Goal: Task Accomplishment & Management: Complete application form

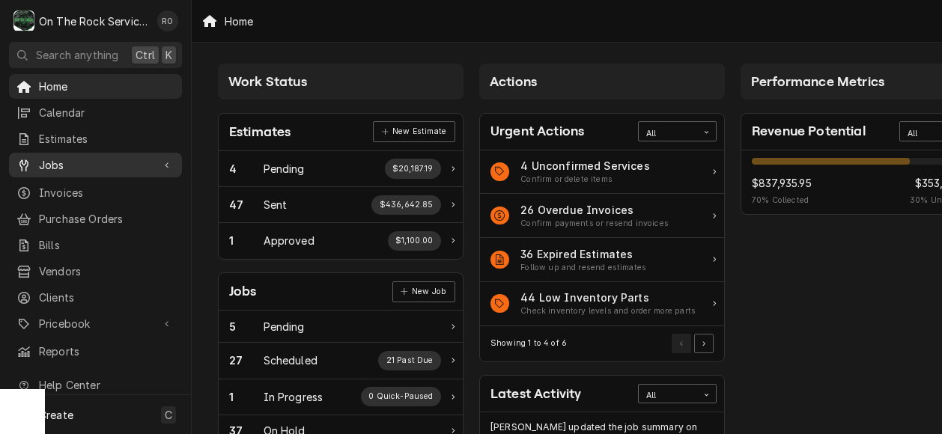
click at [93, 158] on span "Jobs" at bounding box center [95, 165] width 113 height 16
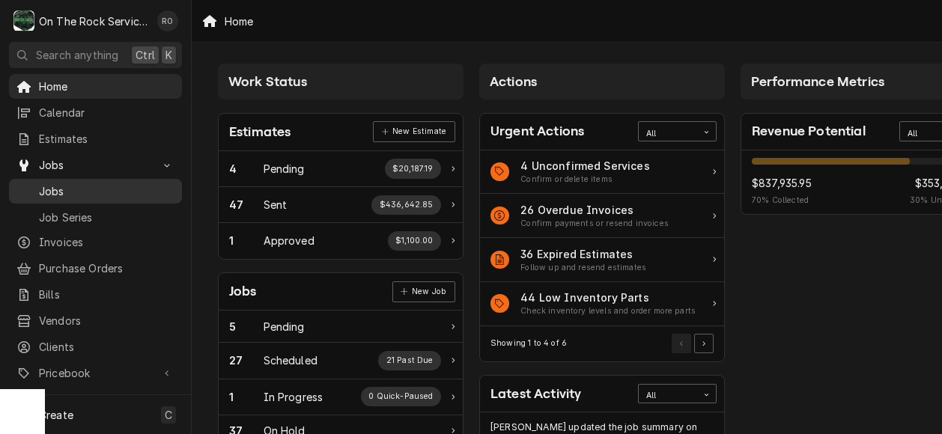
click at [60, 185] on span "Jobs" at bounding box center [106, 191] width 135 height 16
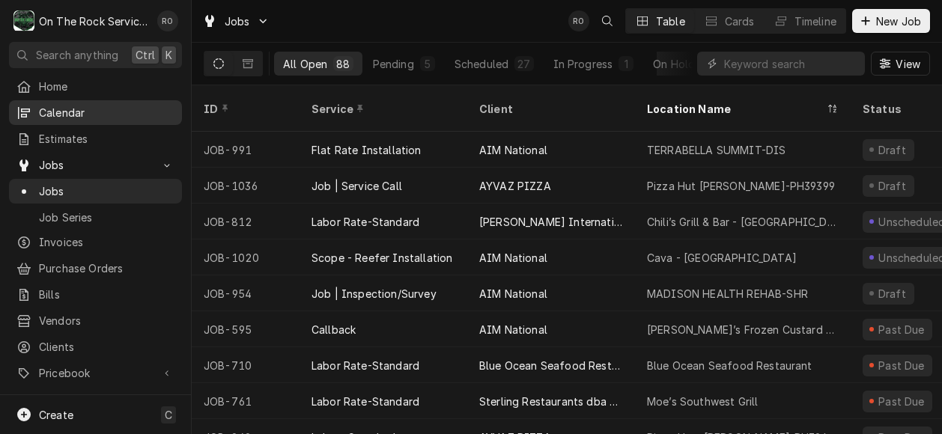
click at [80, 105] on span "Calendar" at bounding box center [106, 113] width 135 height 16
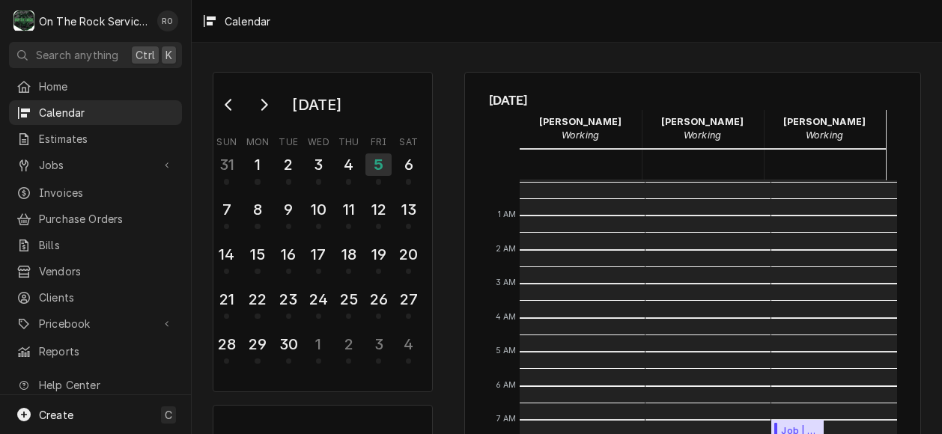
scroll to position [272, 0]
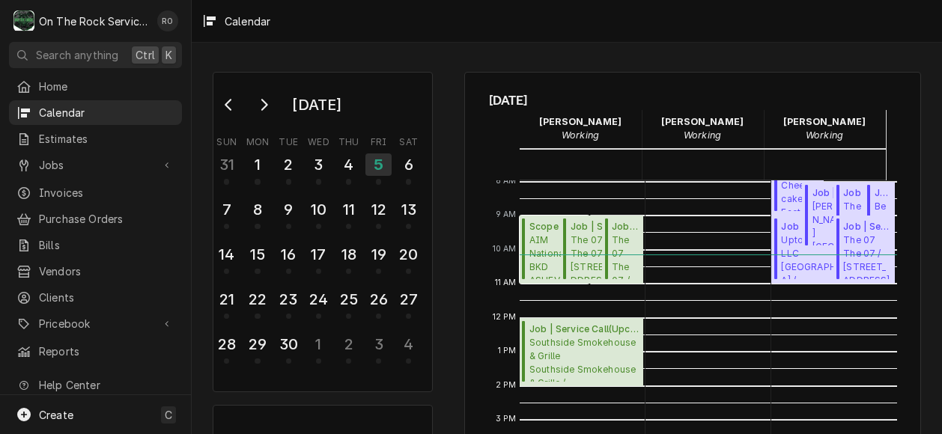
click at [534, 273] on span "AIM National BKD ASHEVILLE WALDEN RIDGE -BKD / 4 Walden Ridge Dr, Asheville, NC…" at bounding box center [556, 257] width 55 height 46
click at [352, 163] on div "4" at bounding box center [348, 164] width 26 height 25
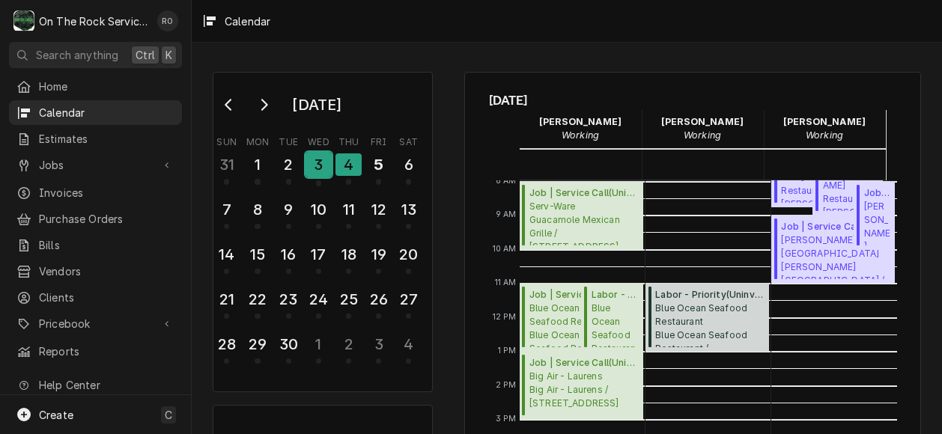
click at [322, 170] on div "3" at bounding box center [318, 164] width 26 height 25
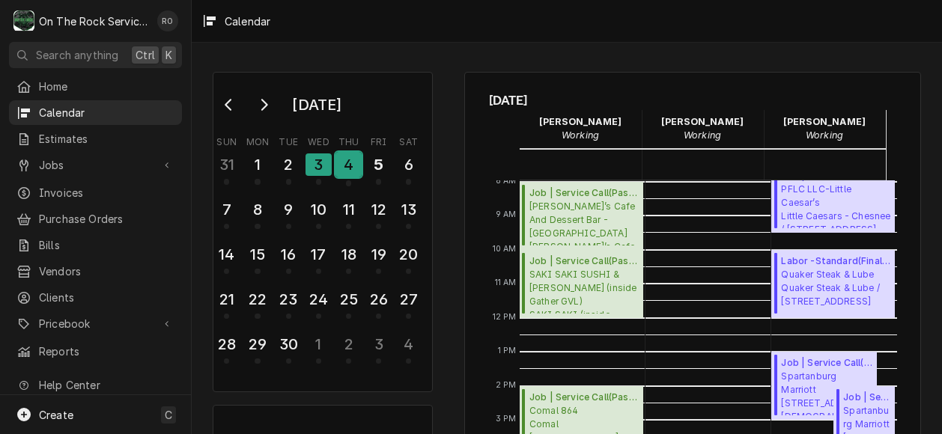
click at [355, 168] on div "4" at bounding box center [348, 164] width 26 height 25
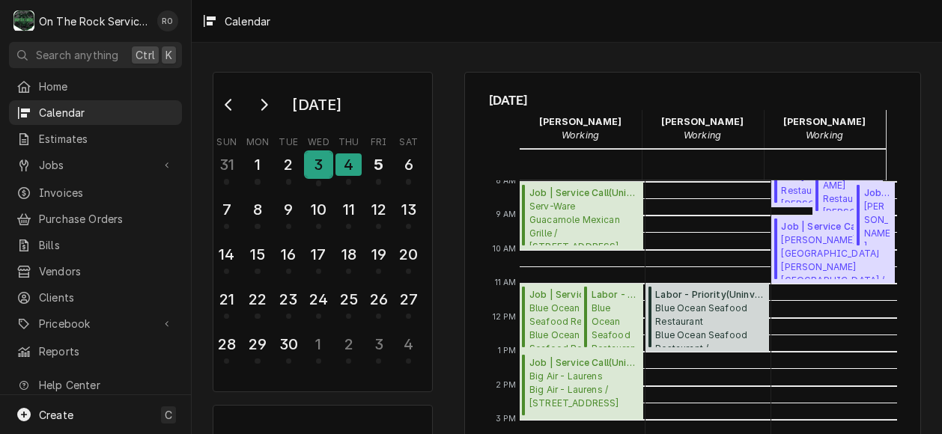
click at [317, 170] on div "3" at bounding box center [318, 164] width 26 height 25
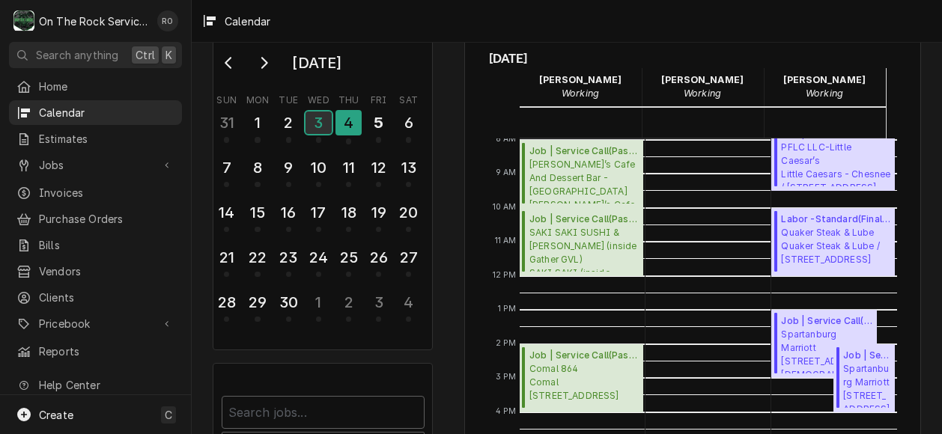
scroll to position [44, 0]
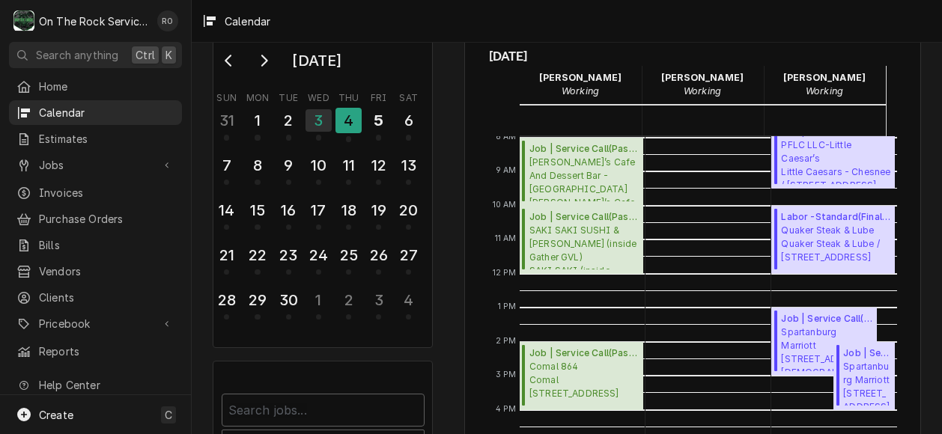
click at [445, 278] on div "September 2025 Sun Mon Tue Wed Thu Fri Sat 31 1 2 3 4 5 6 7 8 9 10 11 12 13 14 …" at bounding box center [567, 318] width 750 height 608
click at [286, 124] on div "2" at bounding box center [288, 120] width 26 height 25
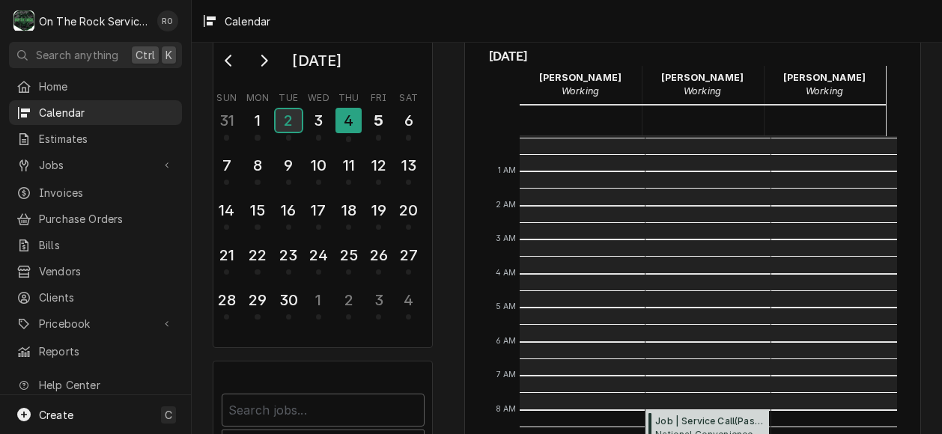
scroll to position [272, 0]
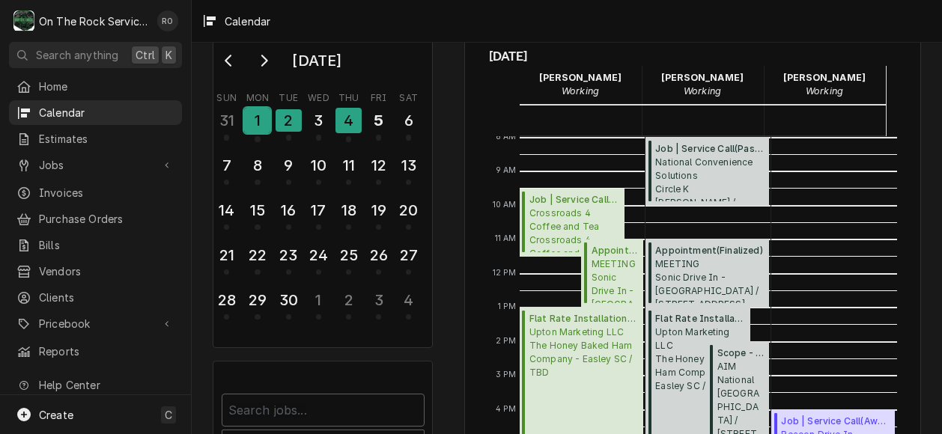
click at [261, 117] on div "1" at bounding box center [257, 120] width 26 height 25
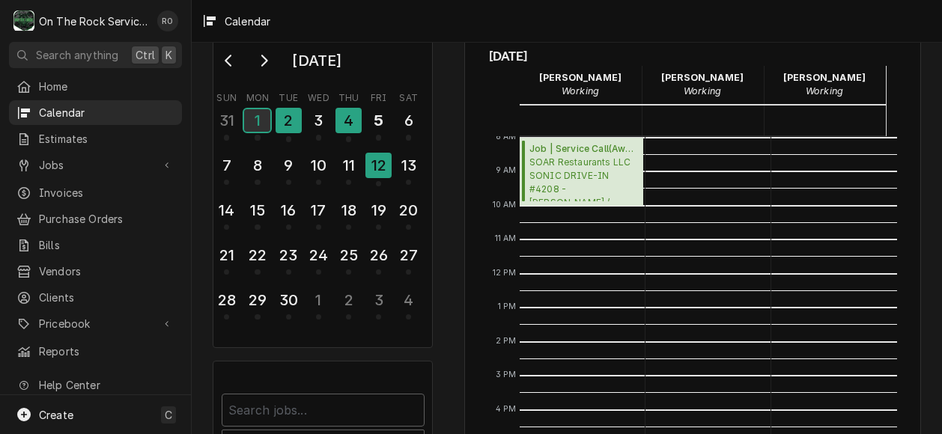
click at [243, 106] on button "1" at bounding box center [258, 124] width 30 height 37
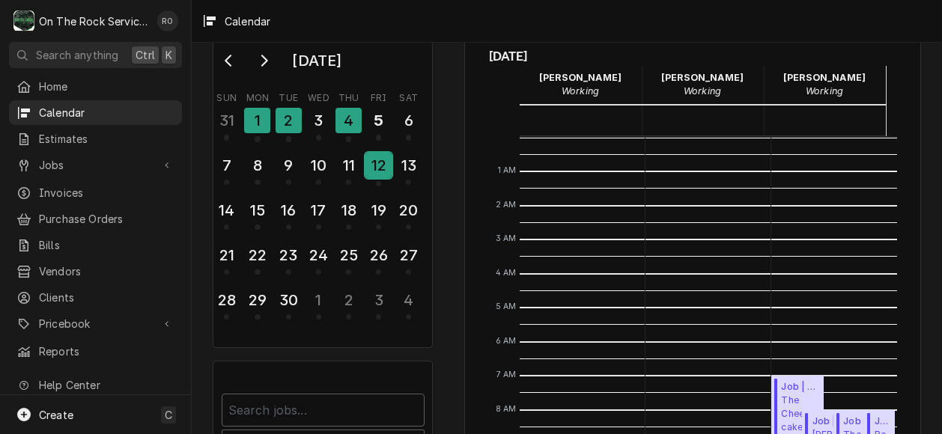
click at [383, 159] on div "12" at bounding box center [378, 165] width 26 height 25
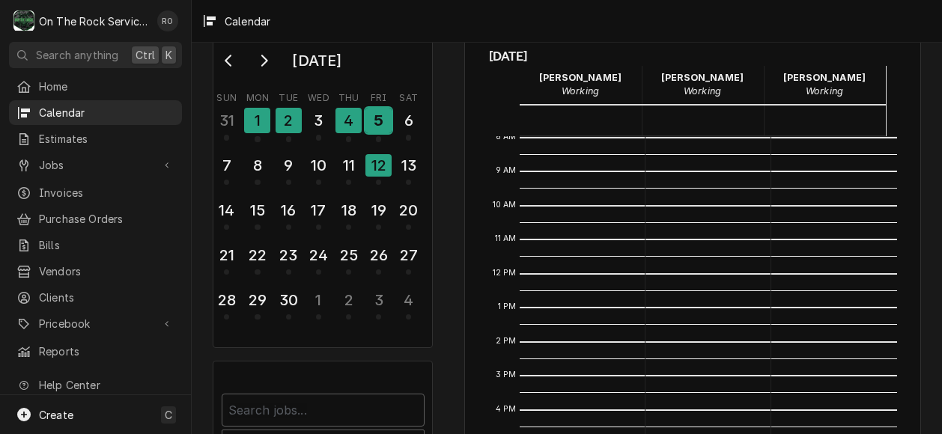
click at [380, 115] on div "5" at bounding box center [378, 120] width 26 height 25
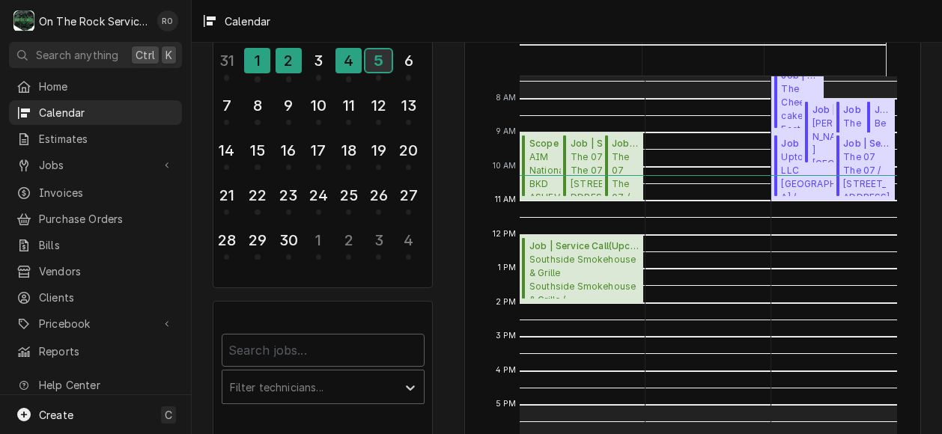
scroll to position [252, 0]
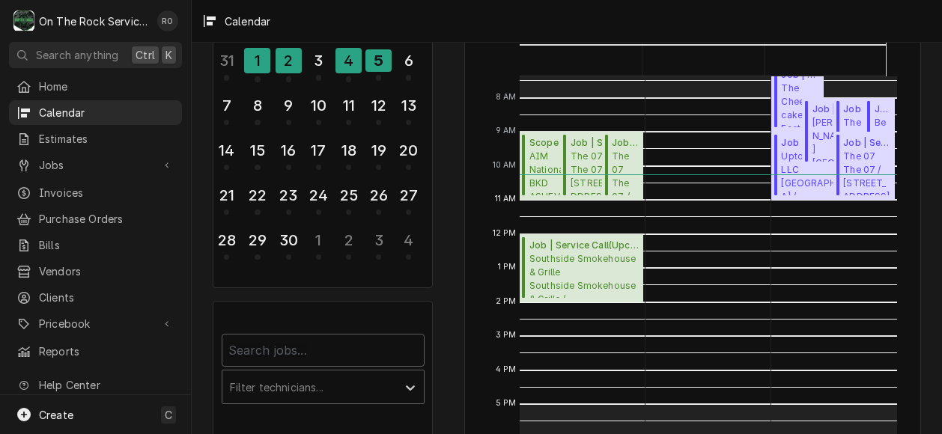
click at [448, 287] on html "O On The Rock Services RO Search anything Ctrl K Home Calendar Estimates Jobs J…" at bounding box center [471, 217] width 942 height 434
click at [289, 149] on div "16" at bounding box center [288, 150] width 26 height 25
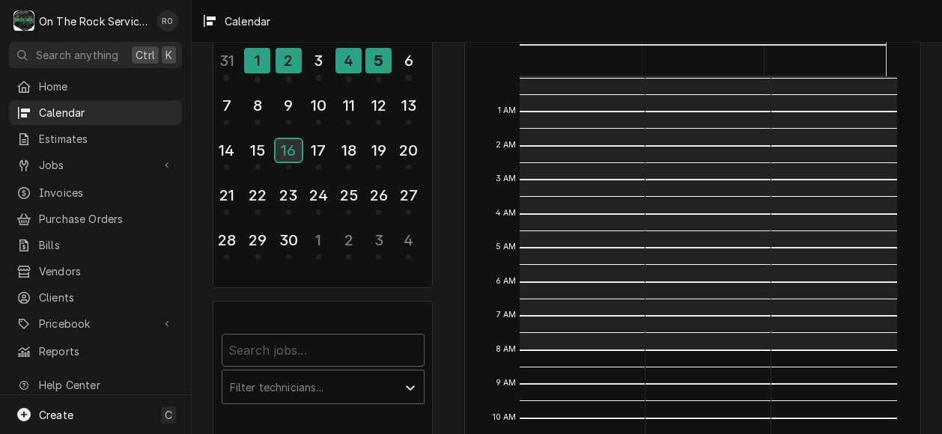
scroll to position [272, 0]
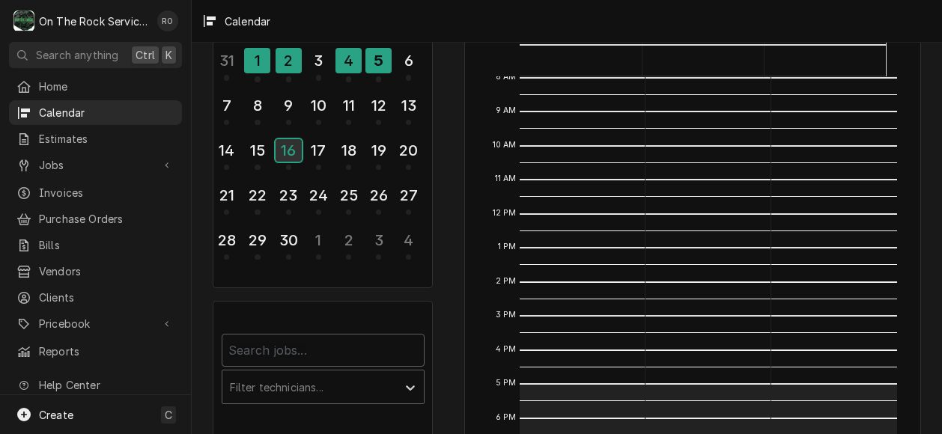
click at [291, 153] on div "16" at bounding box center [288, 150] width 26 height 22
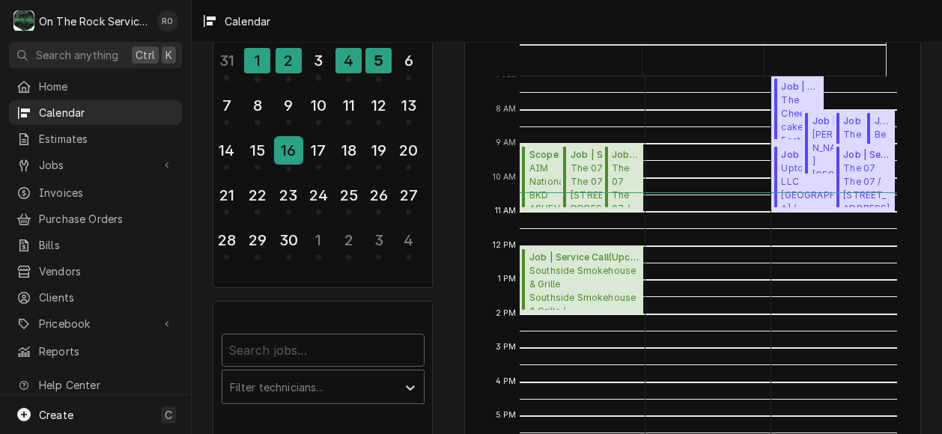
scroll to position [241, 0]
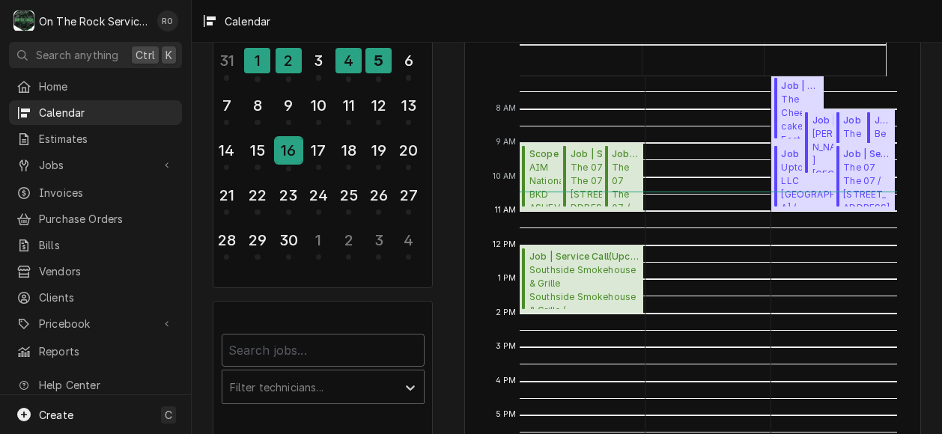
click at [273, 135] on button "16" at bounding box center [288, 155] width 30 height 40
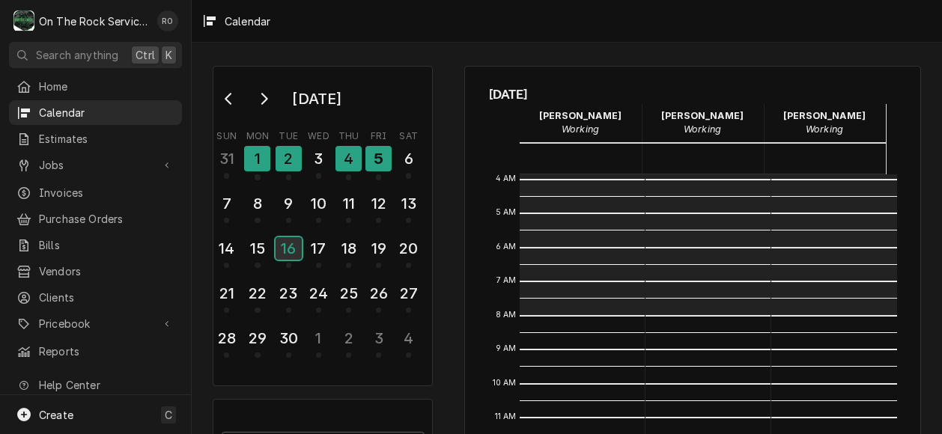
scroll to position [135, 0]
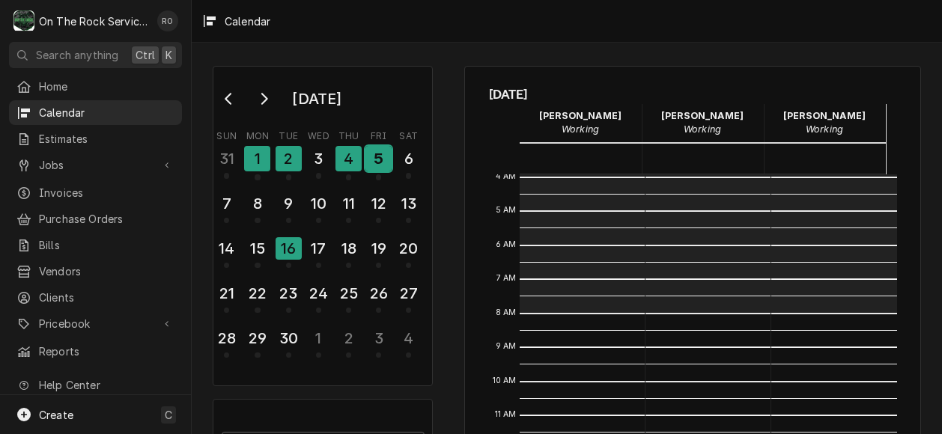
click at [370, 161] on div "5" at bounding box center [378, 158] width 26 height 25
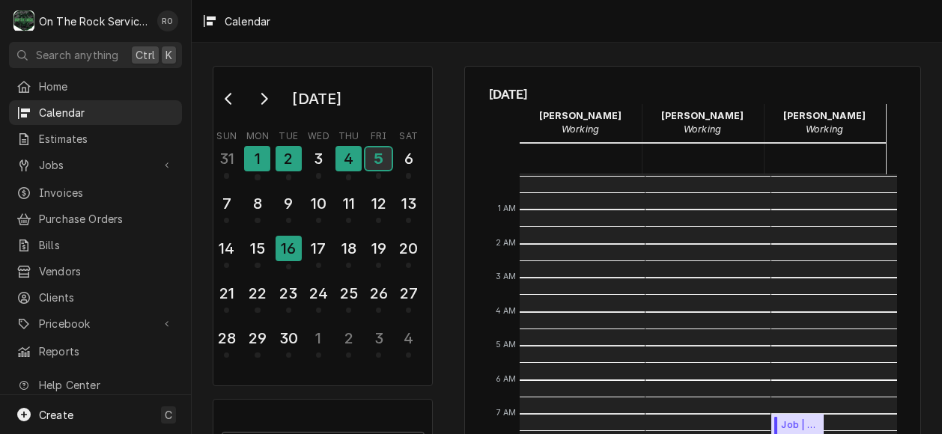
scroll to position [272, 0]
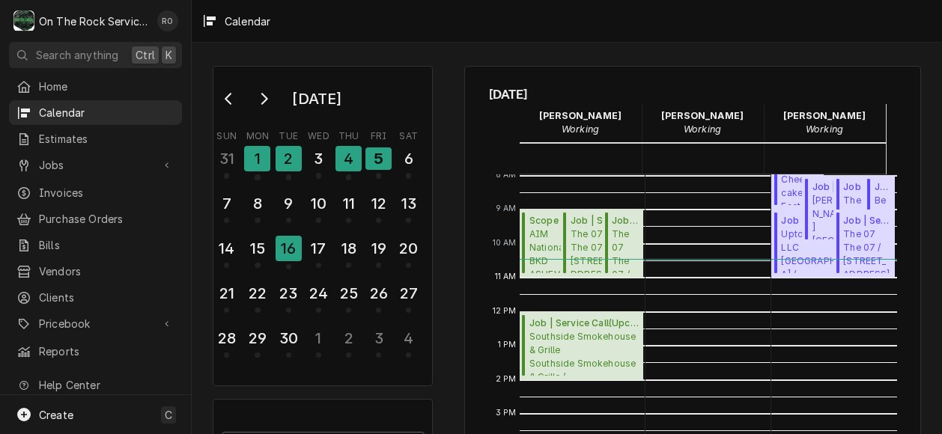
click at [517, 330] on div "Calendar Calendar" at bounding box center [504, 335] width 31 height 17
click at [538, 332] on span "Southside Smokehouse & Grille Southside Smokehouse & Grille / 726 S Howard Ave,…" at bounding box center [583, 353] width 109 height 46
click at [311, 155] on div "3" at bounding box center [318, 158] width 26 height 25
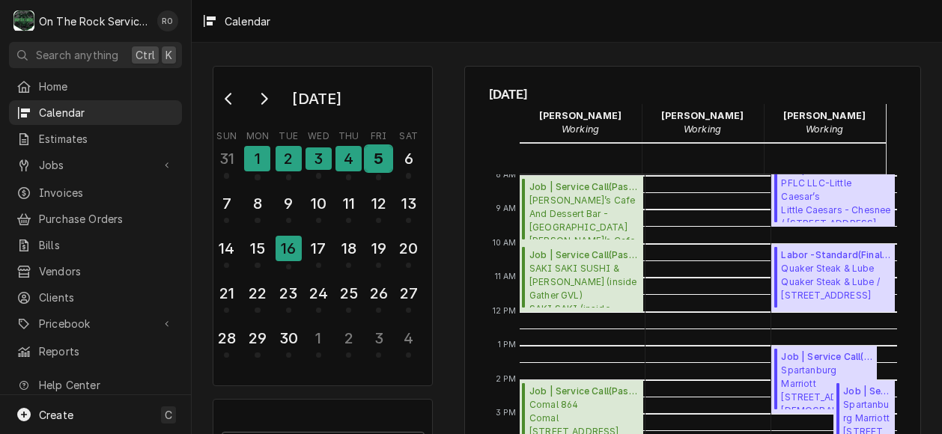
click at [386, 160] on div "5" at bounding box center [378, 158] width 26 height 25
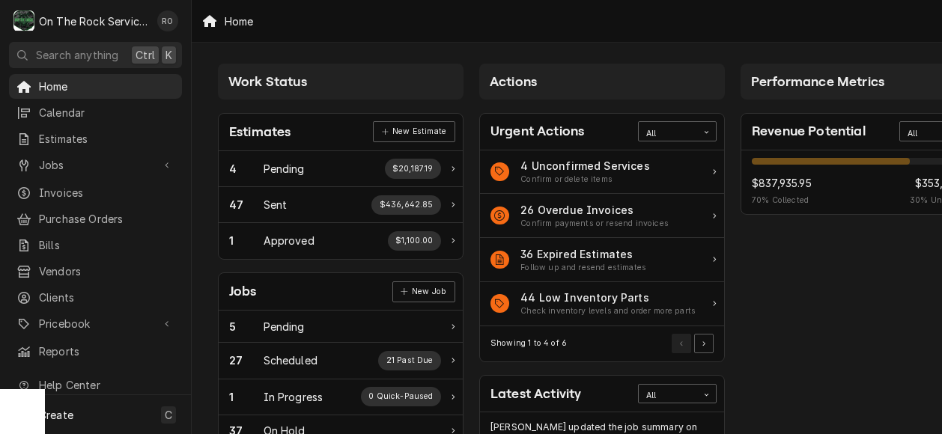
scroll to position [0, 6]
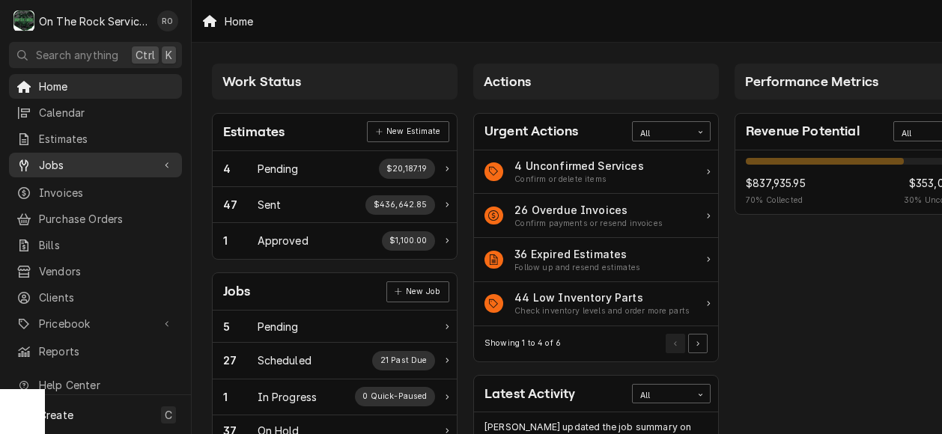
click at [77, 156] on div "Jobs" at bounding box center [95, 165] width 167 height 19
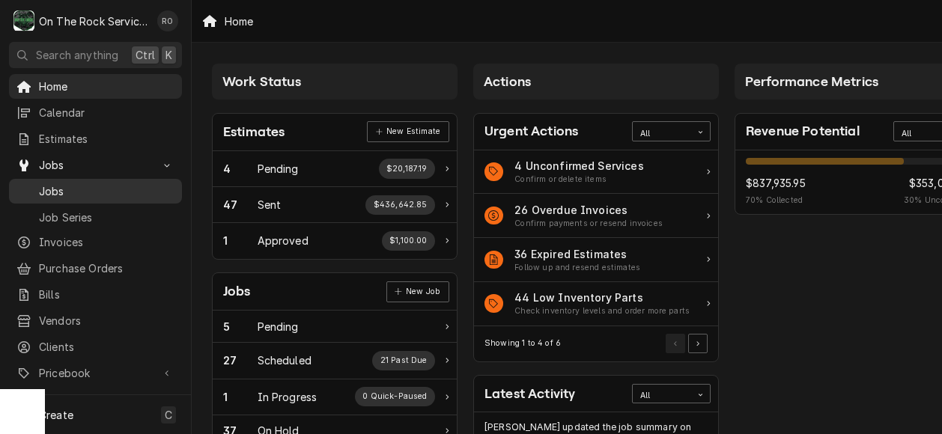
click at [64, 186] on span "Jobs" at bounding box center [106, 191] width 135 height 16
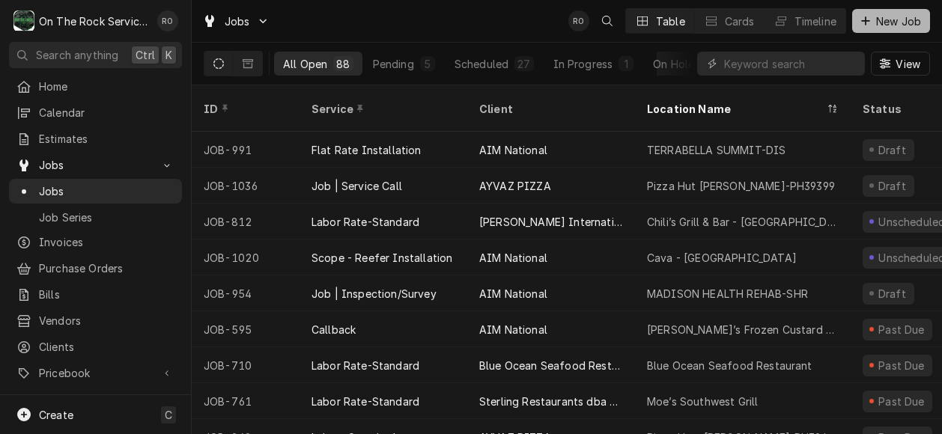
click at [877, 23] on span "New Job" at bounding box center [898, 21] width 51 height 16
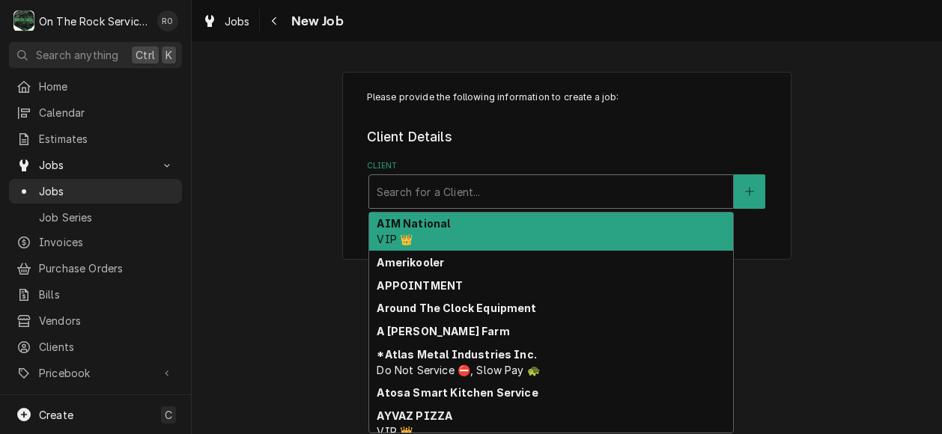
click at [641, 194] on div "Client" at bounding box center [551, 191] width 349 height 27
type input "6"
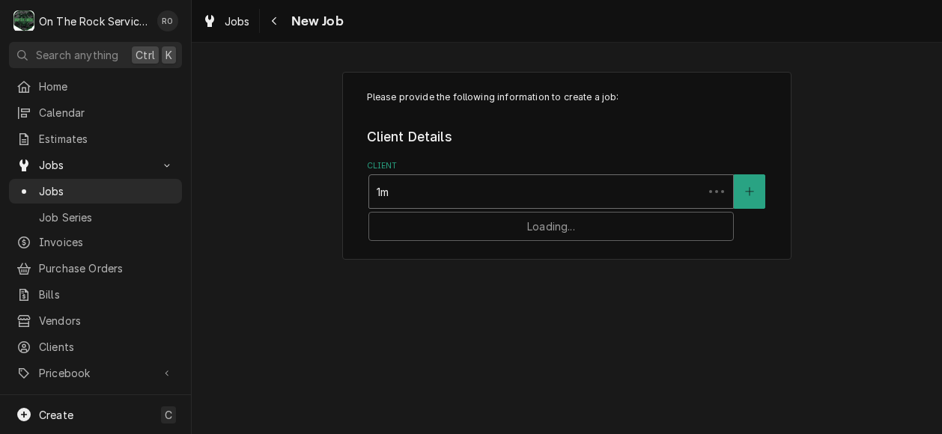
type input "1"
type input "marcos"
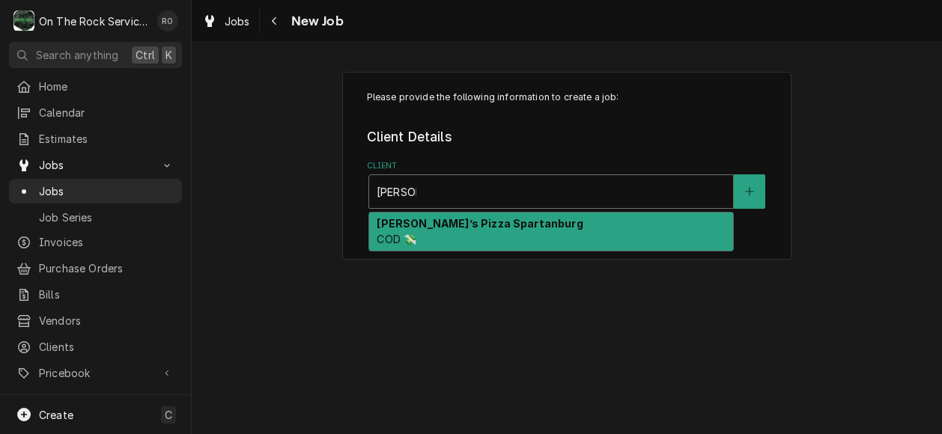
click at [630, 219] on div "Marco’s Pizza Spartanburg COD 💸" at bounding box center [551, 232] width 364 height 39
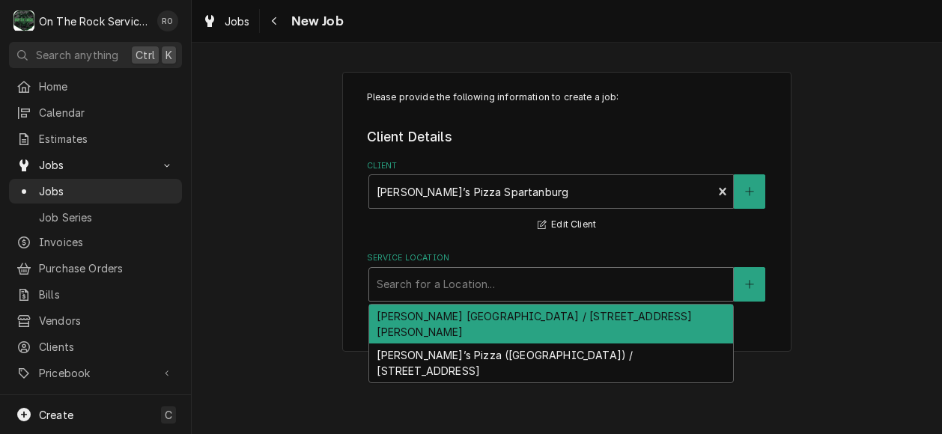
click at [568, 289] on div "Service Location" at bounding box center [551, 284] width 349 height 27
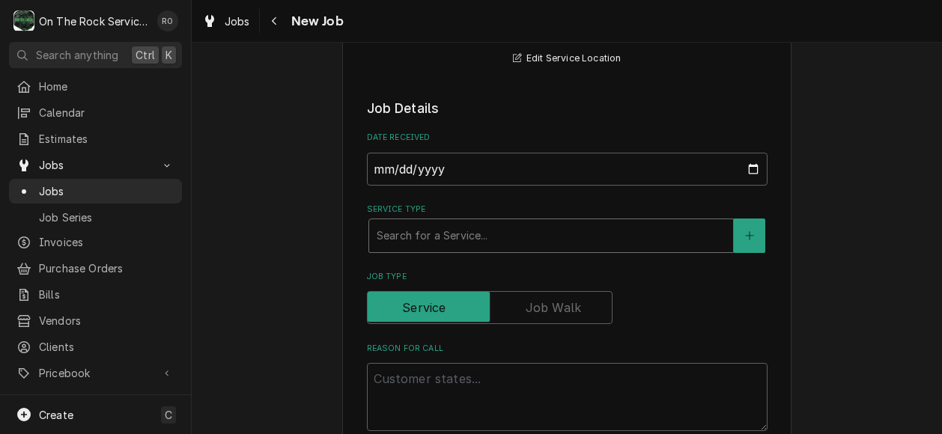
scroll to position [296, 0]
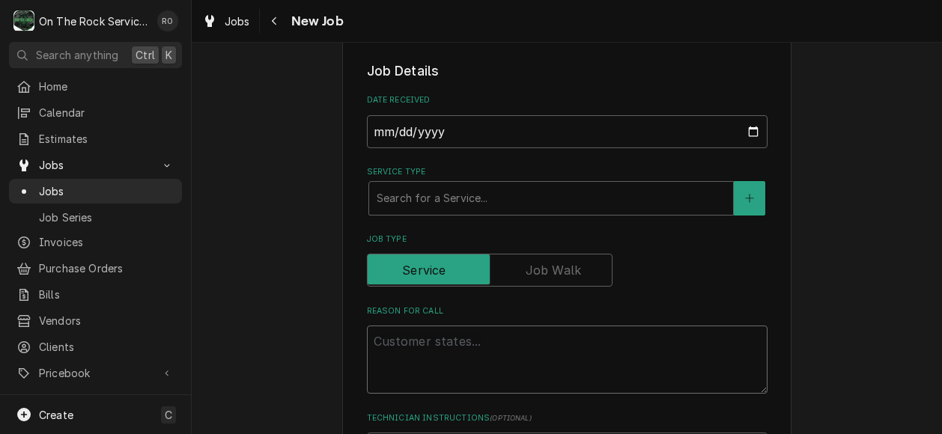
click at [492, 356] on textarea "Reason For Call" at bounding box center [567, 360] width 401 height 68
type textarea "x"
type textarea "M"
type textarea "x"
type textarea "Ma"
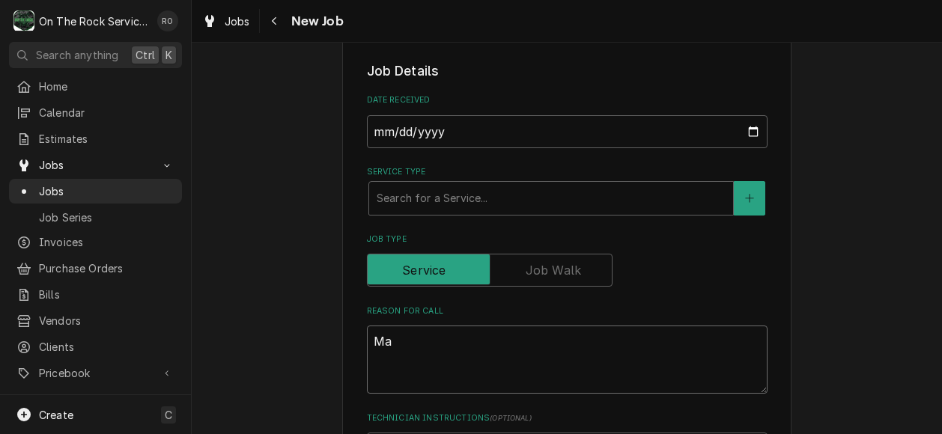
type textarea "x"
type textarea "Mak"
type textarea "x"
type textarea "Make"
type textarea "x"
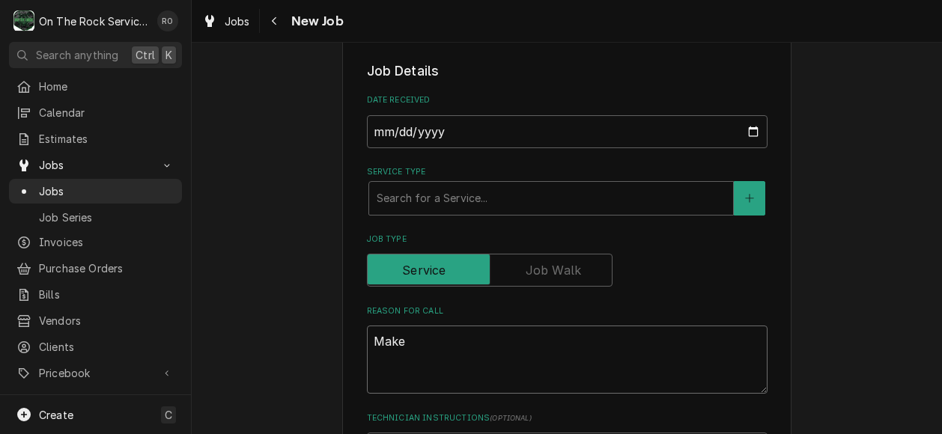
type textarea "Make"
type textarea "x"
type textarea "Make t"
type textarea "x"
type textarea "Make ta"
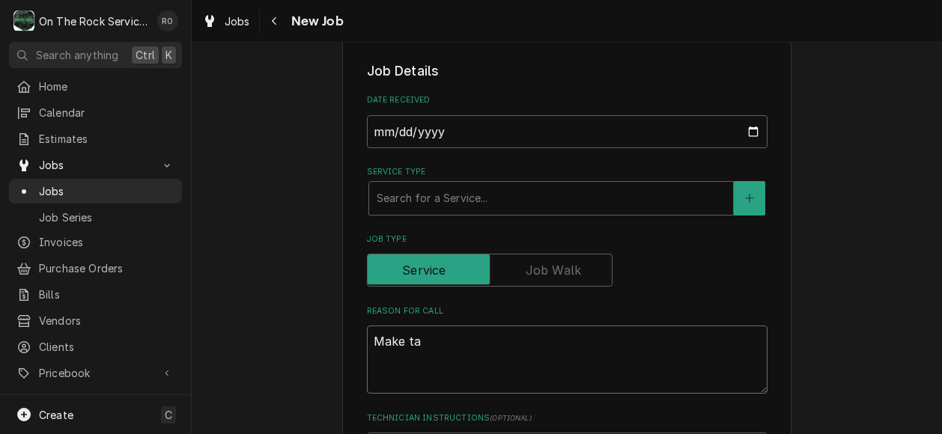
type textarea "x"
type textarea "Make tab"
type textarea "x"
type textarea "Make tabl"
type textarea "x"
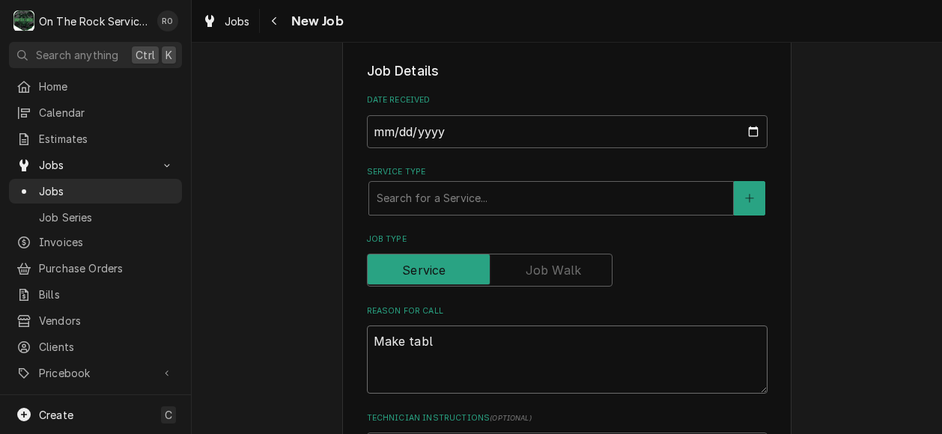
type textarea "Make table"
type textarea "x"
type textarea "Make table"
type textarea "x"
type textarea "Make table n"
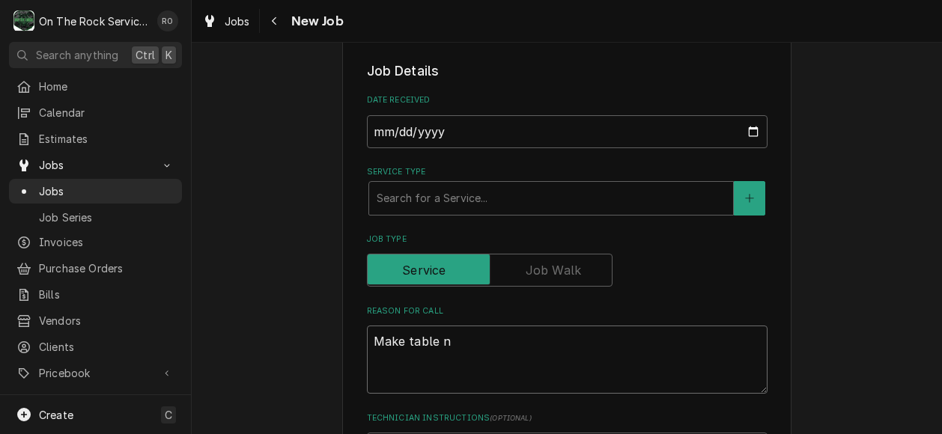
type textarea "x"
type textarea "Make table no"
type textarea "x"
type textarea "Make table not"
type textarea "x"
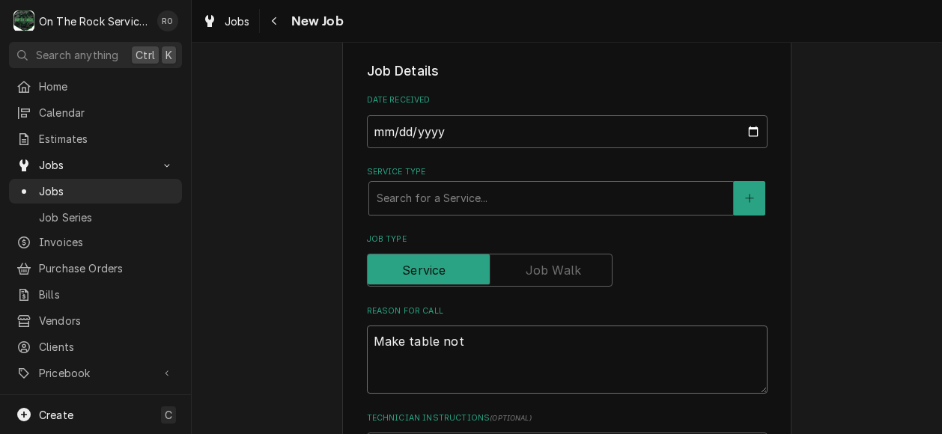
type textarea "Make table not"
type textarea "x"
type textarea "Make table not c"
type textarea "x"
type textarea "Make table not co"
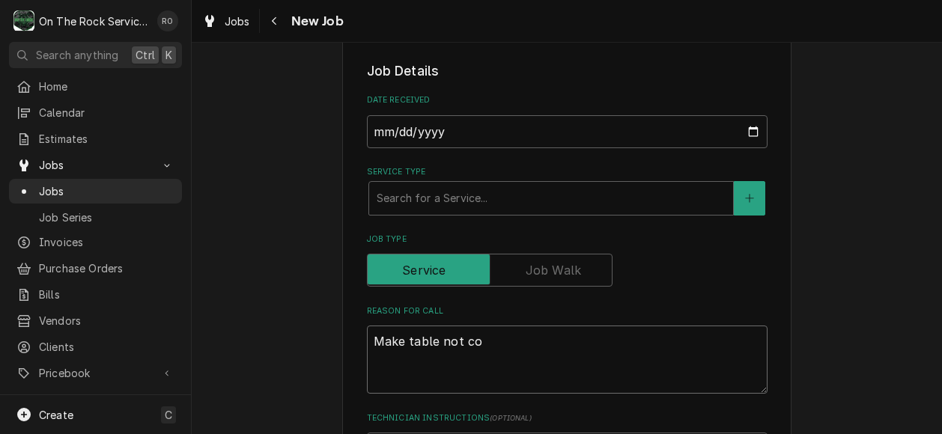
type textarea "x"
type textarea "Make table not coo"
type textarea "x"
type textarea "Make table not cool"
type textarea "x"
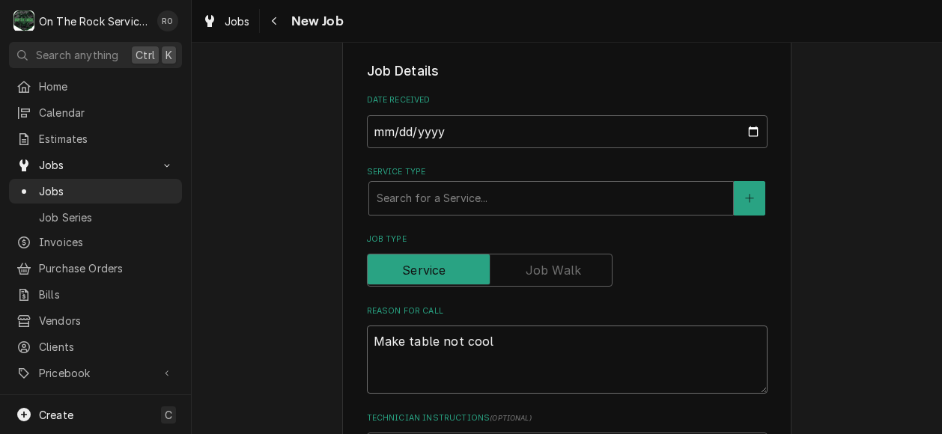
type textarea "Make table not cooli"
type textarea "x"
type textarea "Make table not coolin"
type textarea "x"
type textarea "Make table not cooling"
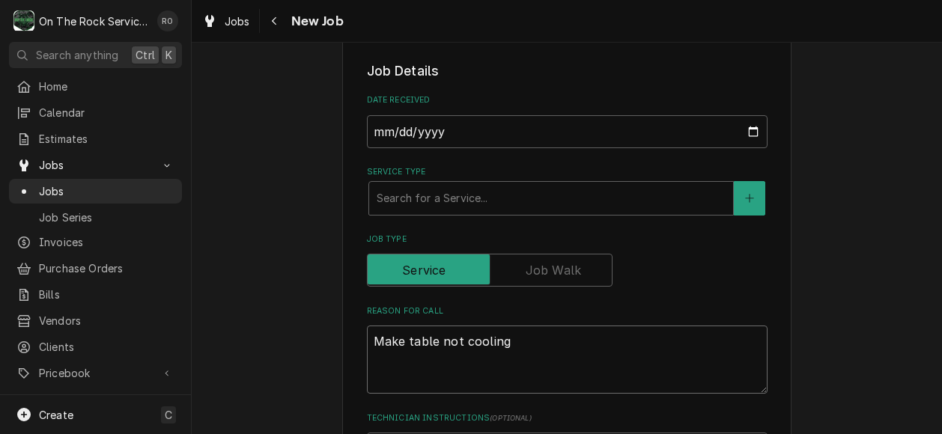
type textarea "x"
type textarea "Make table not cooling"
type textarea "x"
type textarea "Make table not cooling p"
type textarea "x"
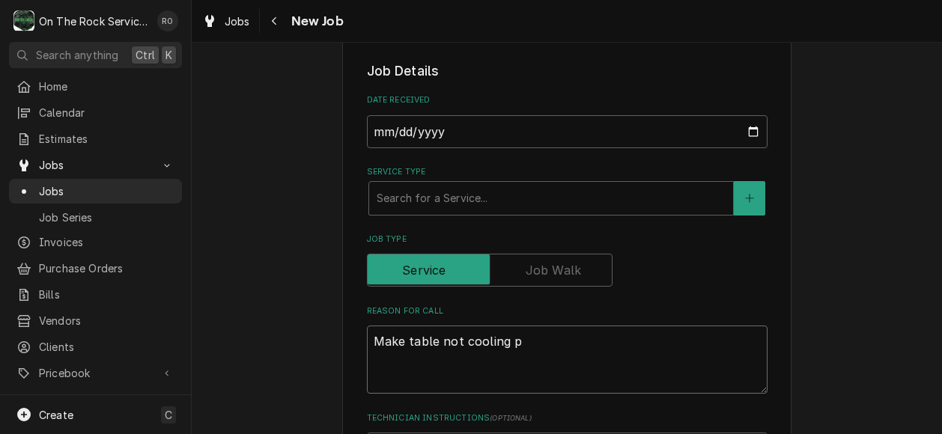
type textarea "Make table not cooling pr"
type textarea "x"
type textarea "Make table not cooling pro"
type textarea "x"
type textarea "Make table not cooling prop"
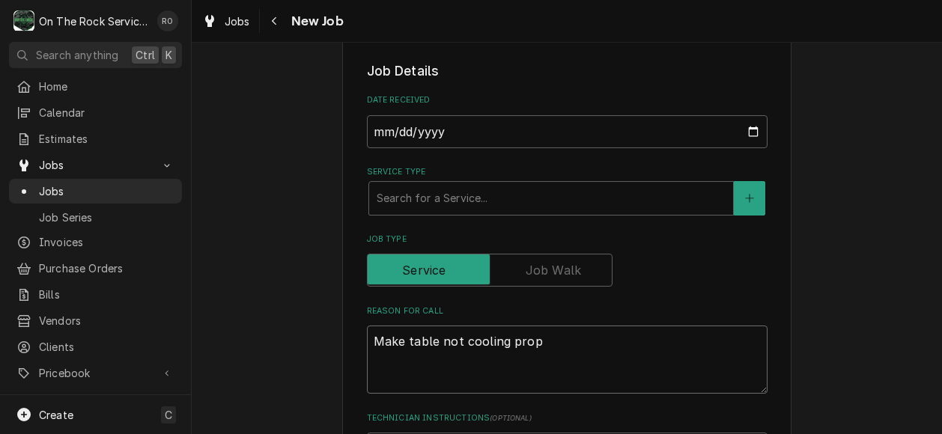
type textarea "x"
type textarea "Make table not cooling prope"
type textarea "x"
type textarea "Make table not cooling proper"
type textarea "x"
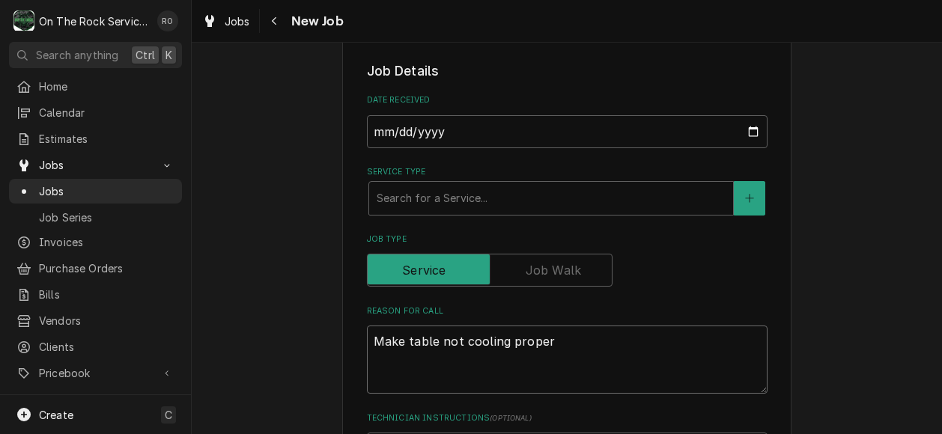
type textarea "Make table not cooling properl"
type textarea "x"
type textarea "Make table not cooling properly"
type textarea "x"
type textarea "Make table not cooling properly."
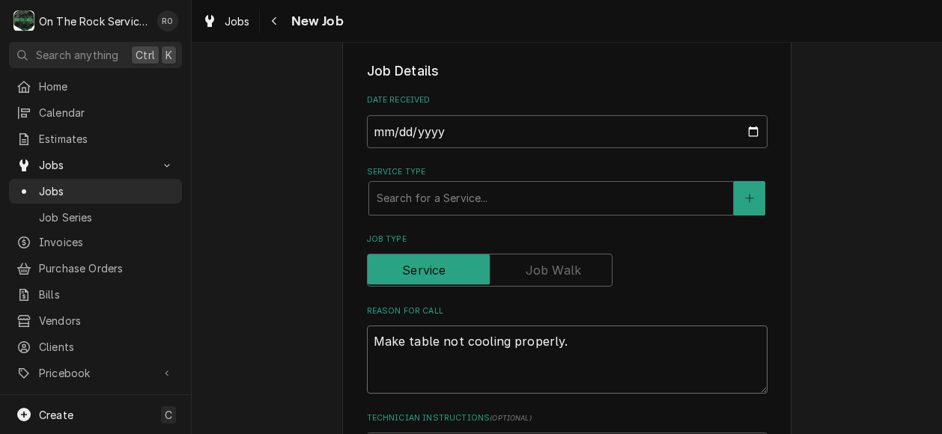
type textarea "x"
type textarea "Make table not cooling properly."
click at [460, 125] on input "2025-09-05" at bounding box center [567, 131] width 401 height 33
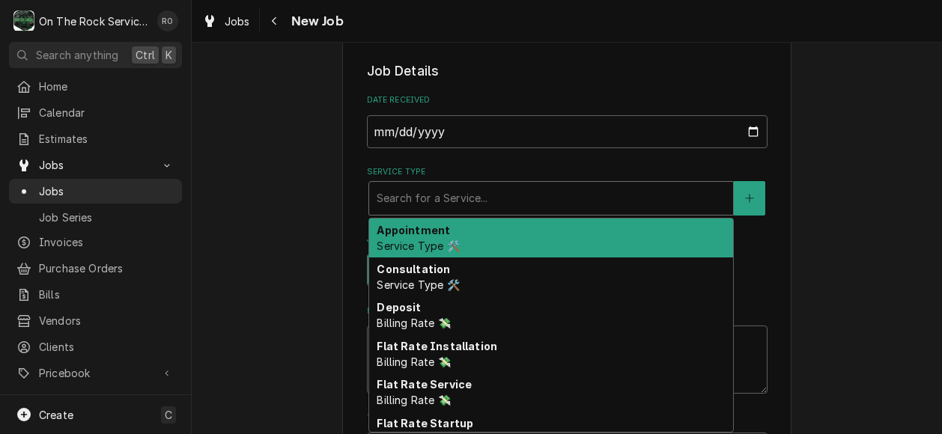
click at [481, 187] on div "Service Type" at bounding box center [551, 198] width 349 height 27
type textarea "x"
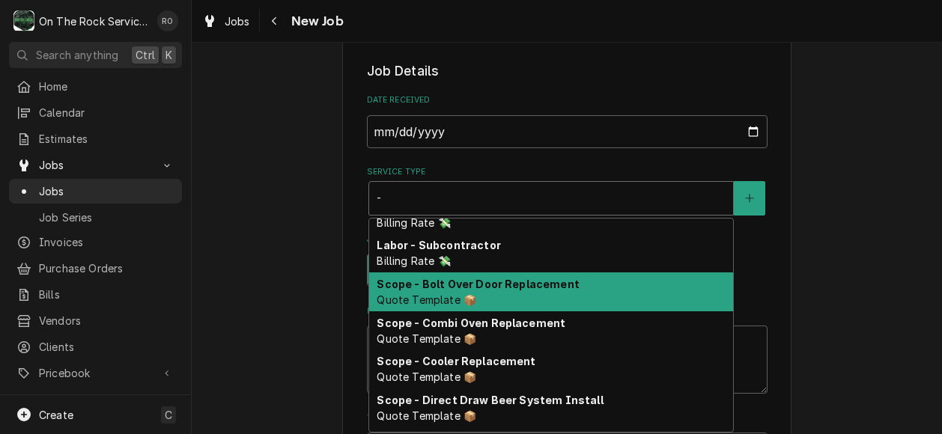
scroll to position [256, 0]
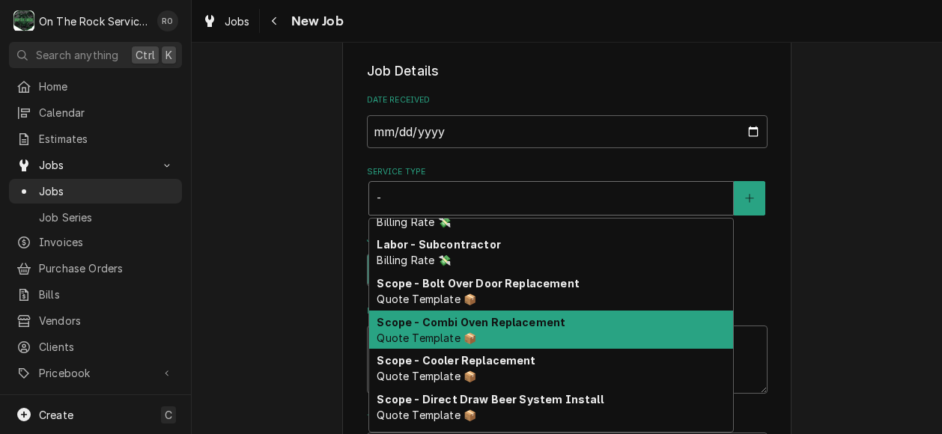
type input "-%"
type textarea "x"
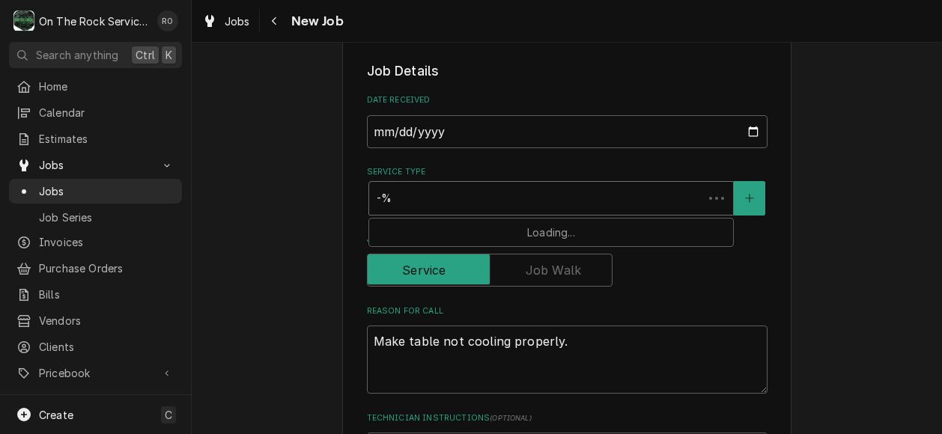
scroll to position [0, 0]
type input "--"
type textarea "x"
type input "-"
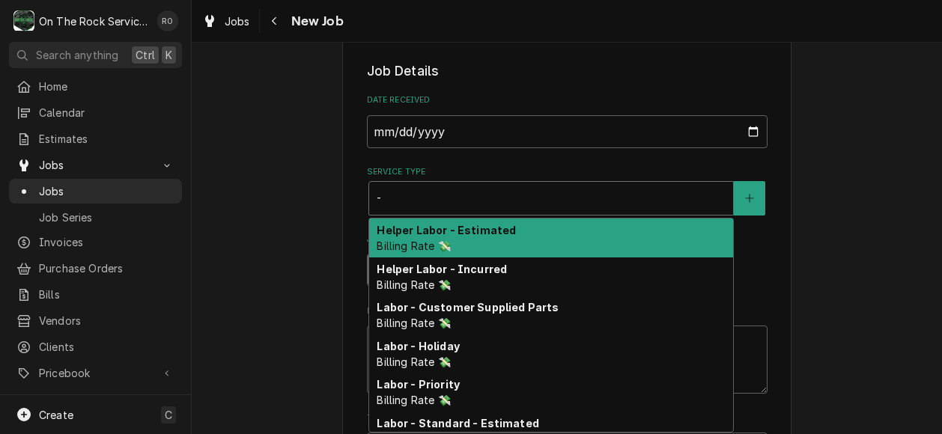
type textarea "x"
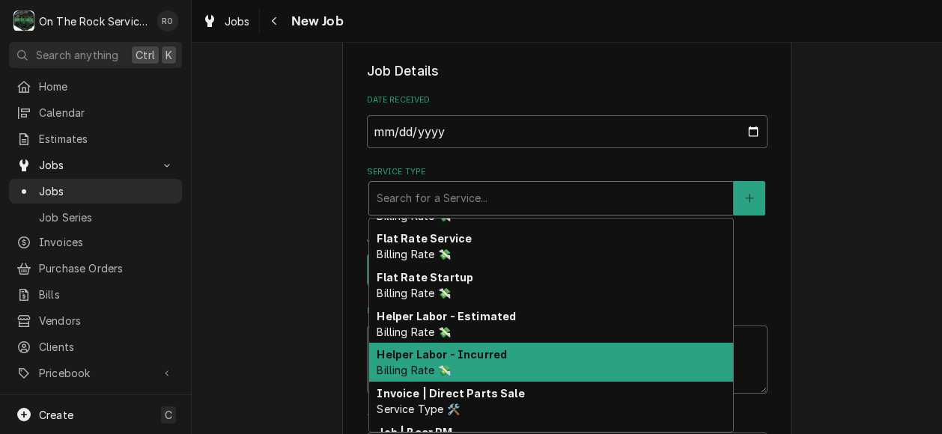
scroll to position [157, 0]
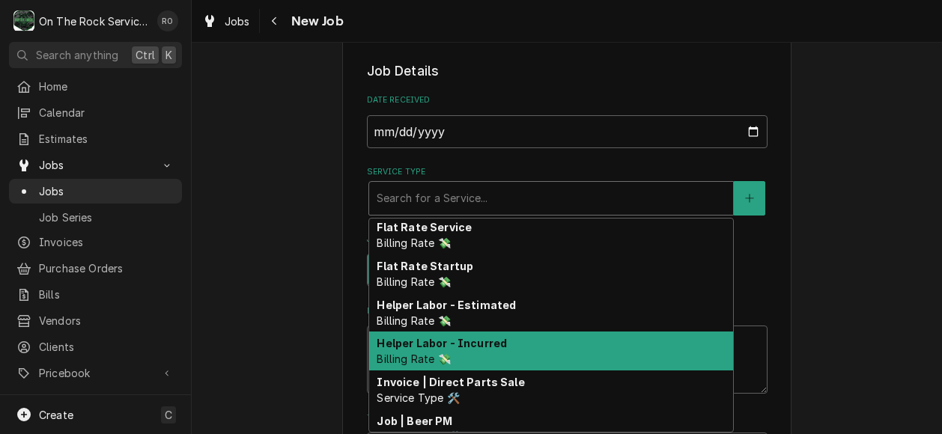
type textarea "x"
type input "-"
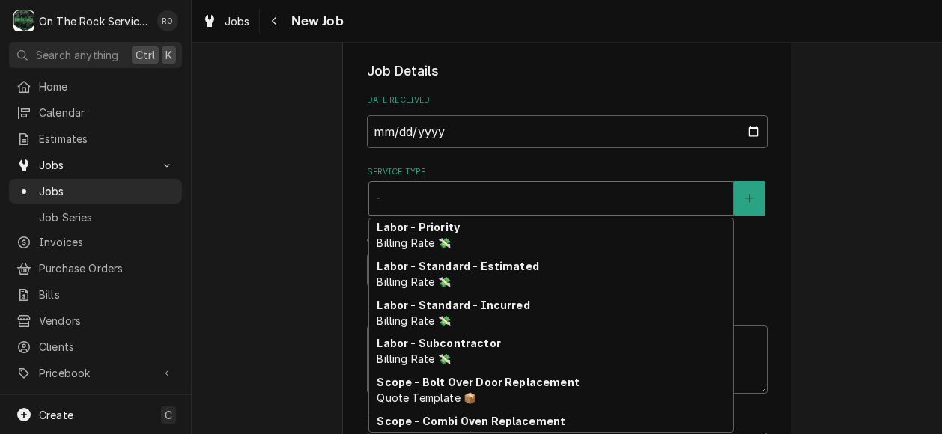
type textarea "x"
type input "--"
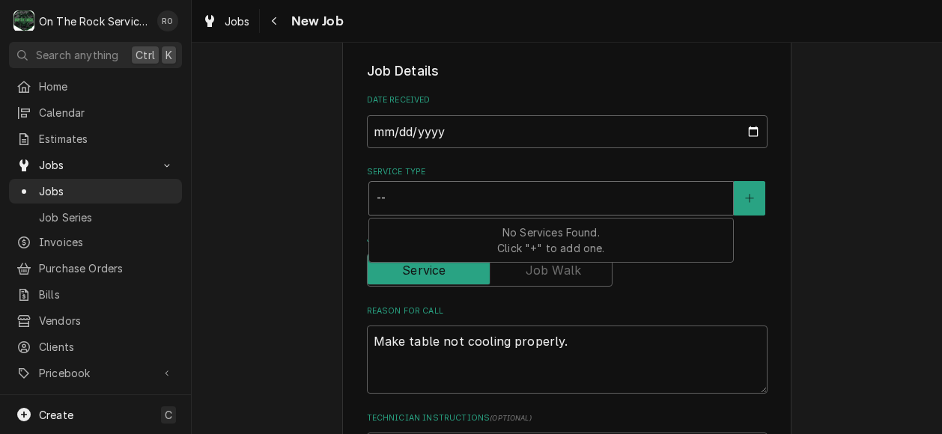
type textarea "x"
type input "-"
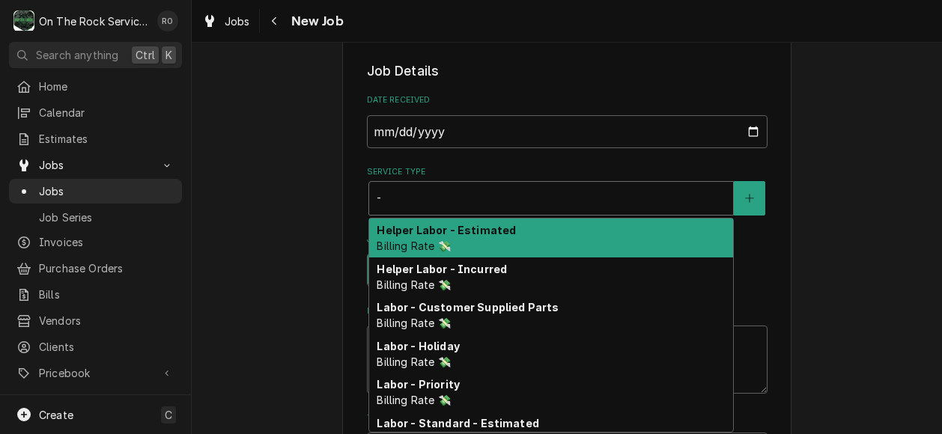
type textarea "x"
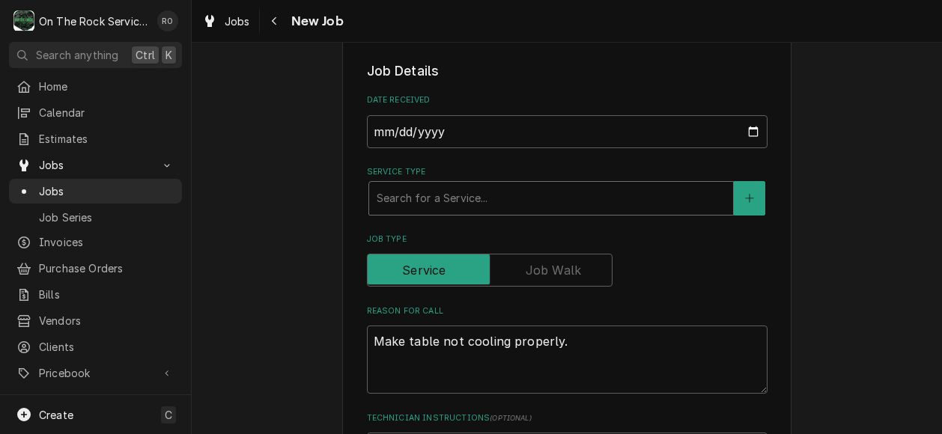
type textarea "x"
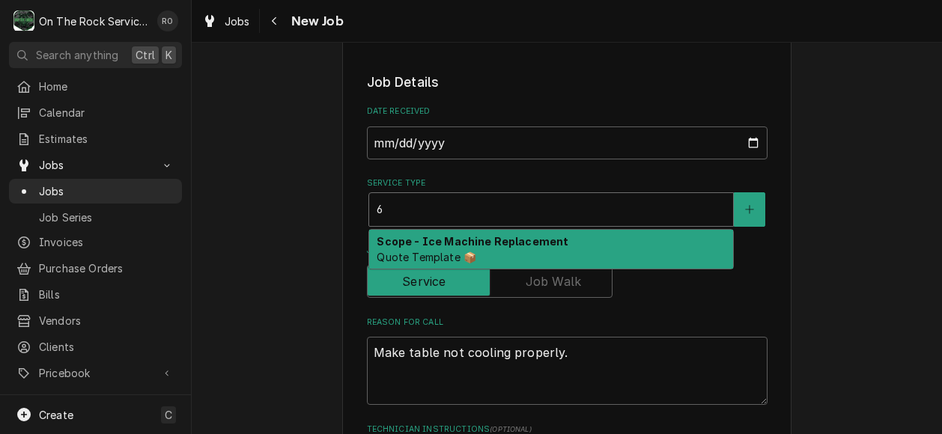
scroll to position [323, 0]
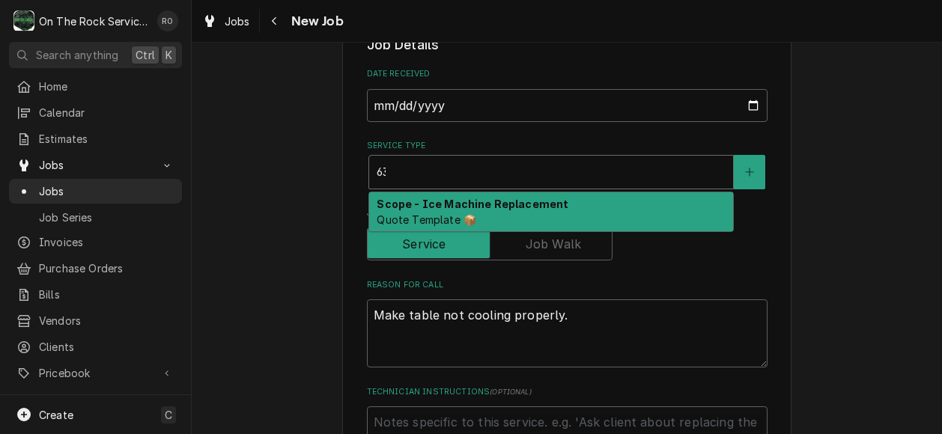
type input "636"
type textarea "x"
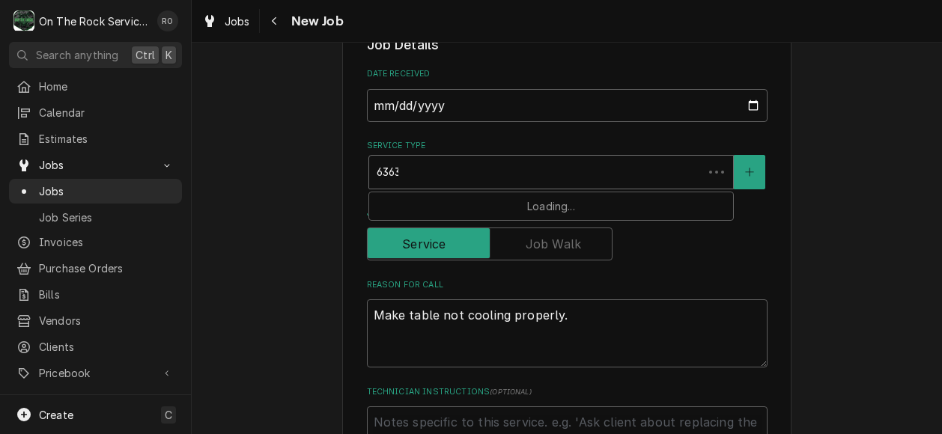
type input "63636"
type textarea "x"
type input "6363"
type textarea "x"
type input "636"
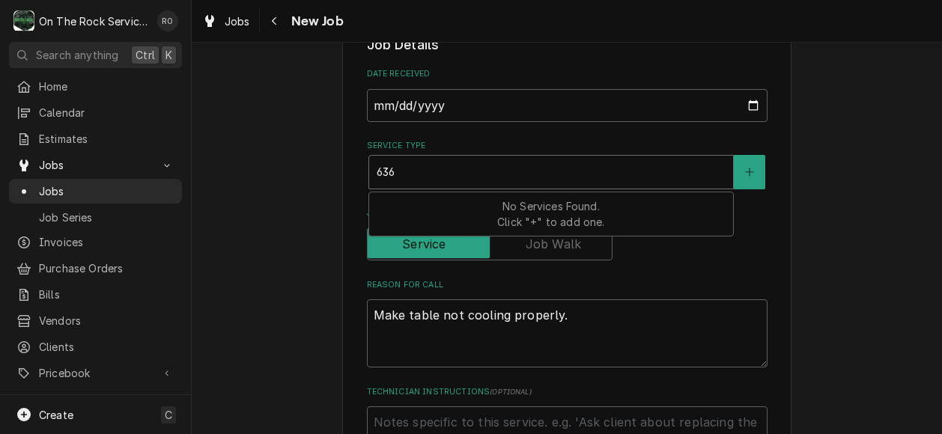
type textarea "x"
type input "63"
type textarea "x"
type input "6"
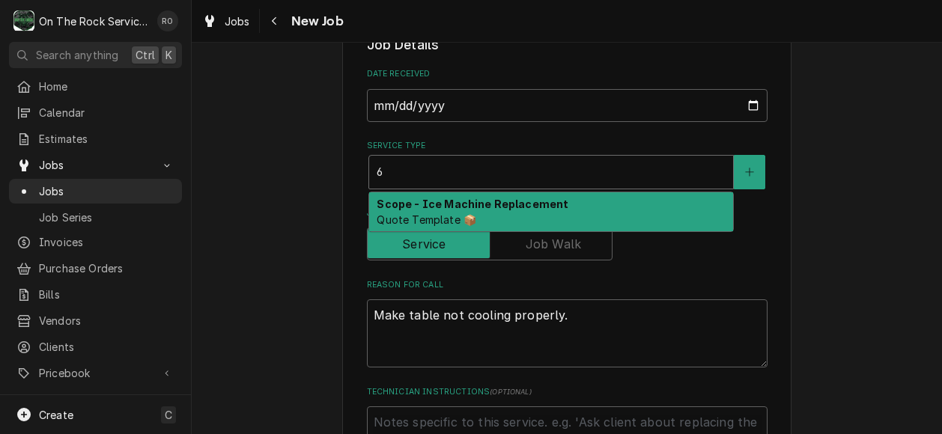
type textarea "x"
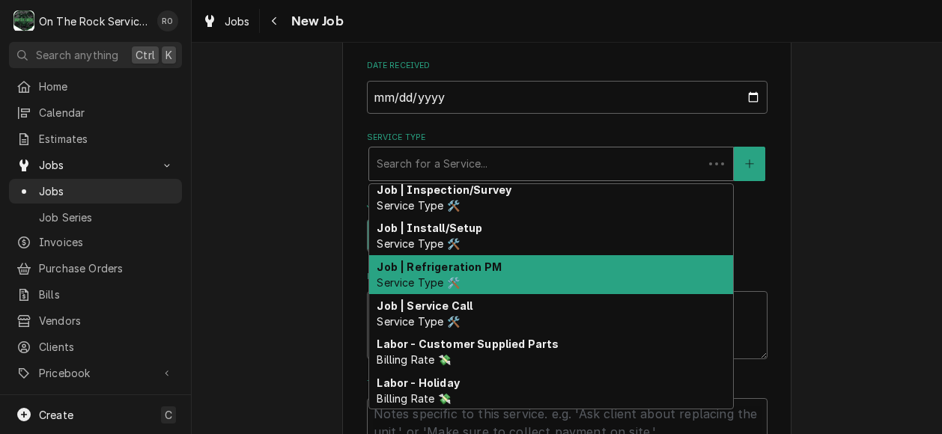
scroll to position [548, 0]
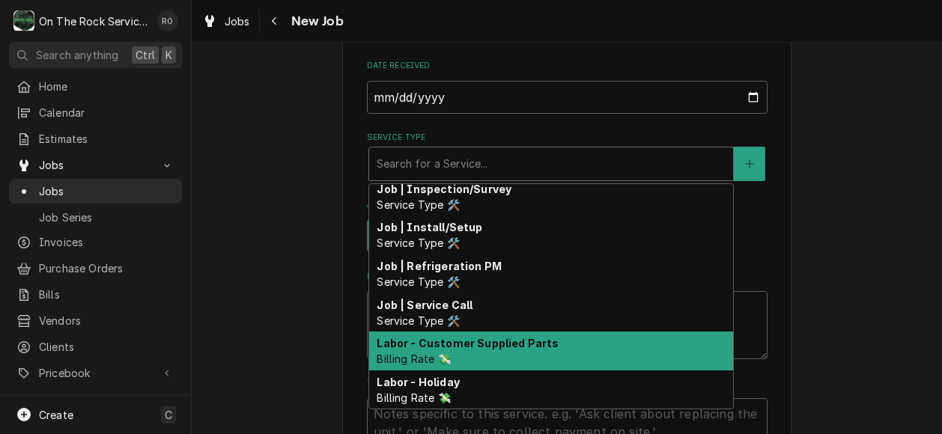
click at [445, 332] on div "Labor - Customer Supplied Parts Billing Rate 💸" at bounding box center [551, 351] width 364 height 39
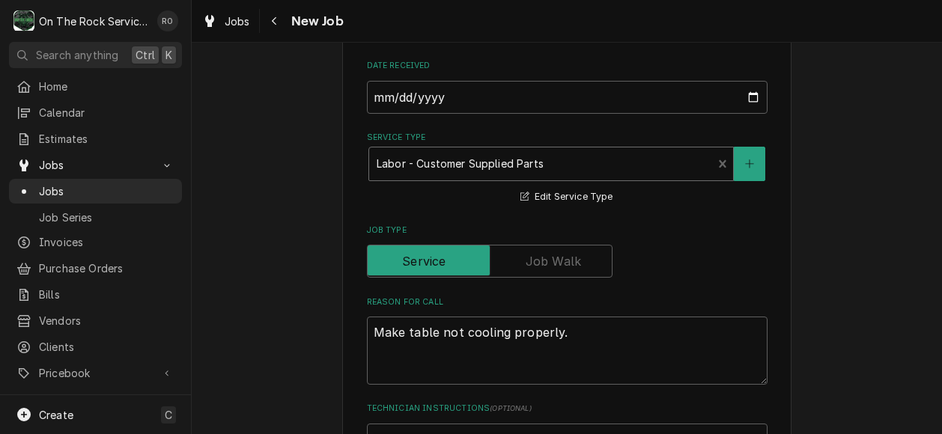
click at [517, 153] on div "Service Type" at bounding box center [541, 163] width 329 height 27
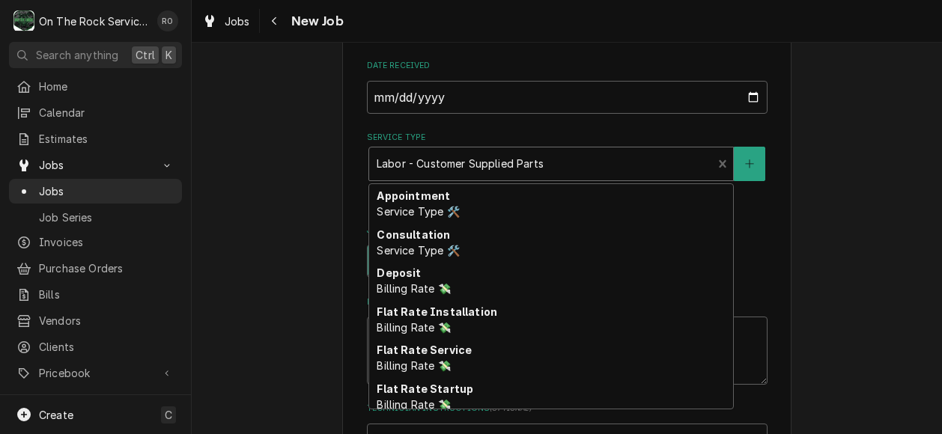
scroll to position [523, 0]
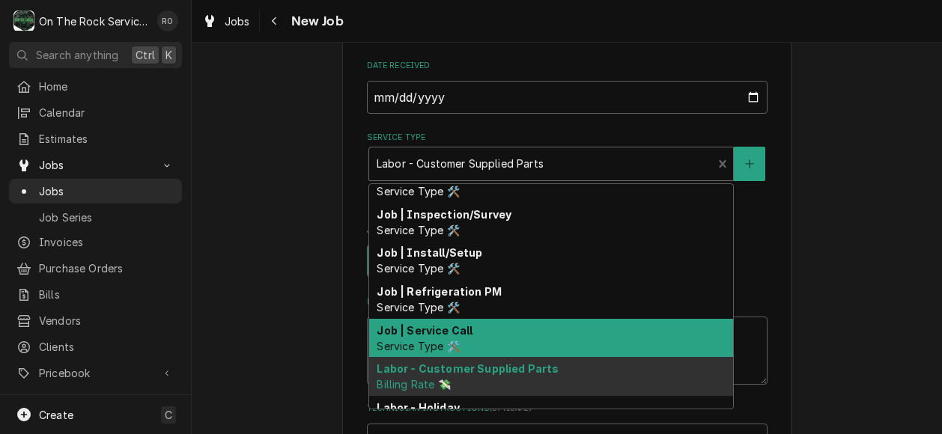
click at [412, 334] on strong "Job | Service Call" at bounding box center [425, 330] width 96 height 13
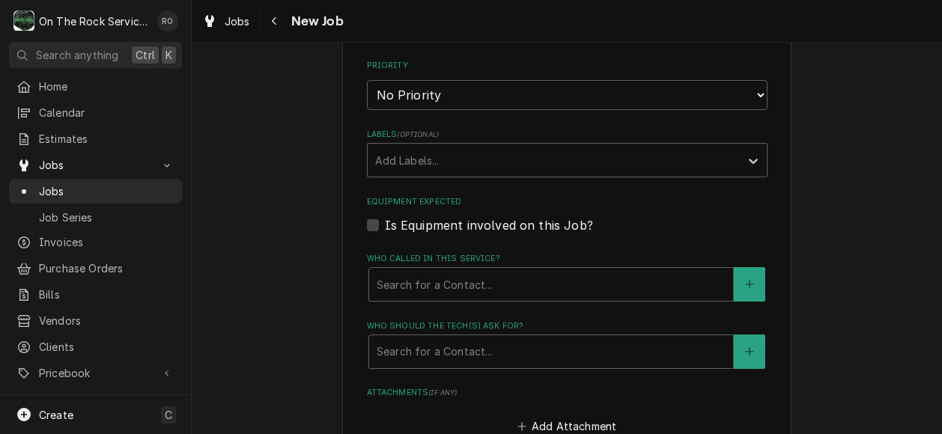
scroll to position [786, 0]
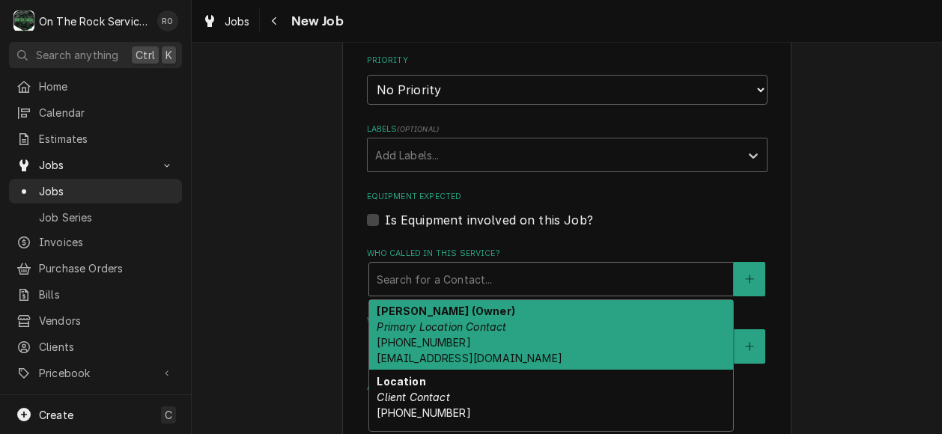
click at [498, 293] on div "Who called in this service?" at bounding box center [551, 279] width 349 height 27
click at [499, 339] on div "David Lance (Owner) Primary Location Contact (803) 730-3148 dlance@marcospizza.…" at bounding box center [551, 335] width 364 height 70
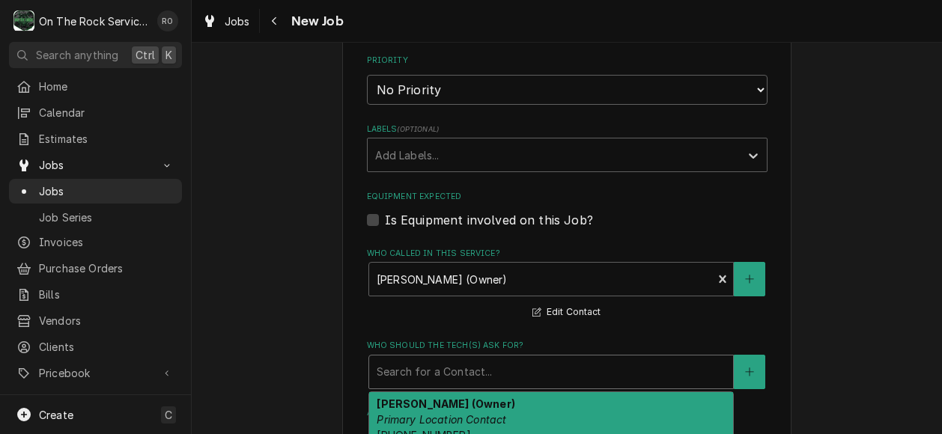
click at [496, 372] on div "Who should the tech(s) ask for?" at bounding box center [551, 372] width 349 height 27
click at [510, 418] on div "David Lance (Owner) Primary Location Contact (803) 730-3148 dlance@marcospizza.…" at bounding box center [551, 427] width 364 height 70
type textarea "x"
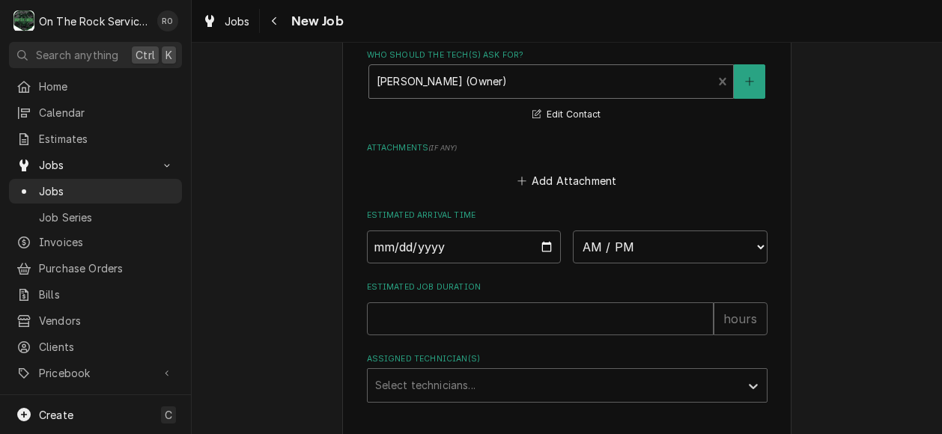
scroll to position [1079, 0]
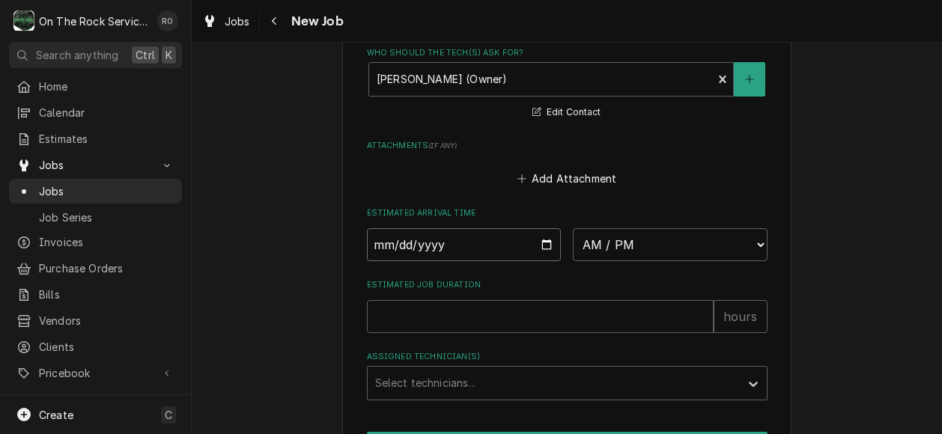
click at [526, 240] on input "Date" at bounding box center [464, 244] width 195 height 33
click at [542, 246] on input "Date" at bounding box center [464, 244] width 195 height 33
type input "2025-09-16"
click at [750, 245] on select "AM / PM 6:00 AM 6:15 AM 6:30 AM 6:45 AM 7:00 AM 7:15 AM 7:30 AM 7:45 AM 8:00 AM…" at bounding box center [670, 244] width 195 height 33
click at [555, 314] on input "Estimated Job Duration" at bounding box center [540, 316] width 347 height 33
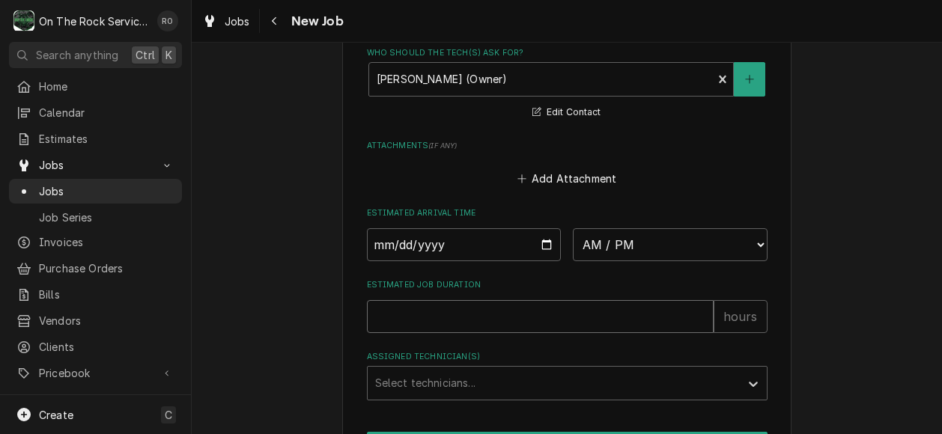
type textarea "x"
type input "2"
type textarea "x"
type input "2"
click at [505, 385] on div "Assigned Technician(s)" at bounding box center [553, 383] width 357 height 27
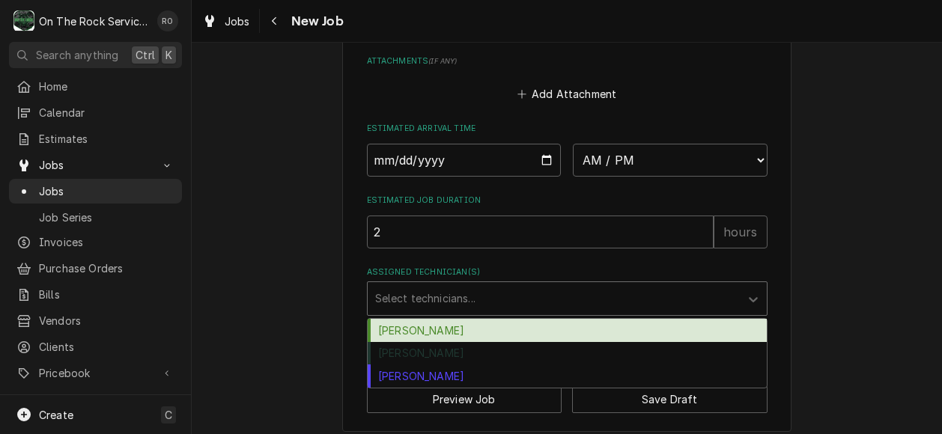
scroll to position [1168, 0]
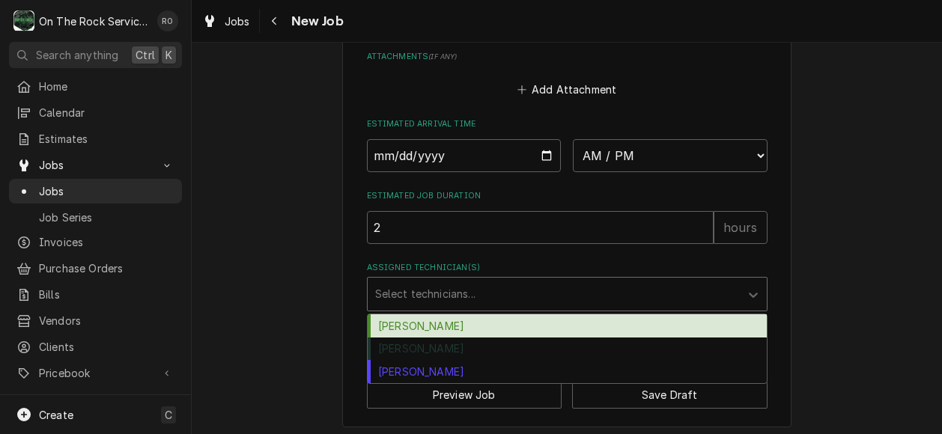
click at [621, 327] on div "Ray Beals" at bounding box center [567, 325] width 399 height 23
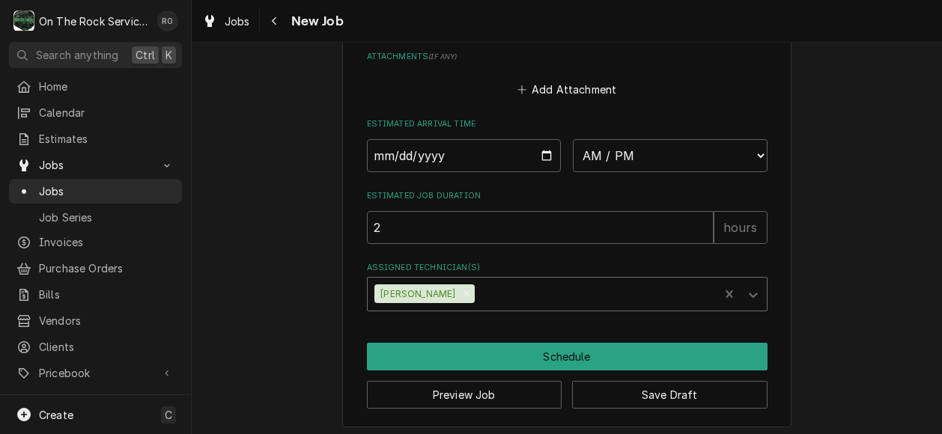
type textarea "x"
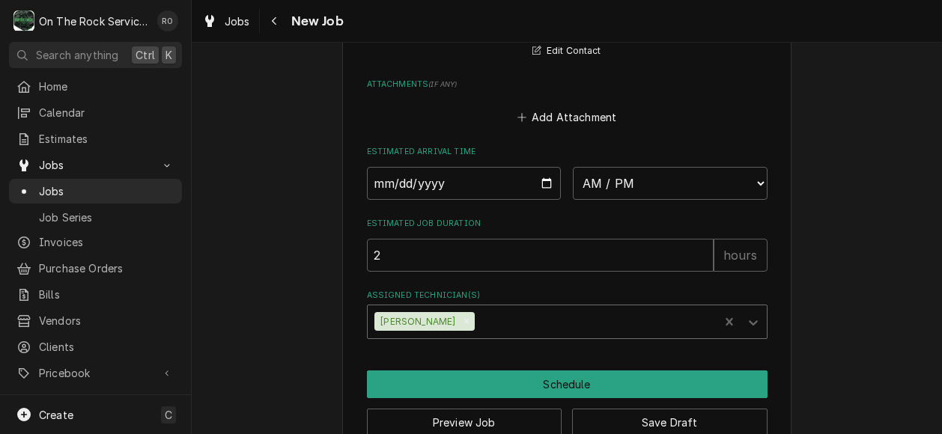
scroll to position [1100, 0]
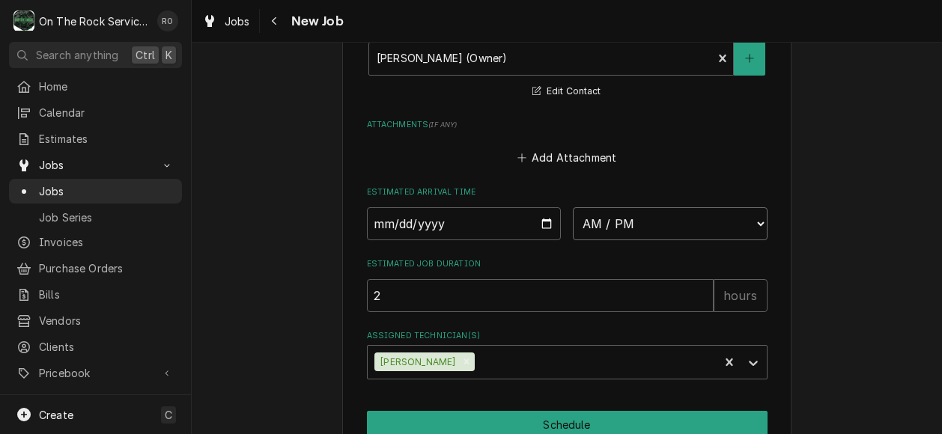
click at [669, 232] on select "AM / PM 6:00 AM 6:15 AM 6:30 AM 6:45 AM 7:00 AM 7:15 AM 7:30 AM 7:45 AM 8:00 AM…" at bounding box center [670, 223] width 195 height 33
select select "08:00:00"
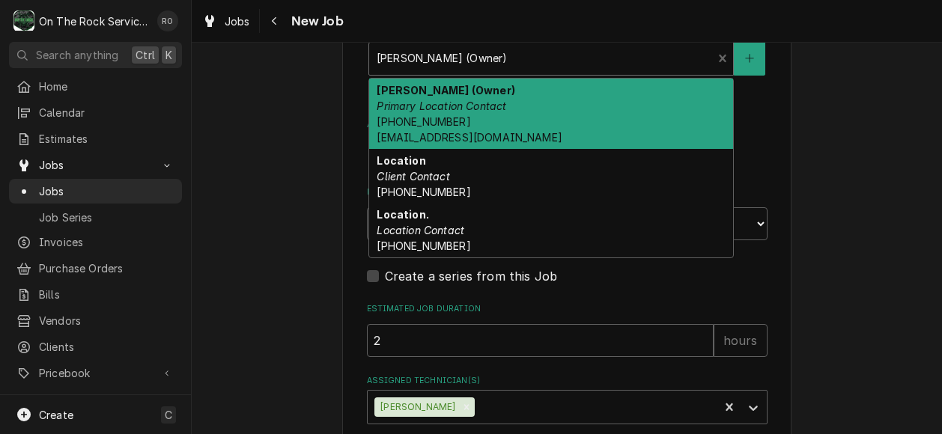
click at [641, 43] on div "David Lance (Owner) Primary Location Contact (803) 730-3148 dlance@marcospizza.…" at bounding box center [541, 58] width 344 height 33
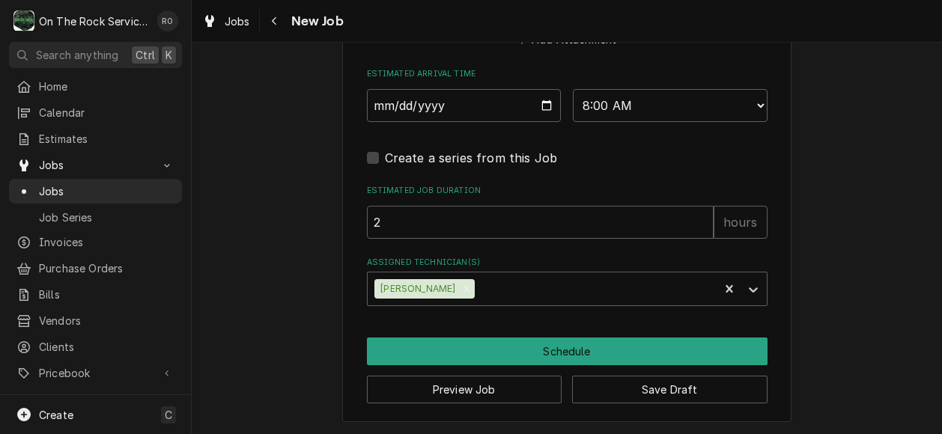
scroll to position [1222, 0]
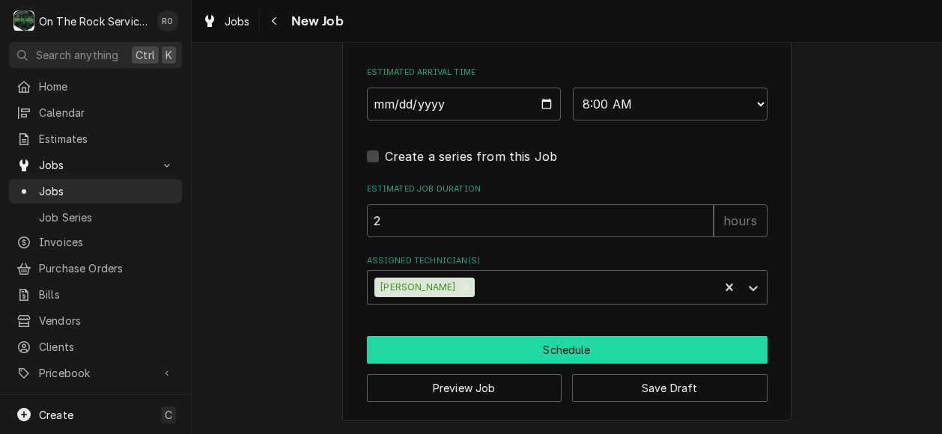
click at [552, 345] on button "Schedule" at bounding box center [567, 350] width 401 height 28
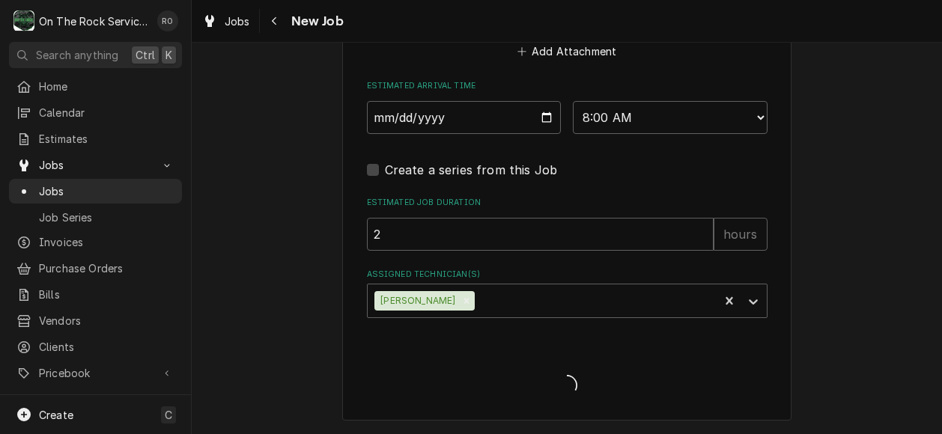
scroll to position [1208, 0]
type textarea "x"
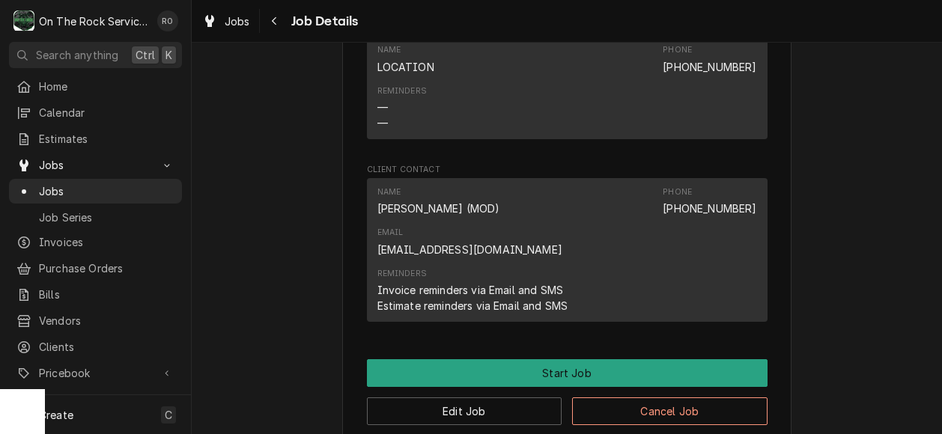
scroll to position [1166, 0]
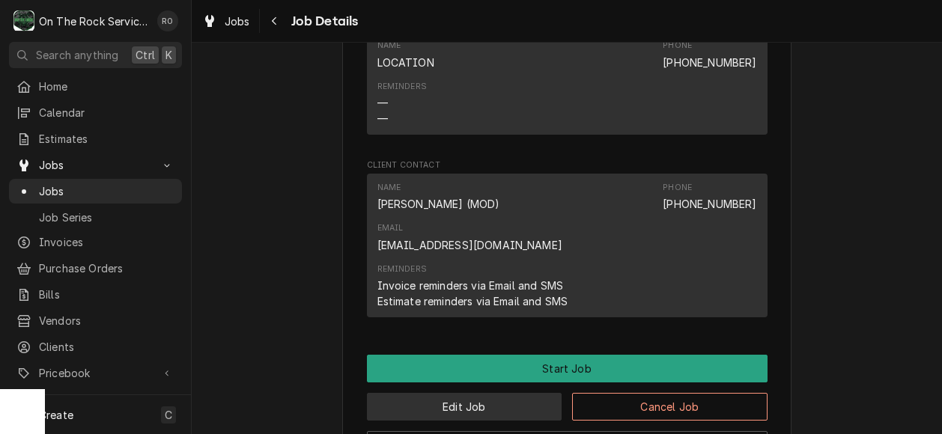
click at [461, 393] on button "Edit Job" at bounding box center [464, 407] width 195 height 28
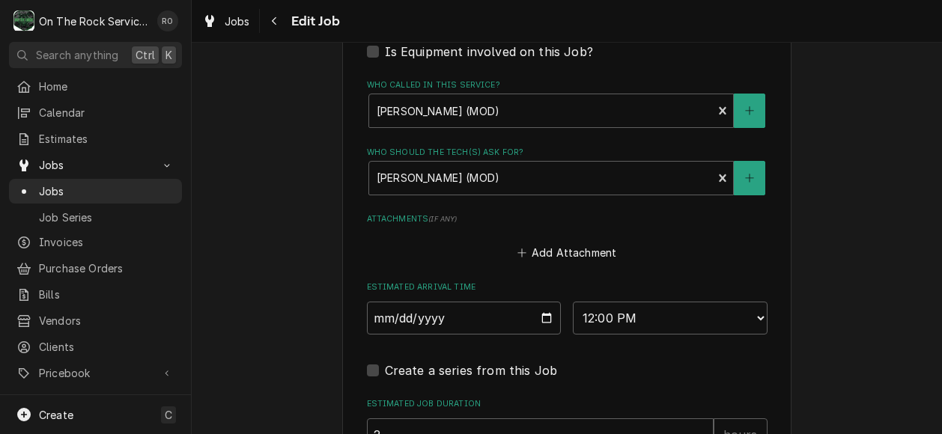
scroll to position [1133, 0]
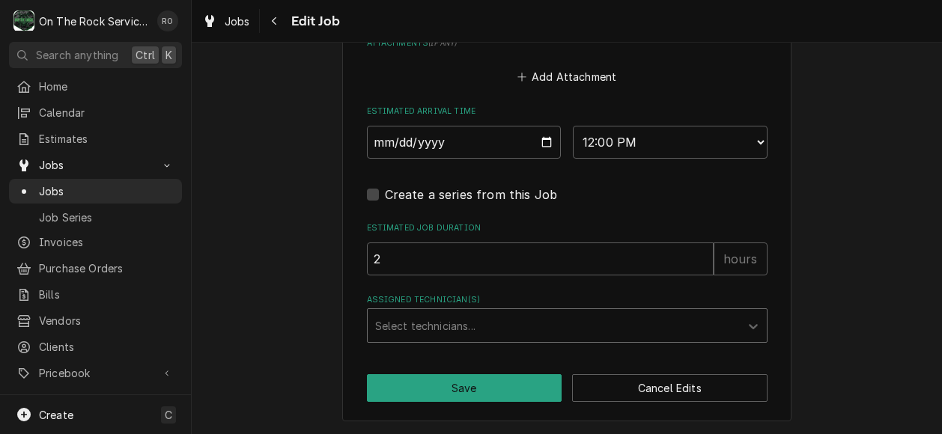
click at [521, 326] on div "Assigned Technician(s)" at bounding box center [553, 325] width 357 height 27
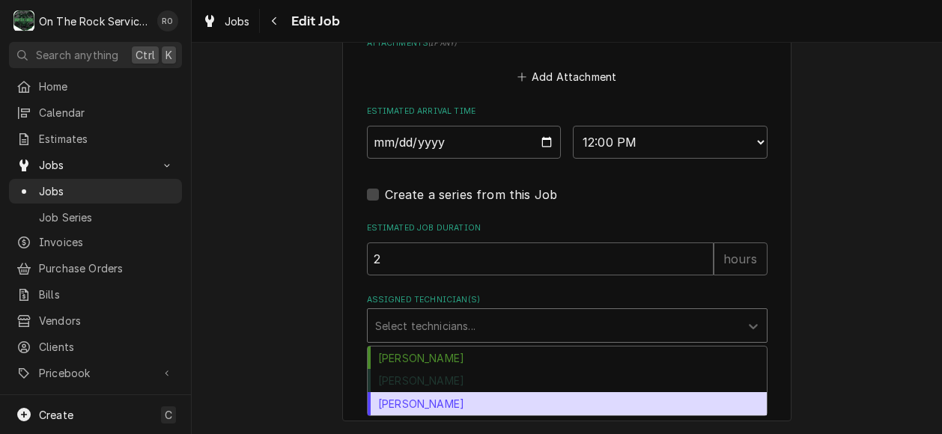
click at [461, 399] on div "[PERSON_NAME]" at bounding box center [567, 403] width 399 height 23
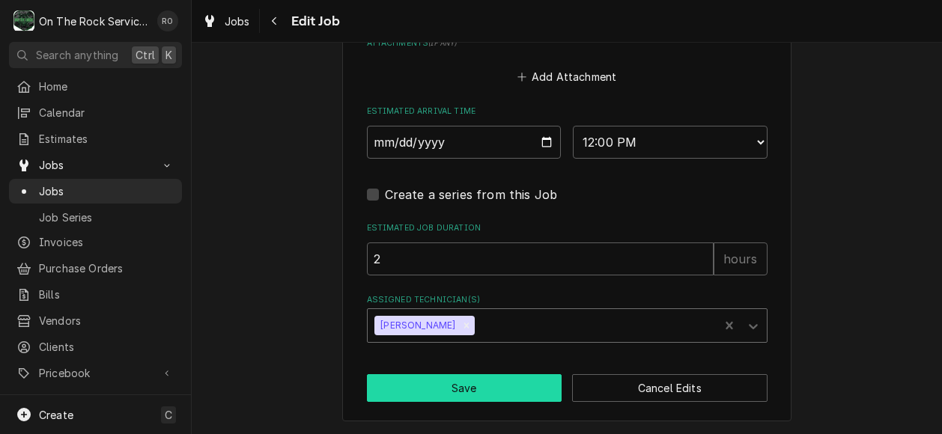
click at [461, 399] on button "Save" at bounding box center [464, 388] width 195 height 28
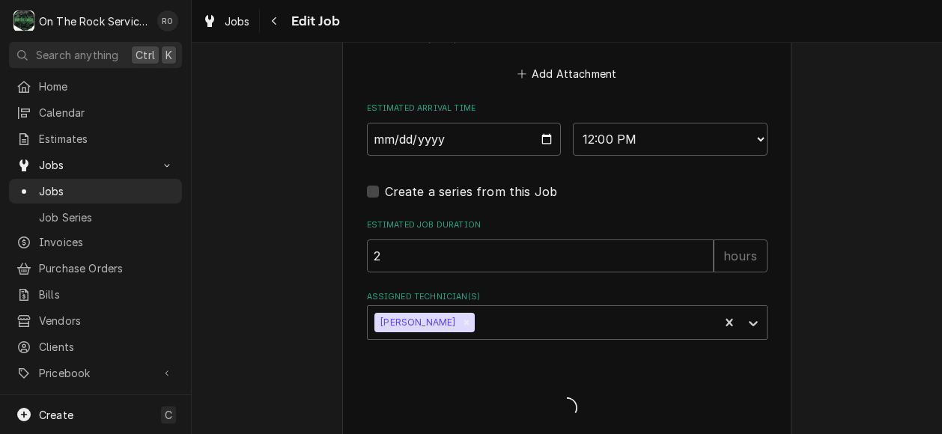
type textarea "x"
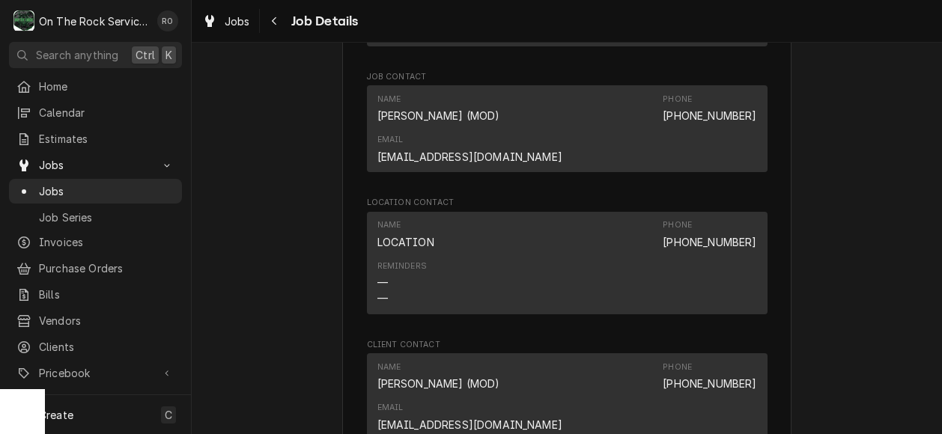
scroll to position [987, 0]
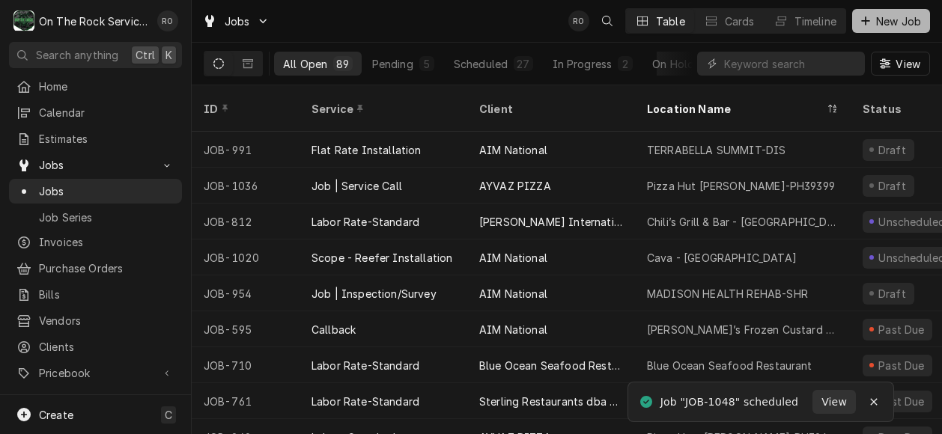
click at [895, 15] on span "New Job" at bounding box center [898, 21] width 51 height 16
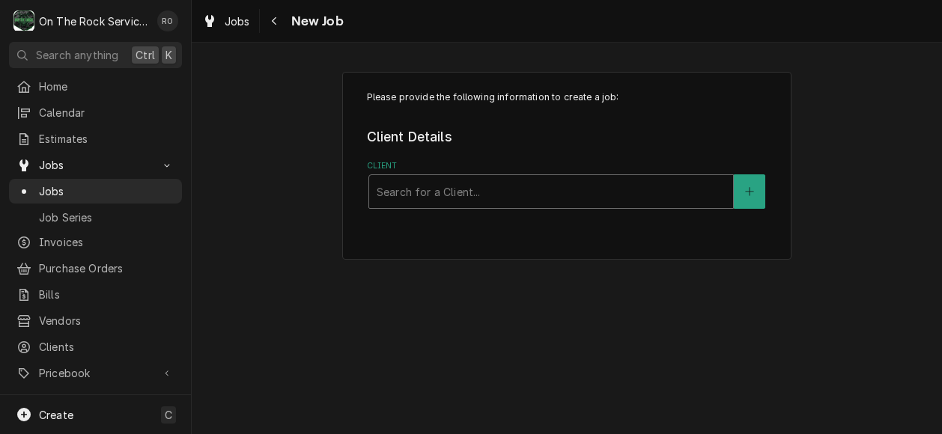
click at [642, 180] on div "Client" at bounding box center [551, 191] width 349 height 27
type input "national"
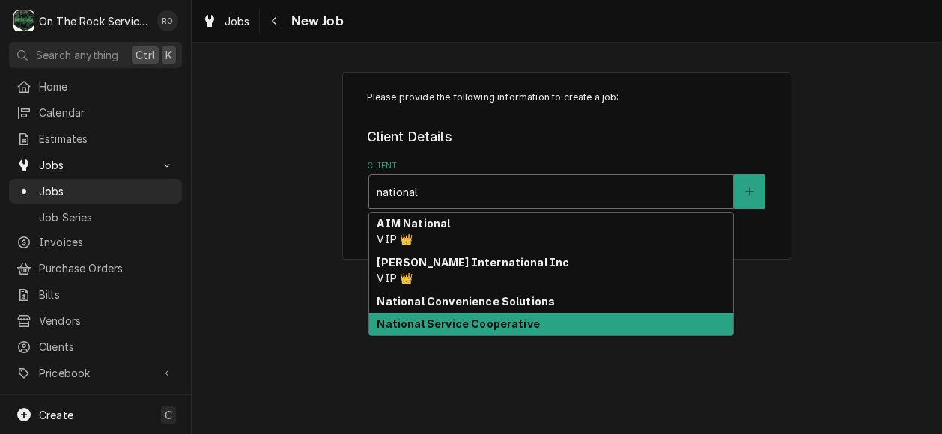
click at [434, 317] on div "National Service Cooperative" at bounding box center [551, 324] width 364 height 23
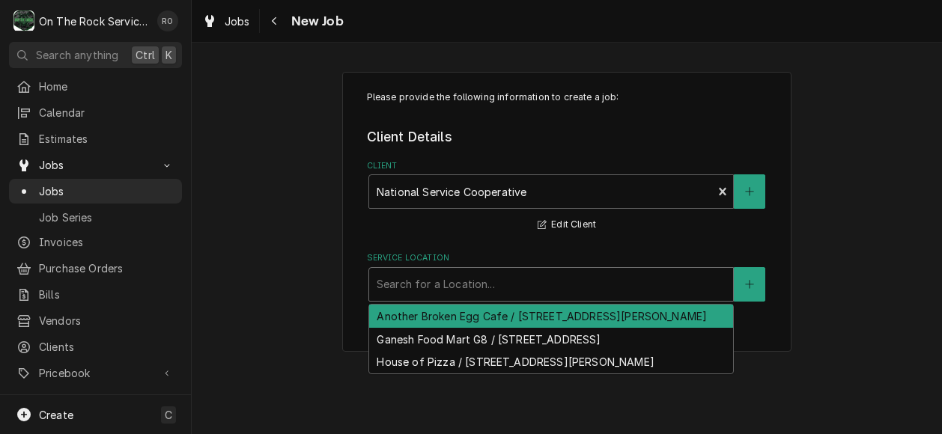
click at [442, 289] on div "Service Location" at bounding box center [551, 284] width 349 height 27
click at [744, 281] on button "Service Location" at bounding box center [749, 284] width 31 height 34
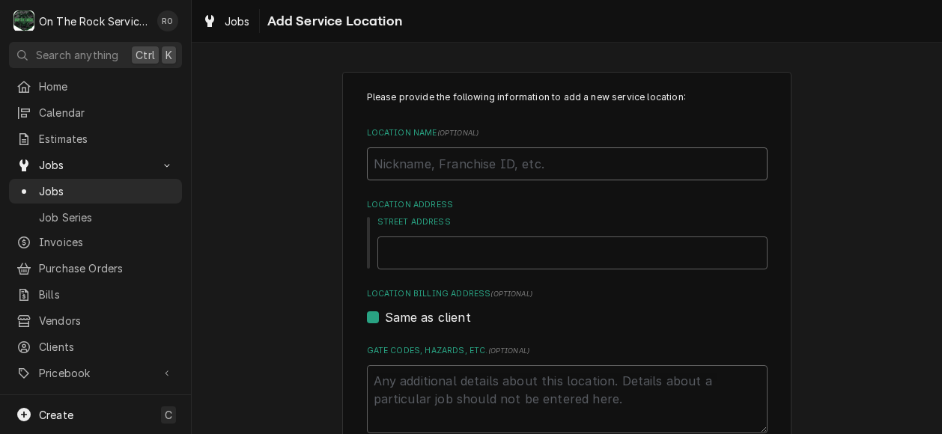
paste input "Callaham Orchard"
type textarea "x"
type input "Callaham Orchard"
type textarea "x"
type input "Callaham Orchard"
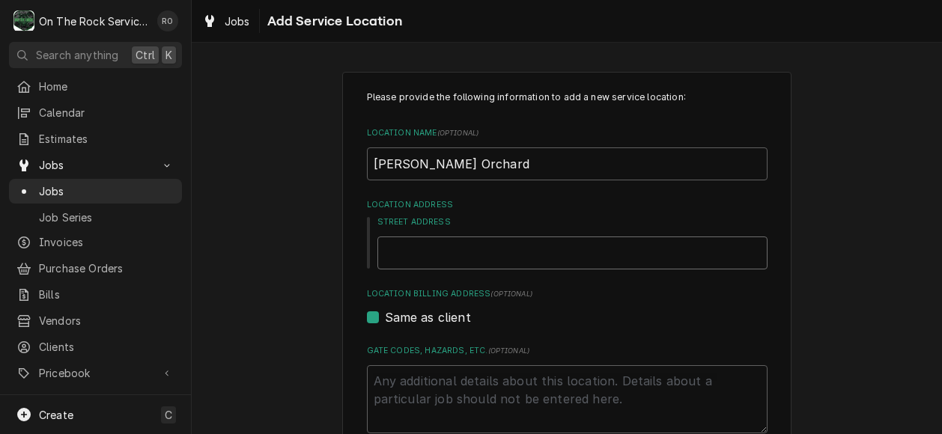
click at [412, 252] on input "Street Address" at bounding box center [572, 253] width 390 height 33
paste input "559 Crawford Road Belton SC, 29627"
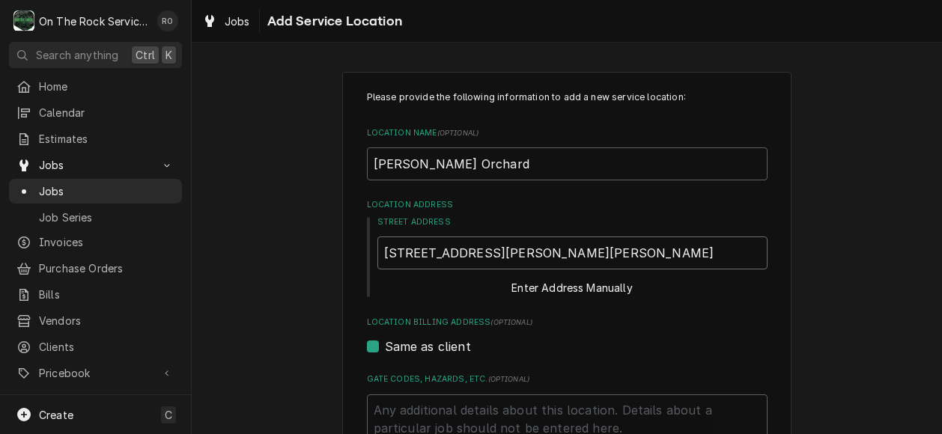
type textarea "x"
type input "559 Crawford Road Belton SC, 29627"
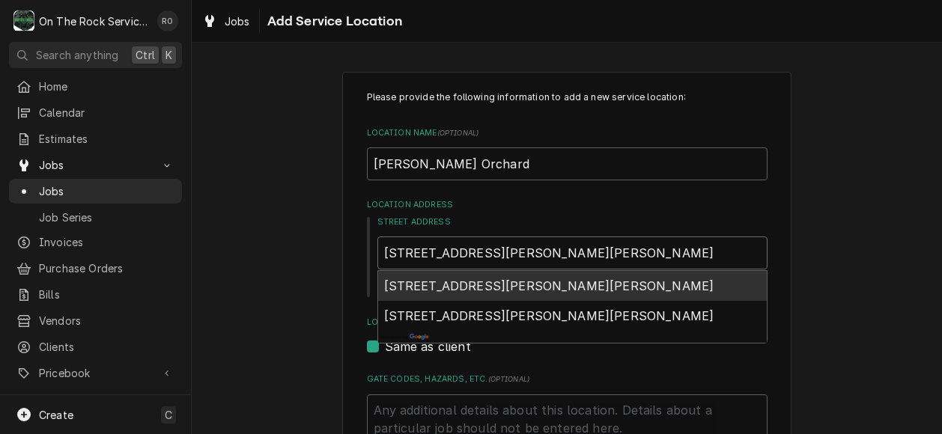
click at [475, 287] on span "559 Crawford Rd, Belton, SC 29627, USA" at bounding box center [549, 285] width 330 height 15
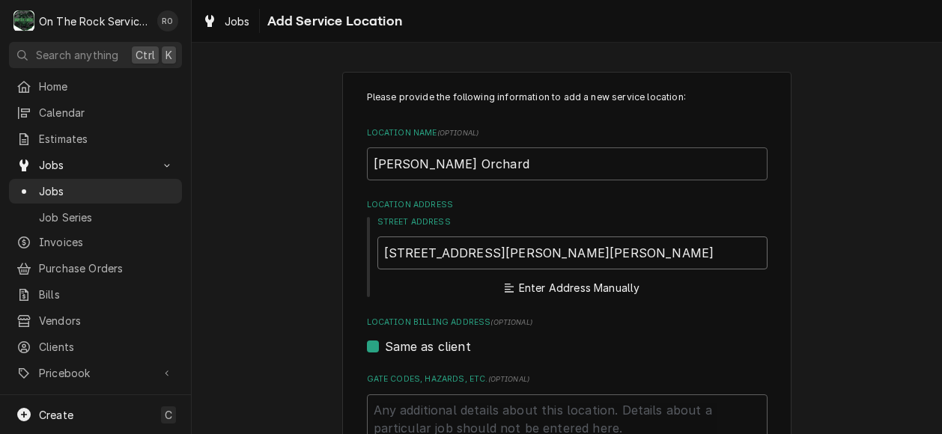
type textarea "x"
type input "559 Crawford Rd"
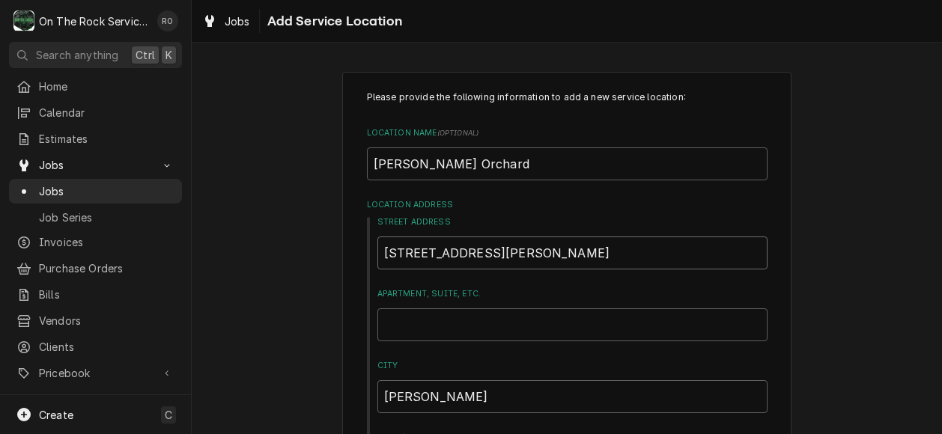
type textarea "x"
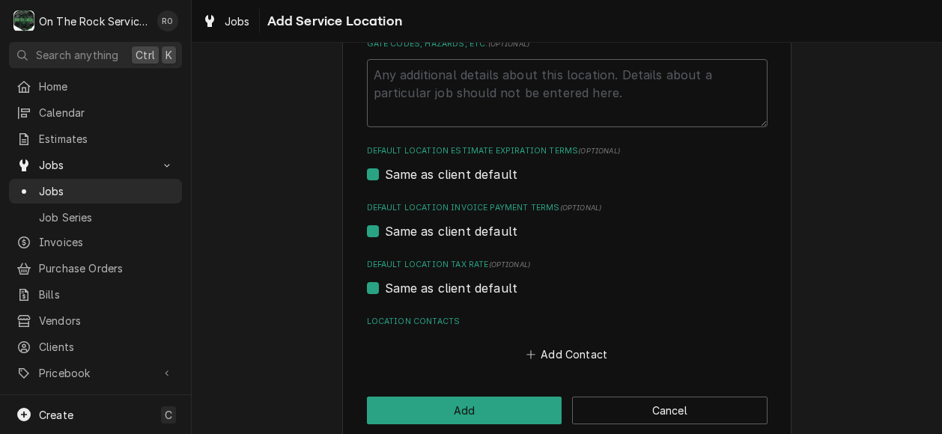
scroll to position [543, 0]
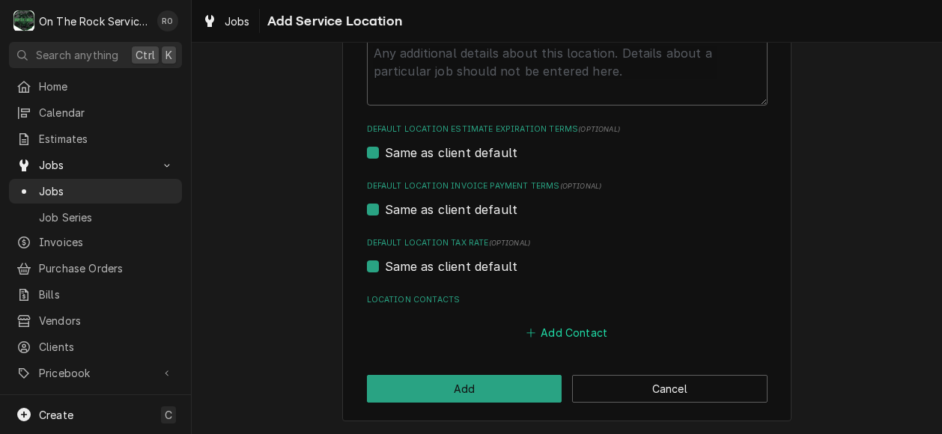
type input "559 Crawford Rd"
click at [546, 329] on button "Add Contact" at bounding box center [566, 333] width 86 height 21
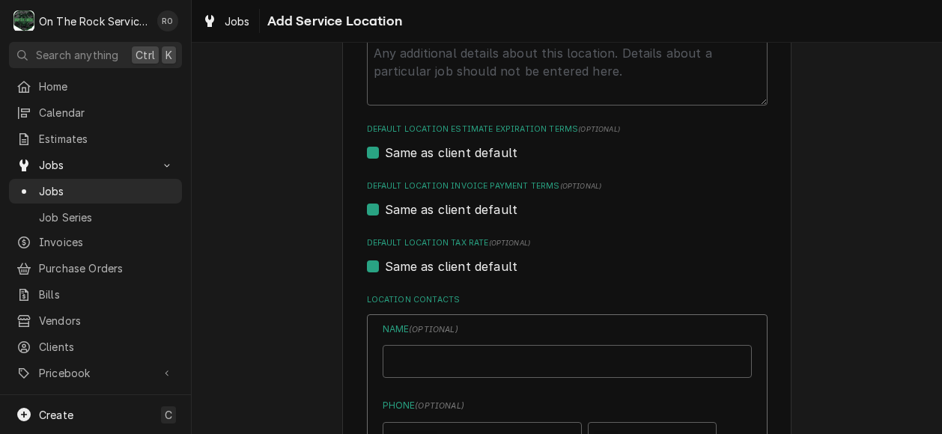
type textarea "x"
click at [539, 353] on input "Location Name ( optional )" at bounding box center [567, 361] width 369 height 33
paste input "Michelle Willett"
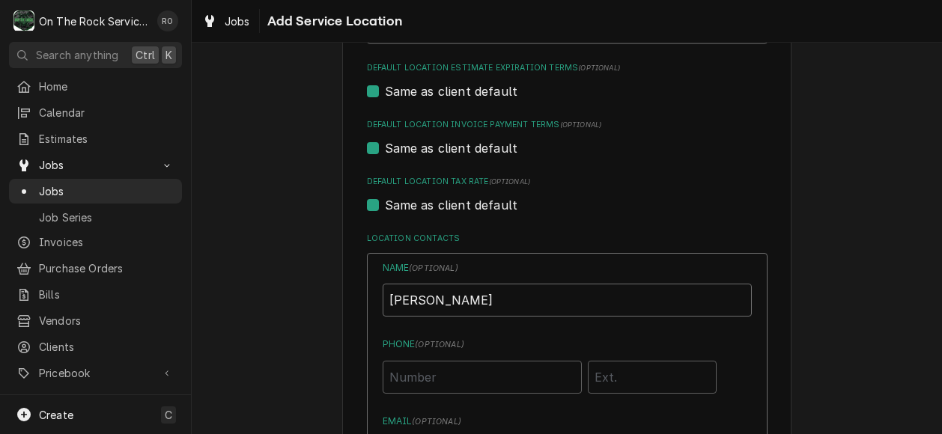
scroll to position [641, 0]
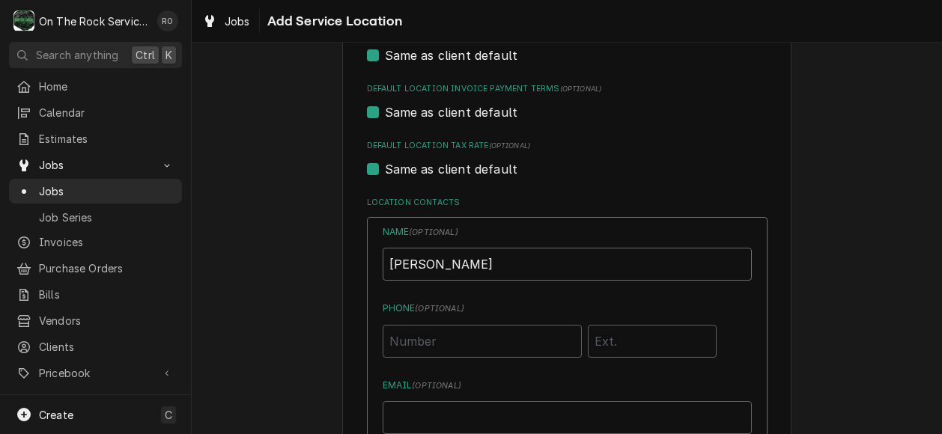
type input "Michelle Willett"
click at [445, 339] on input "Phone ( optional )" at bounding box center [482, 341] width 199 height 33
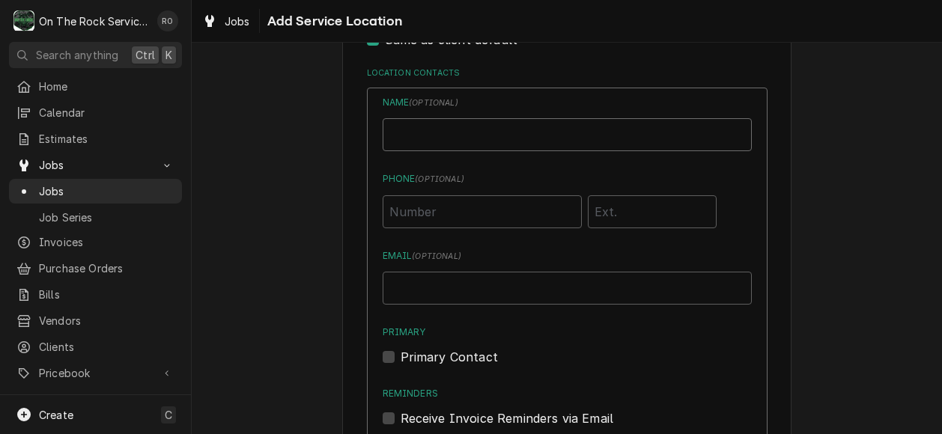
scroll to position [761, 0]
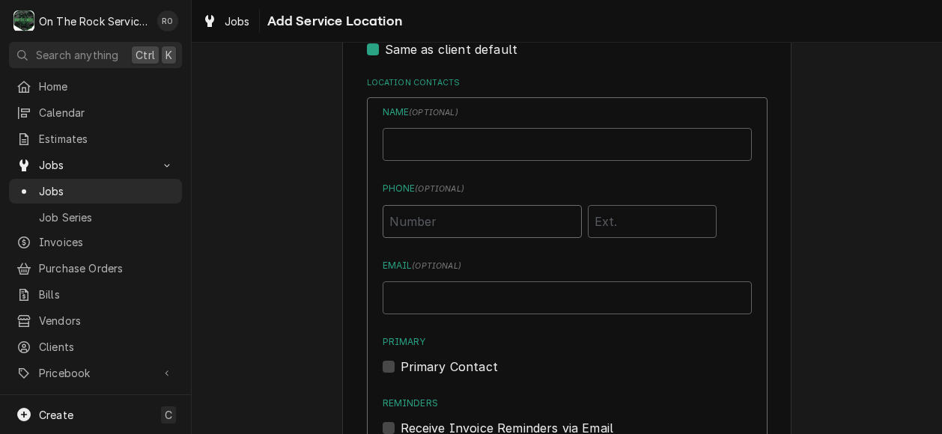
click at [421, 214] on input "Phone ( optional )" at bounding box center [482, 221] width 199 height 33
click at [429, 213] on input "Phone ( optional )" at bounding box center [482, 221] width 199 height 33
paste input "(864) 934-2568"
type input "(864) 934-2568"
click at [431, 144] on input "Location Name ( optional )" at bounding box center [567, 144] width 369 height 33
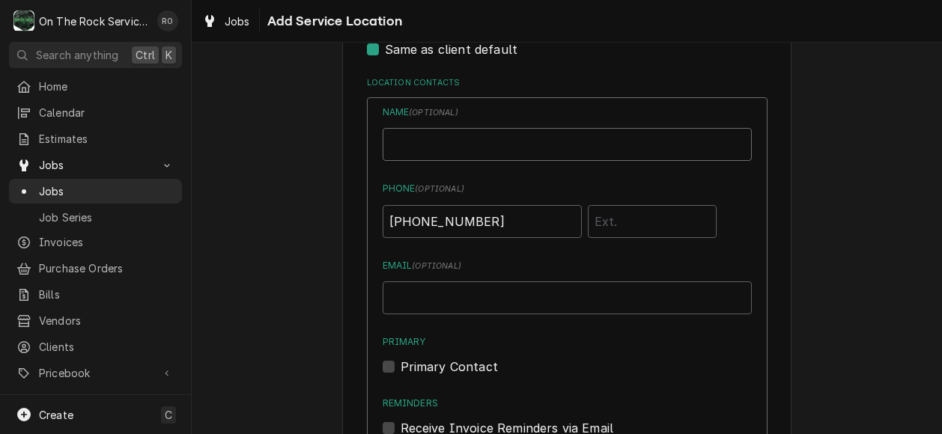
paste input "Michelle Willett"
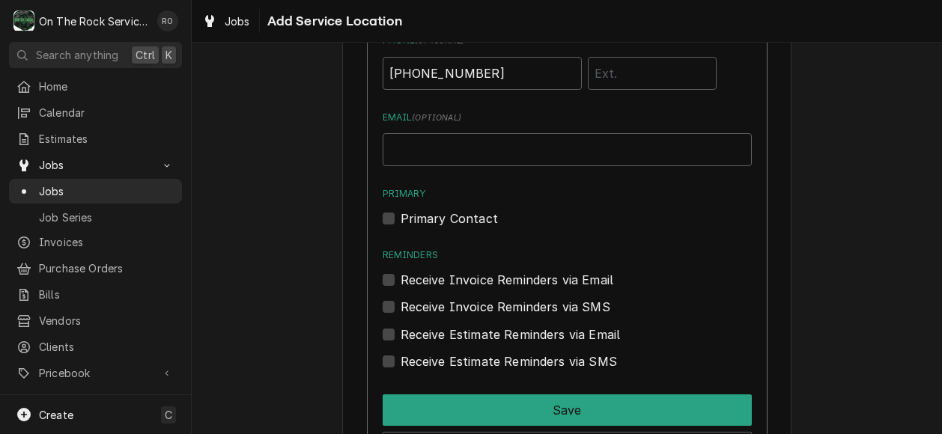
scroll to position [921, 0]
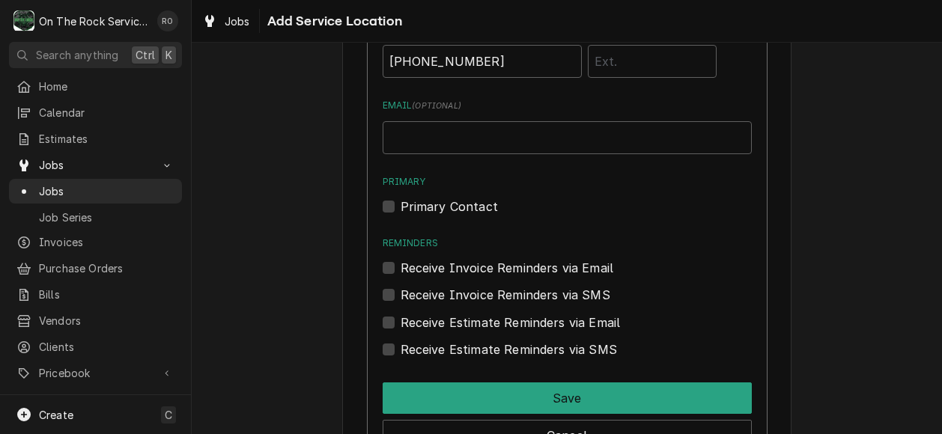
type input "Michelle Willett"
click at [401, 205] on label "Primary Contact" at bounding box center [449, 207] width 97 height 18
click at [401, 205] on input "Primary" at bounding box center [585, 214] width 369 height 33
checkbox input "true"
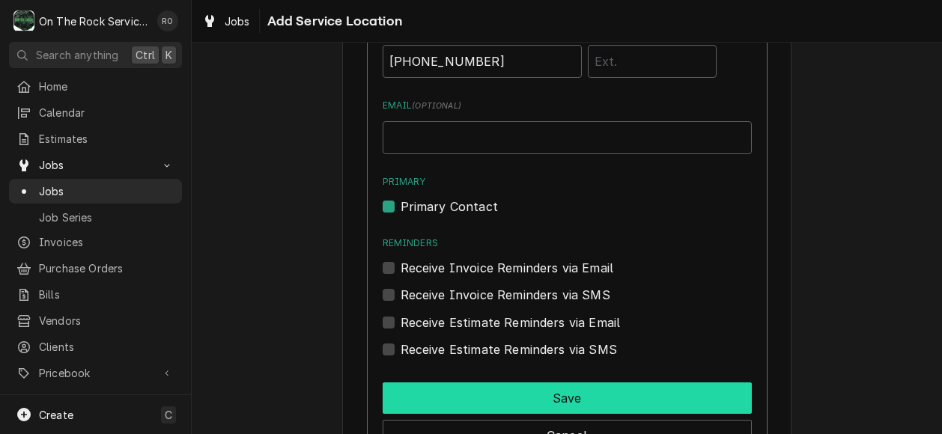
click at [441, 383] on button "Save" at bounding box center [567, 398] width 369 height 31
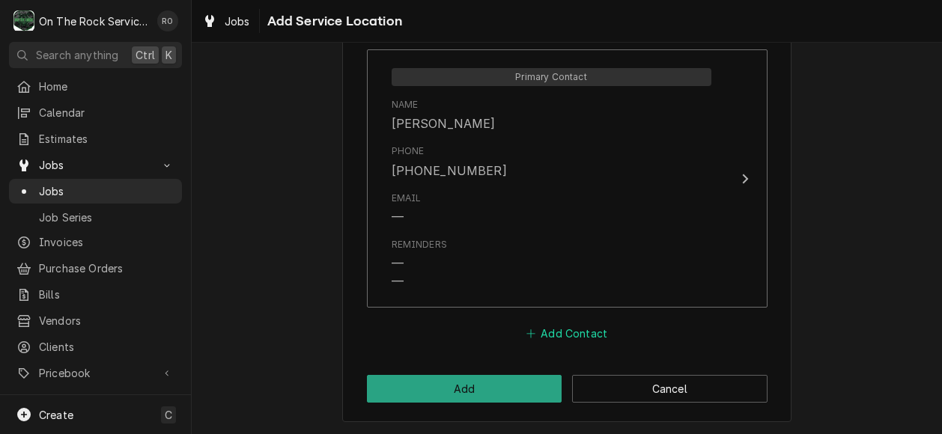
click at [556, 331] on button "Add Contact" at bounding box center [566, 333] width 86 height 21
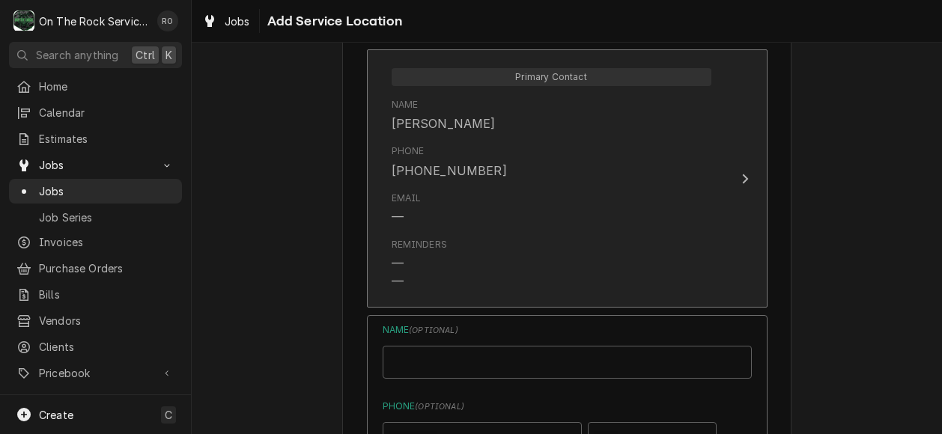
type textarea "x"
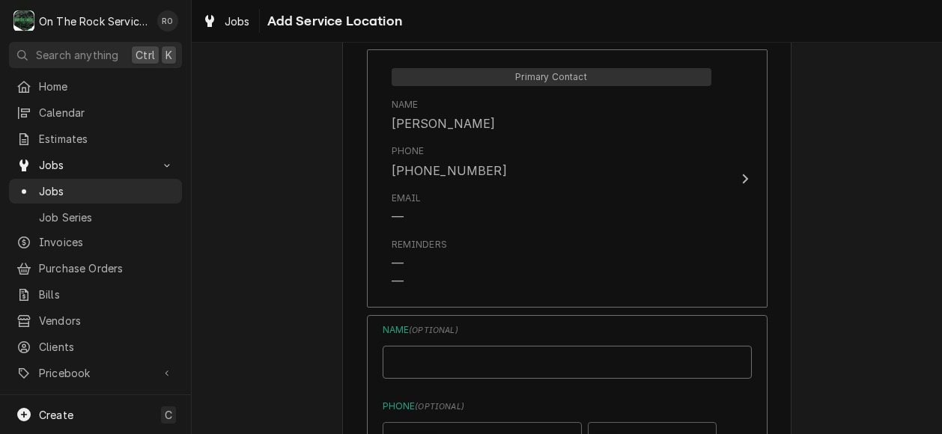
click at [457, 356] on input "Location Name ( optional )" at bounding box center [567, 362] width 369 height 33
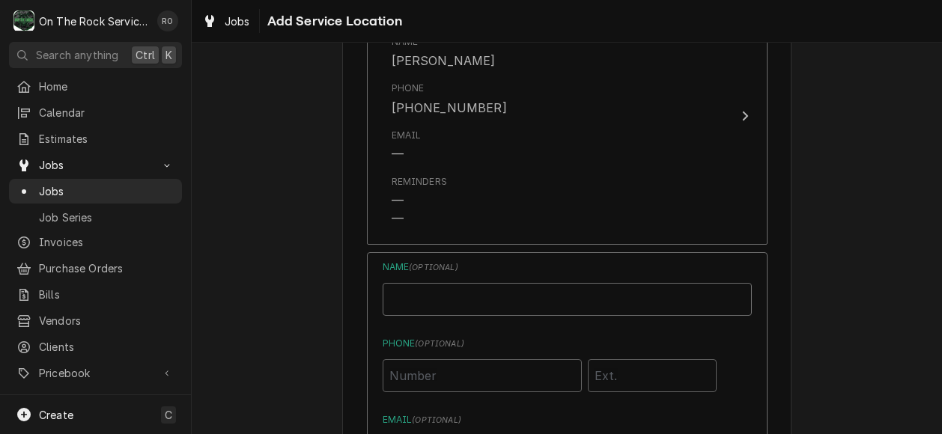
scroll to position [879, 0]
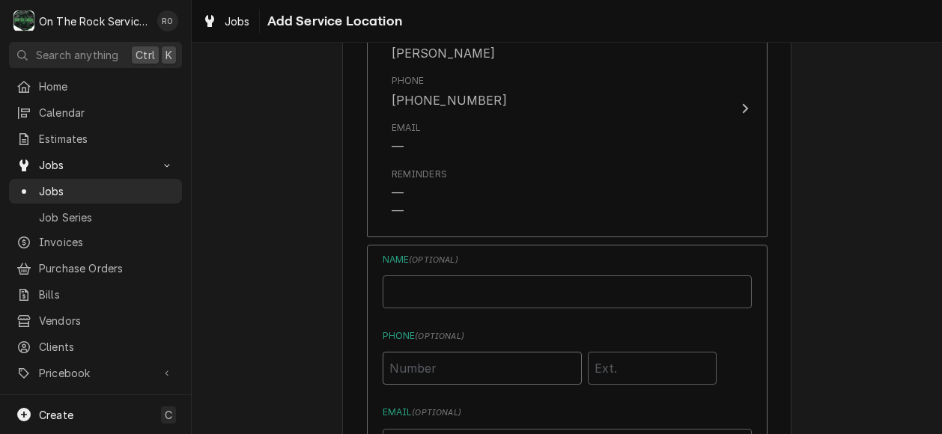
click at [487, 372] on input "Phone ( optional )" at bounding box center [482, 368] width 199 height 33
paste input "(864) 617-0706"
type input "(864) 617-0706"
click at [428, 282] on input "Location Name ( optional )" at bounding box center [567, 291] width 369 height 33
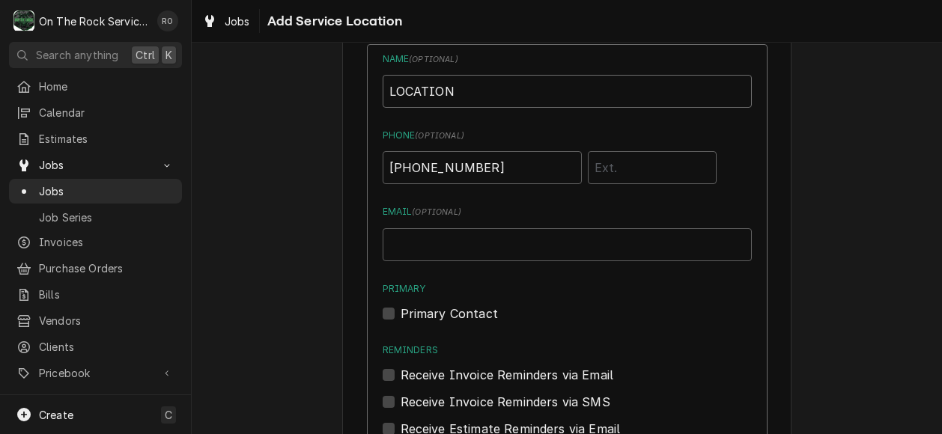
scroll to position [1094, 0]
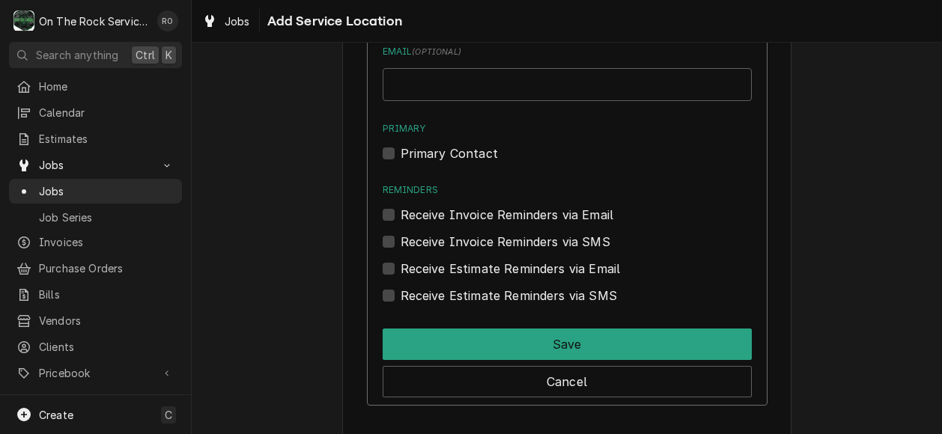
type input "LOCATION"
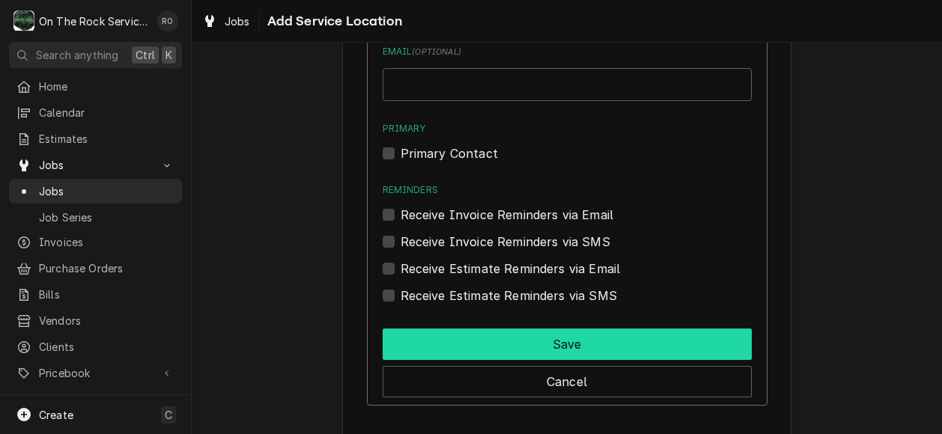
click at [504, 344] on button "Save" at bounding box center [567, 344] width 369 height 31
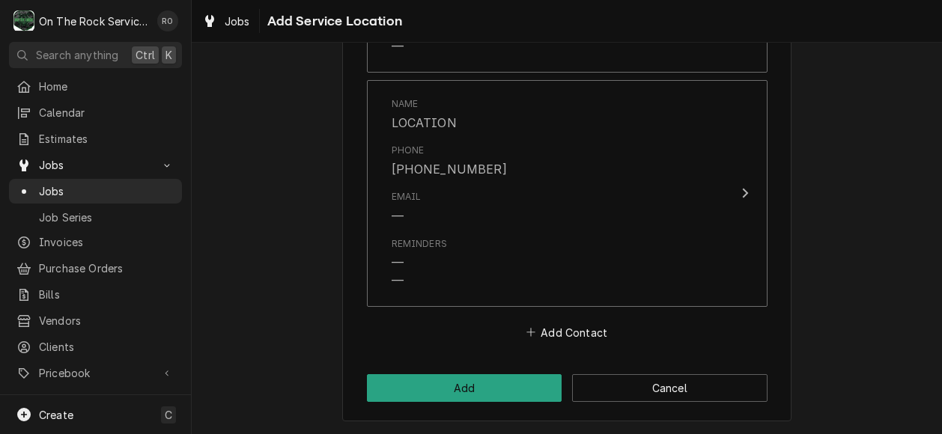
scroll to position [1044, 0]
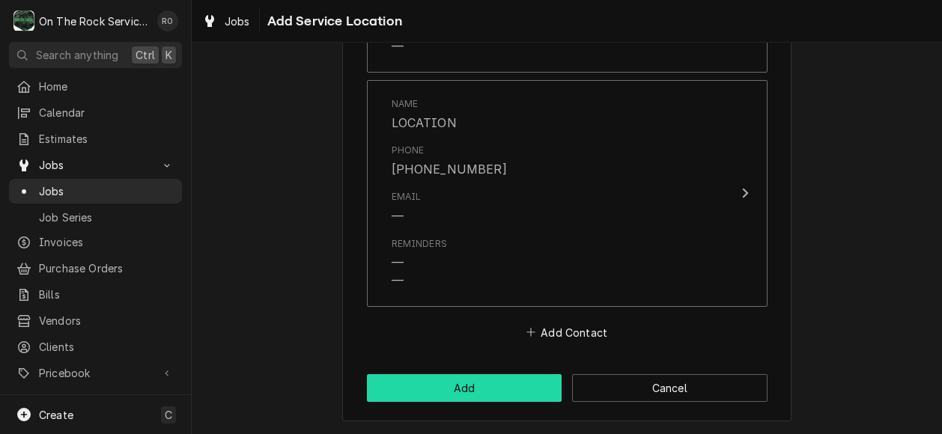
click at [449, 379] on button "Add" at bounding box center [464, 388] width 195 height 28
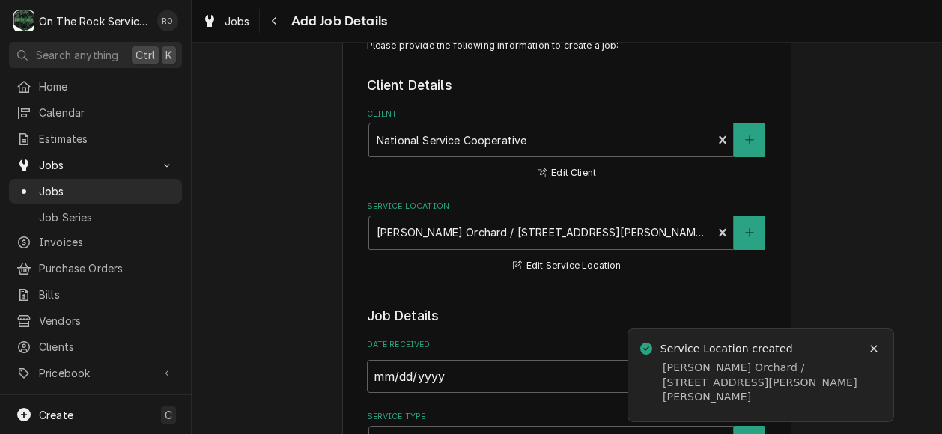
scroll to position [52, 0]
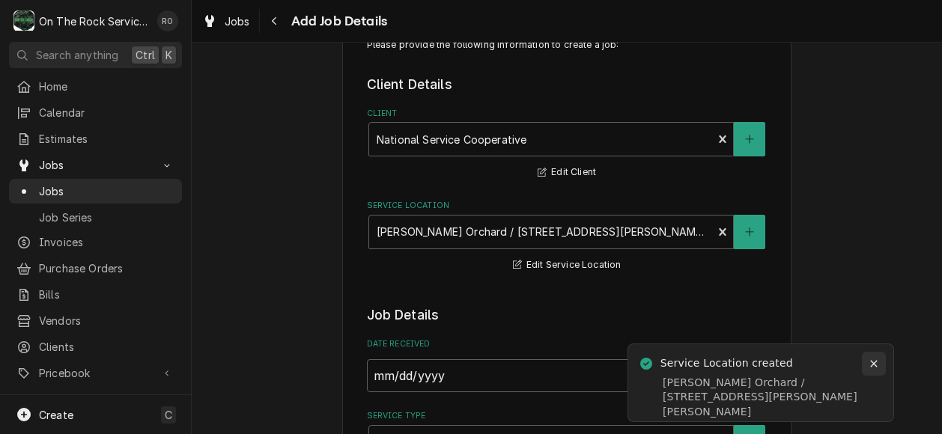
click at [883, 358] on button "Notifications alt+T" at bounding box center [874, 364] width 24 height 24
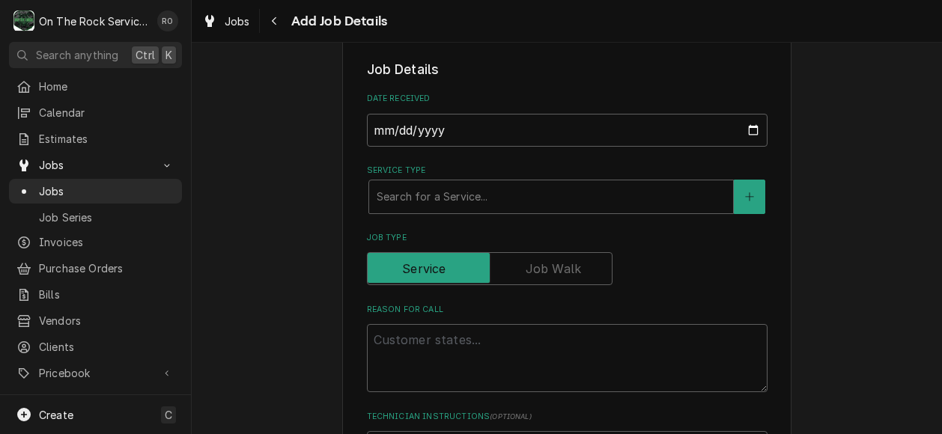
scroll to position [299, 0]
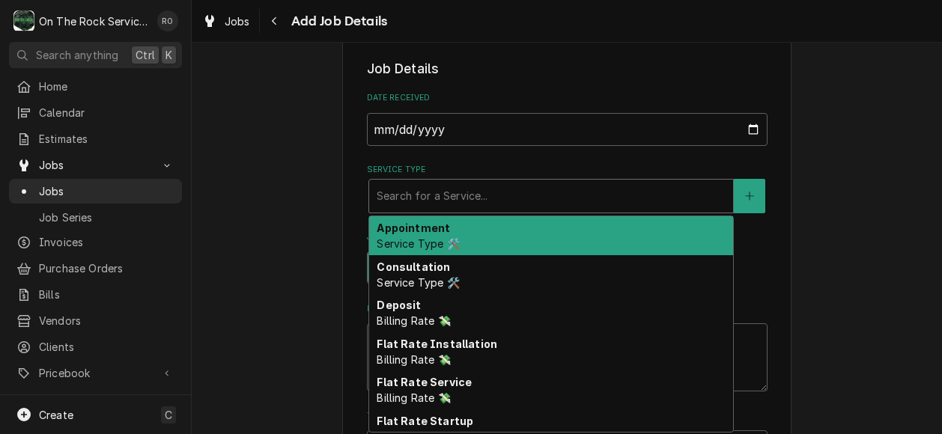
click at [626, 192] on div "Service Type" at bounding box center [551, 196] width 349 height 27
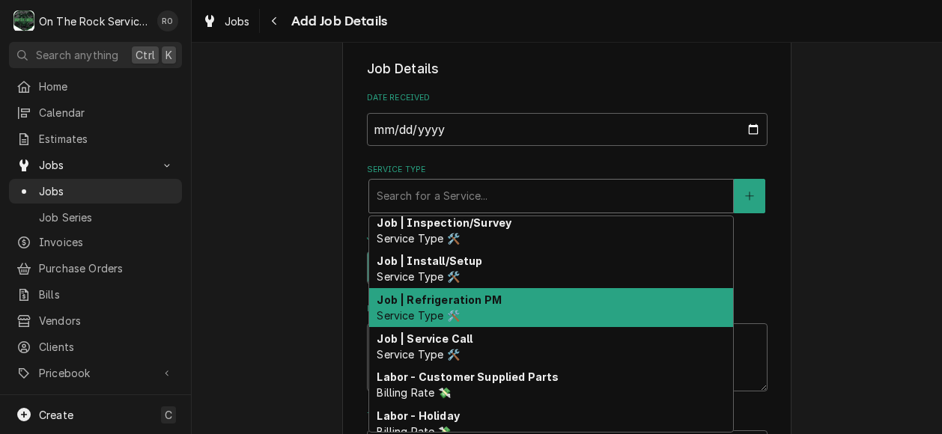
scroll to position [547, 0]
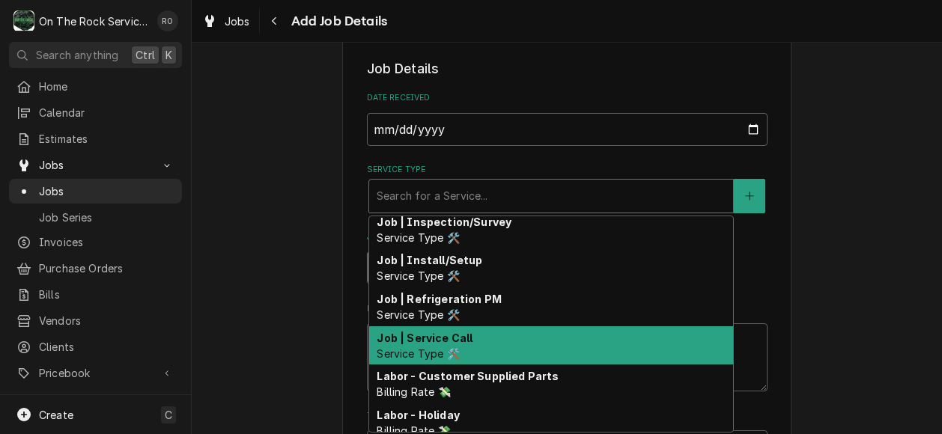
click at [479, 337] on div "Job | Service Call Service Type 🛠️" at bounding box center [551, 345] width 364 height 39
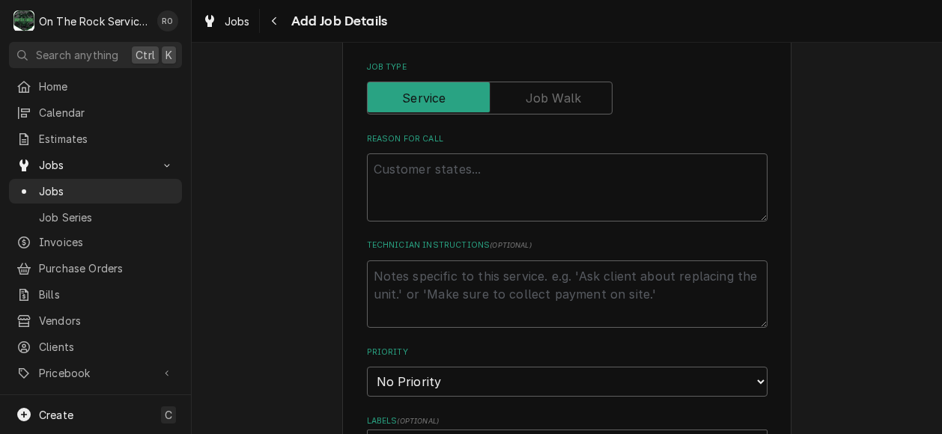
scroll to position [556, 0]
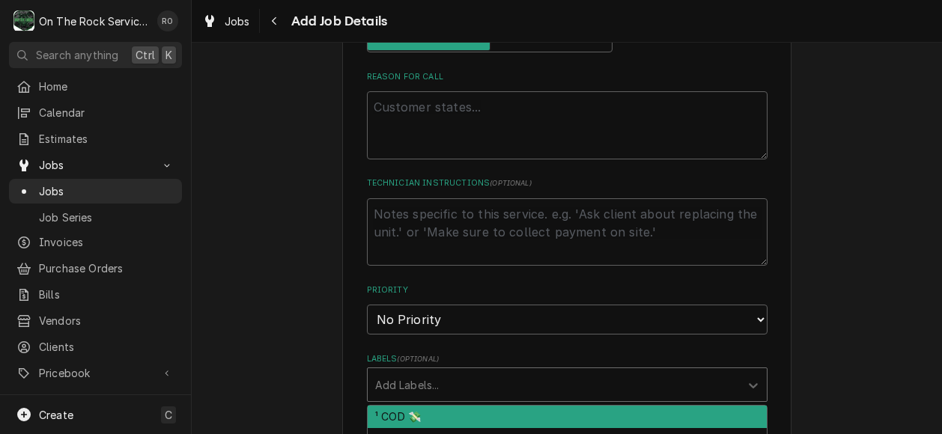
click at [469, 381] on div "Labels" at bounding box center [553, 384] width 357 height 27
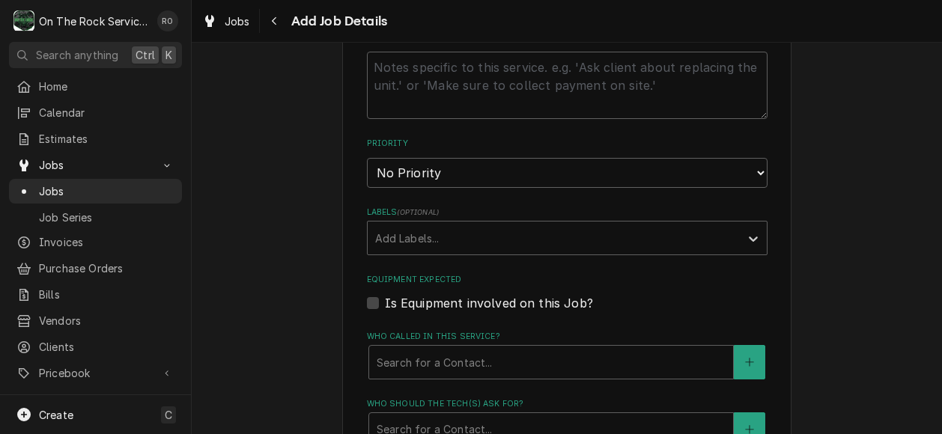
scroll to position [707, 0]
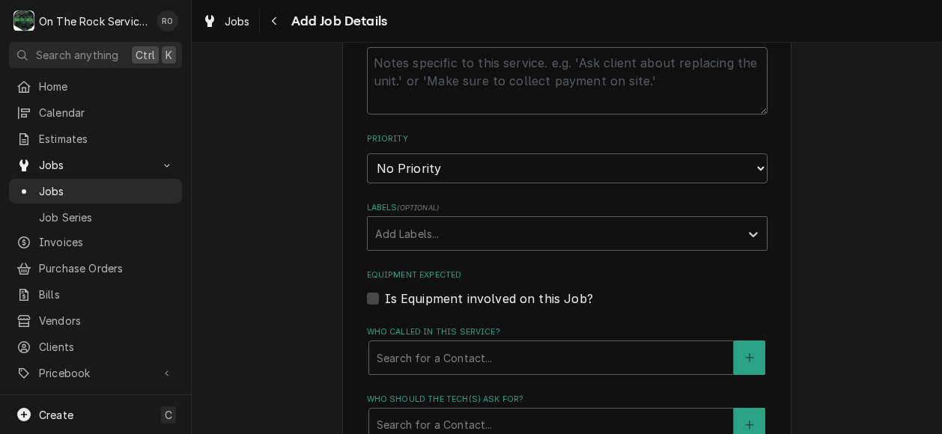
drag, startPoint x: 451, startPoint y: 329, endPoint x: 296, endPoint y: 288, distance: 159.4
click at [296, 288] on div "Please provide the following information to create a job: Client Details Client…" at bounding box center [567, 100] width 750 height 1499
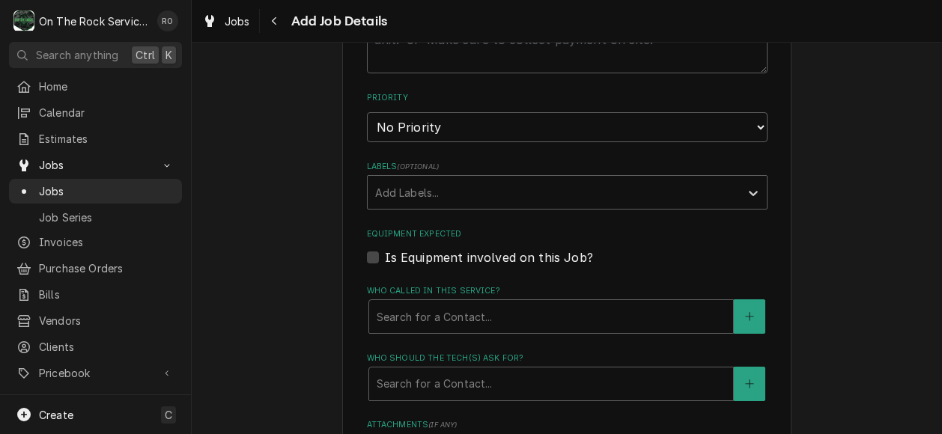
scroll to position [722, 0]
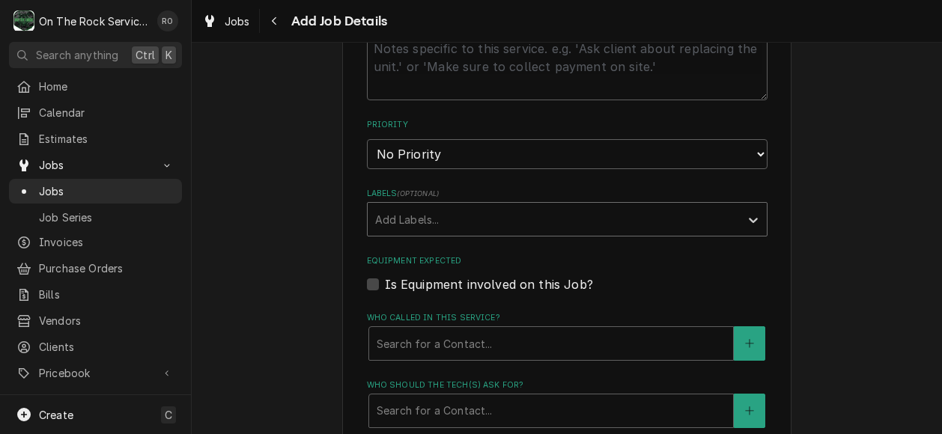
click at [505, 216] on div "Labels" at bounding box center [553, 219] width 357 height 27
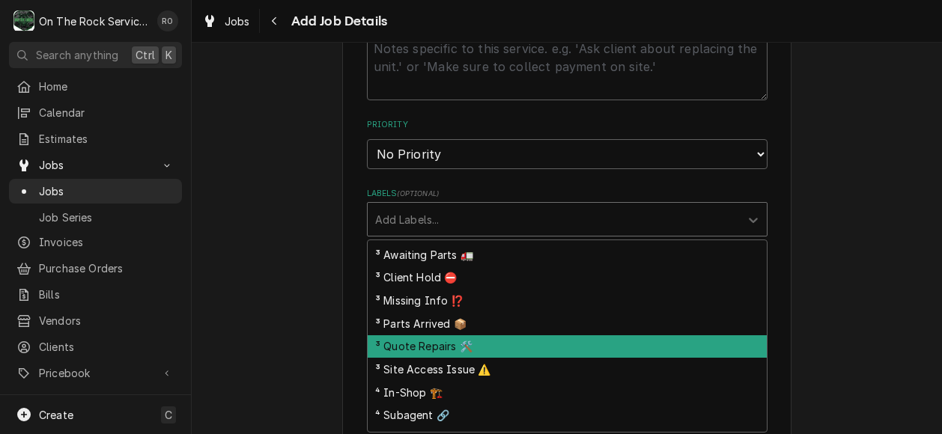
scroll to position [359, 0]
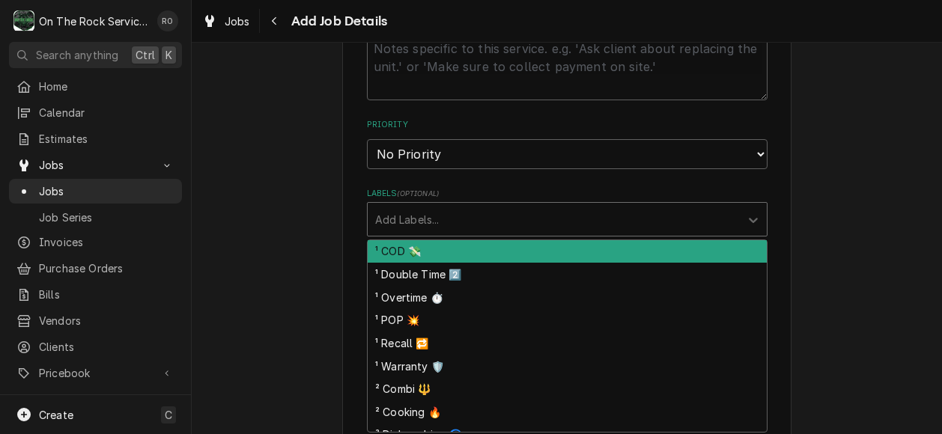
click at [437, 222] on div "Labels" at bounding box center [553, 219] width 357 height 27
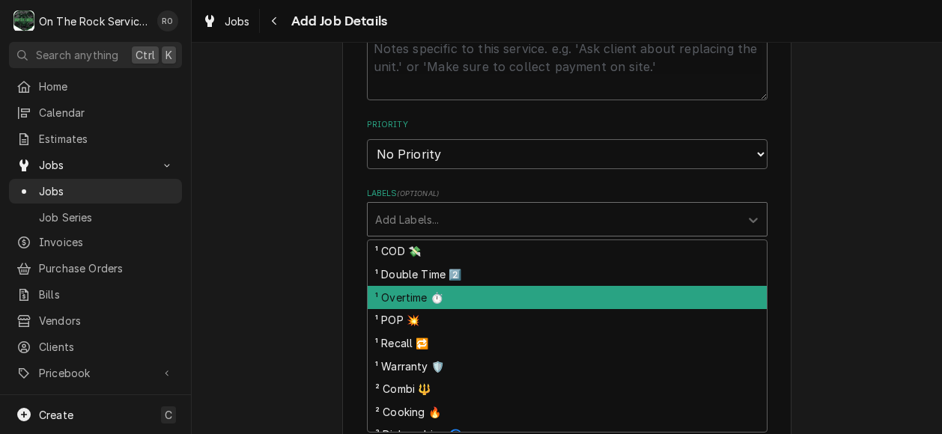
click at [478, 293] on div "¹ Overtime ⏱️" at bounding box center [567, 297] width 399 height 23
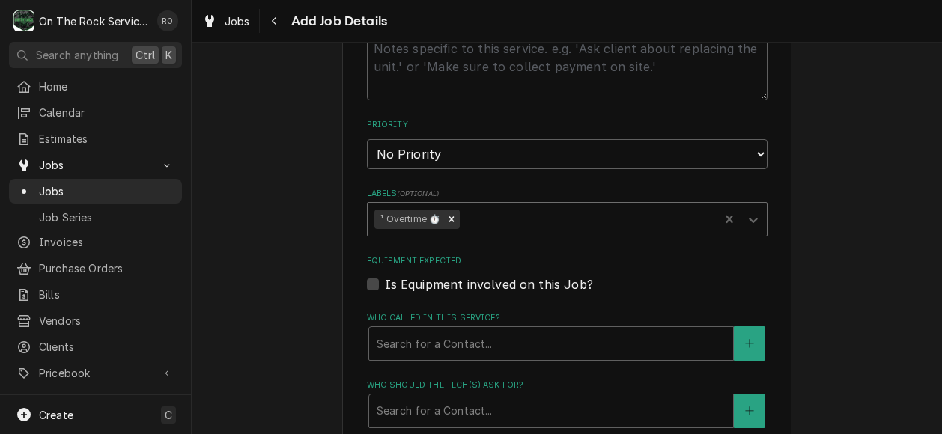
type textarea "x"
click at [570, 149] on select "No Priority Urgent High Medium Low" at bounding box center [567, 154] width 401 height 30
select select "1"
click at [367, 140] on select "No Priority Urgent High Medium Low" at bounding box center [567, 154] width 401 height 30
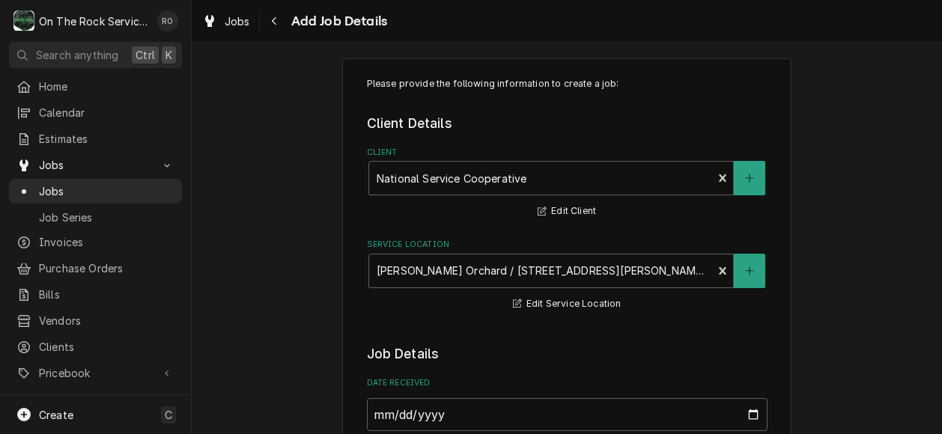
scroll to position [13, 0]
click at [556, 308] on button "Edit Service Location" at bounding box center [567, 305] width 113 height 19
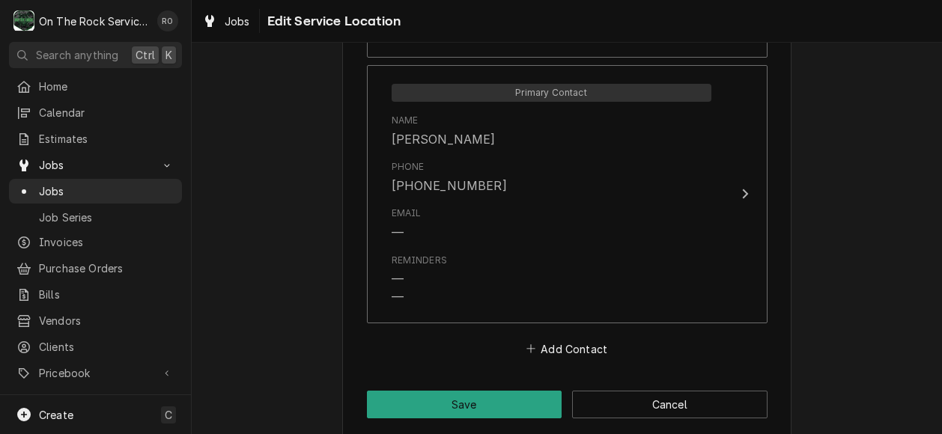
scroll to position [1044, 0]
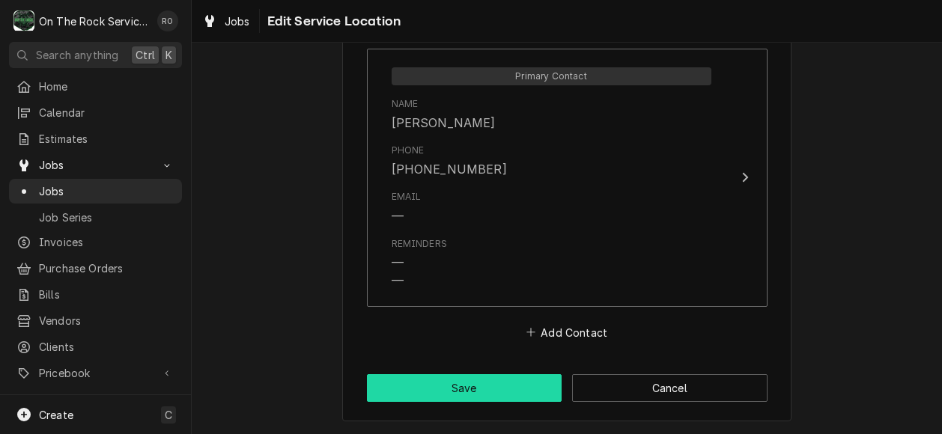
click at [513, 384] on button "Save" at bounding box center [464, 388] width 195 height 28
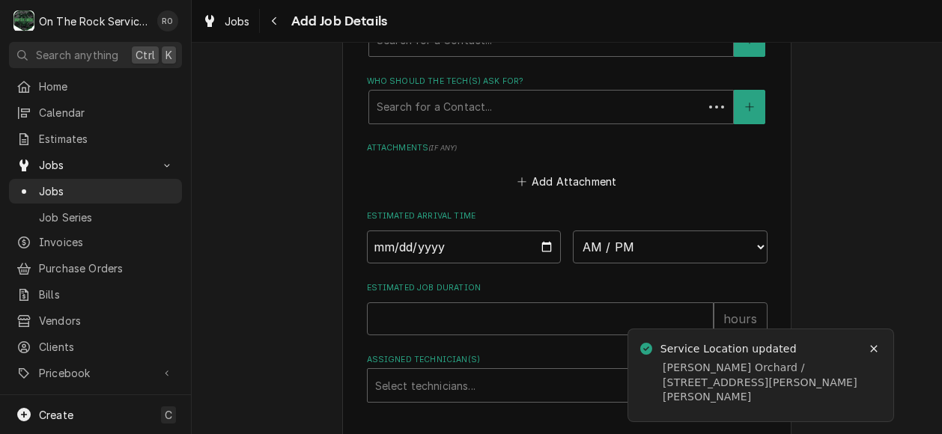
scroll to position [13, 0]
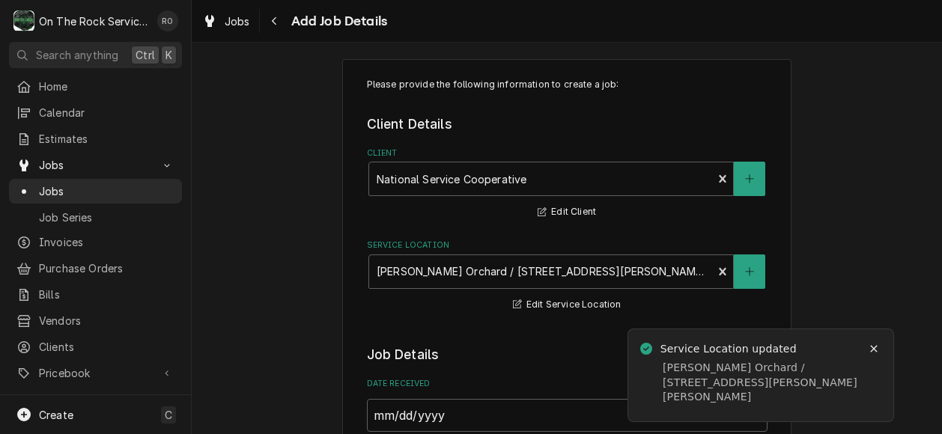
click at [513, 384] on label "Date Received" at bounding box center [567, 384] width 401 height 12
click at [513, 399] on input "2025-09-05" at bounding box center [567, 415] width 401 height 33
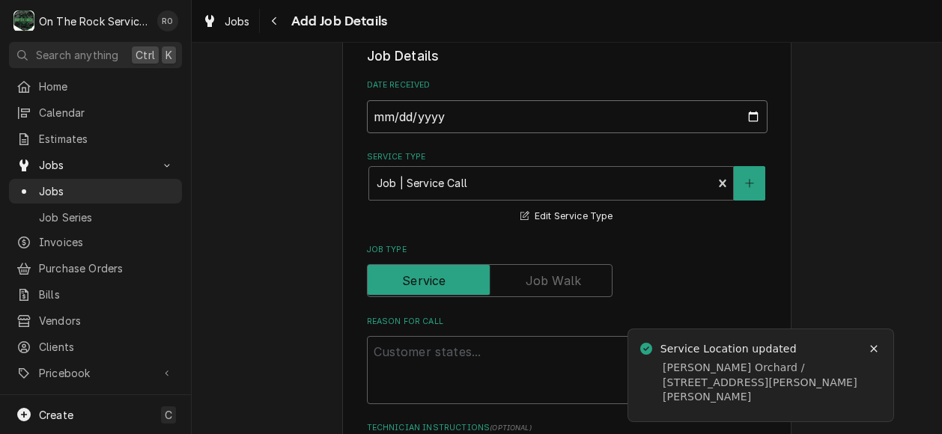
scroll to position [313, 0]
click at [484, 362] on textarea "Reason For Call" at bounding box center [567, 369] width 401 height 68
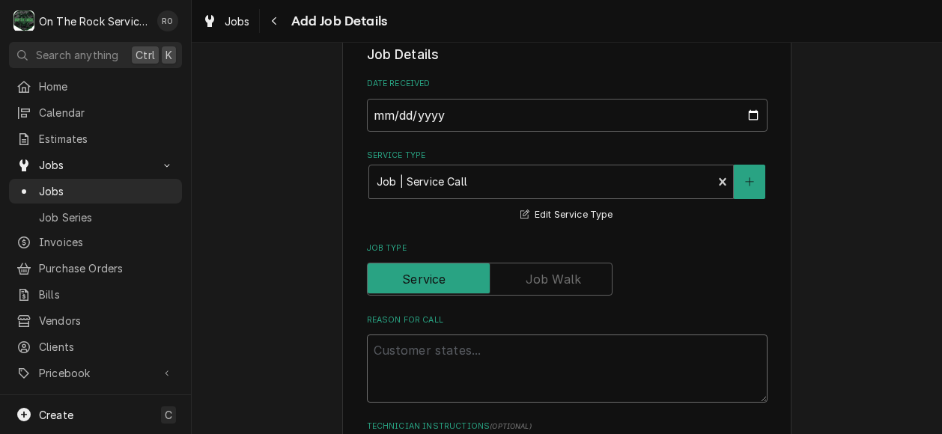
type textarea "x"
type textarea "D"
type textarea "x"
type textarea "DNE"
type textarea "x"
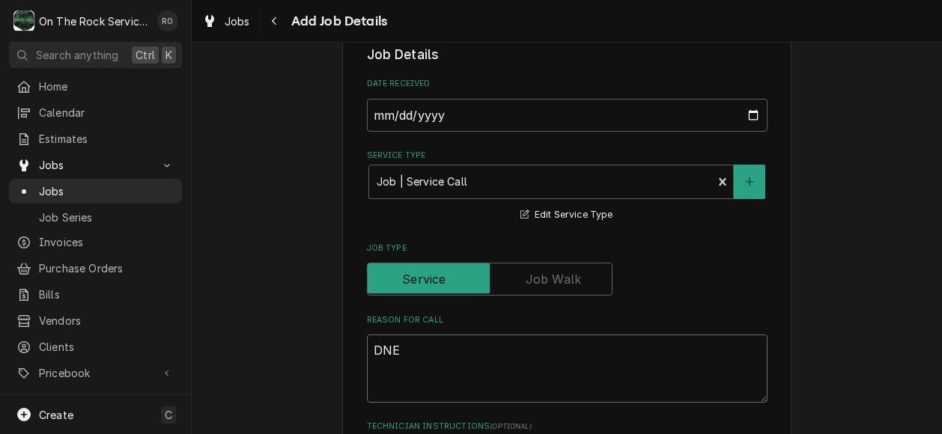
type textarea "DNE"
type textarea "x"
type textarea "DNE $"
type textarea "x"
type textarea "DNE $1"
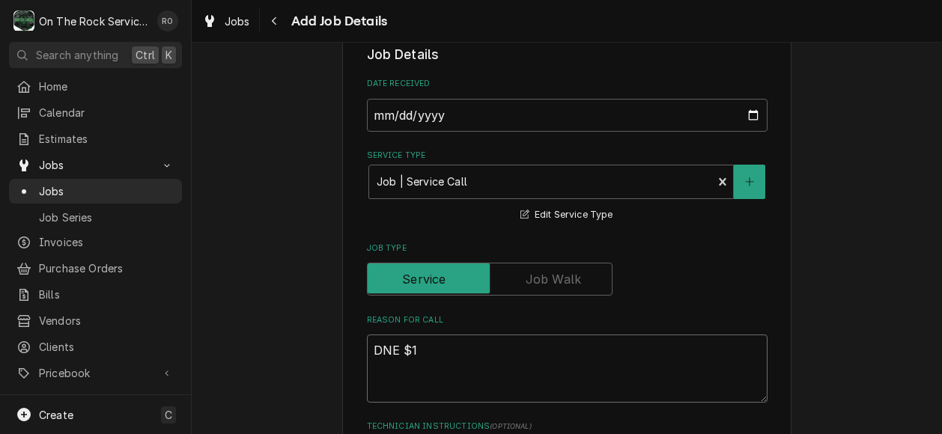
type textarea "x"
type textarea "DNE $1,"
type textarea "x"
type textarea "DNE $1,0"
type textarea "x"
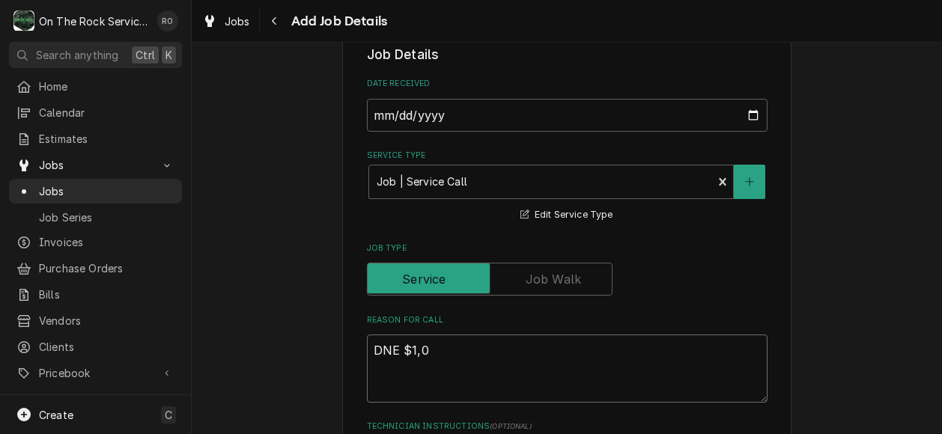
type textarea "DNE $1,00"
type textarea "x"
type textarea "DNE $1,000"
type textarea "x"
type textarea "DNE $1,000."
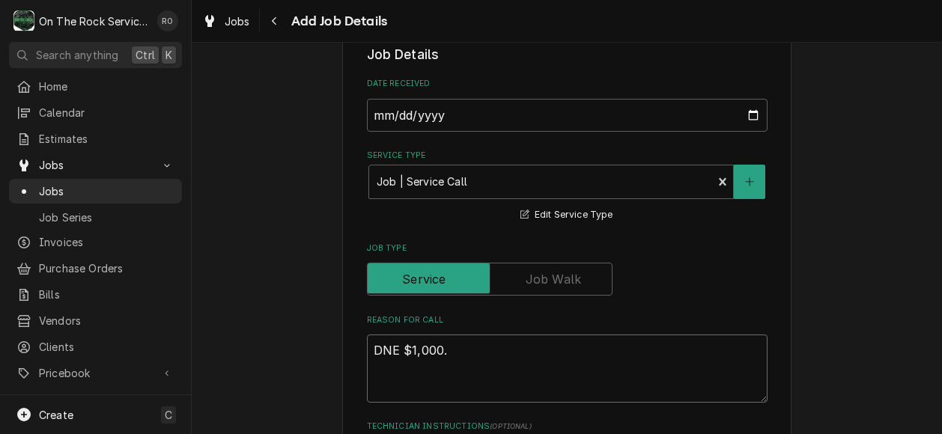
type textarea "x"
type textarea "DNE $1,000.0"
type textarea "x"
type textarea "DNE $1,000.00"
type textarea "x"
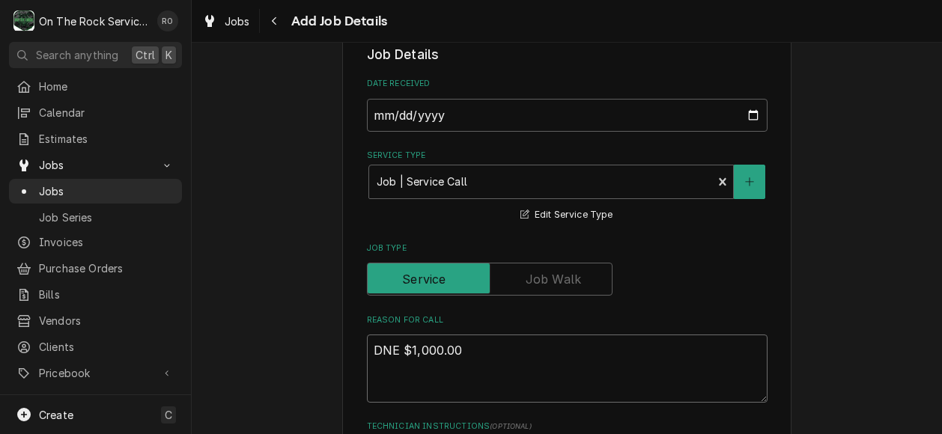
type textarea "DNE $1,000.00"
click at [367, 347] on textarea "DNE $1,000.00" at bounding box center [567, 369] width 401 height 68
type textarea "x"
type textarea "$1,000.00"
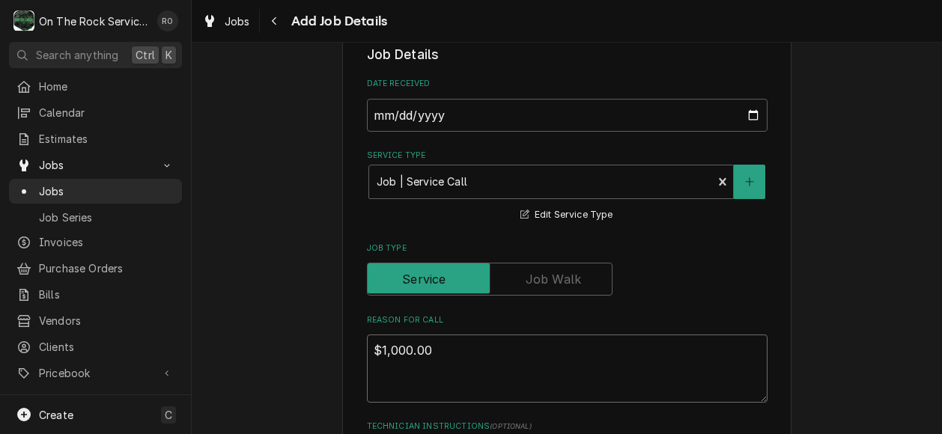
type textarea "x"
type textarea "R $1,000.00"
type textarea "x"
type textarea "R $1,000.00"
type textarea "x"
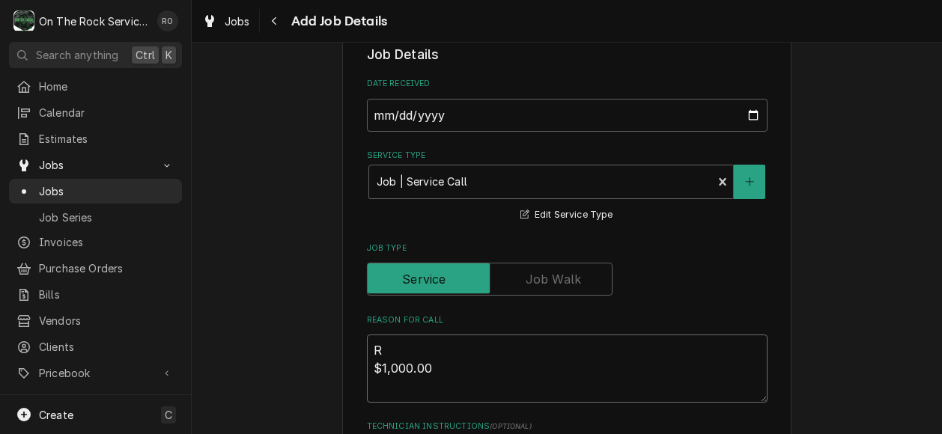
type textarea "R2 $1,000.00"
type textarea "x"
type textarea "R26 $1,000.00"
type textarea "x"
type textarea "R262 $1,000.00"
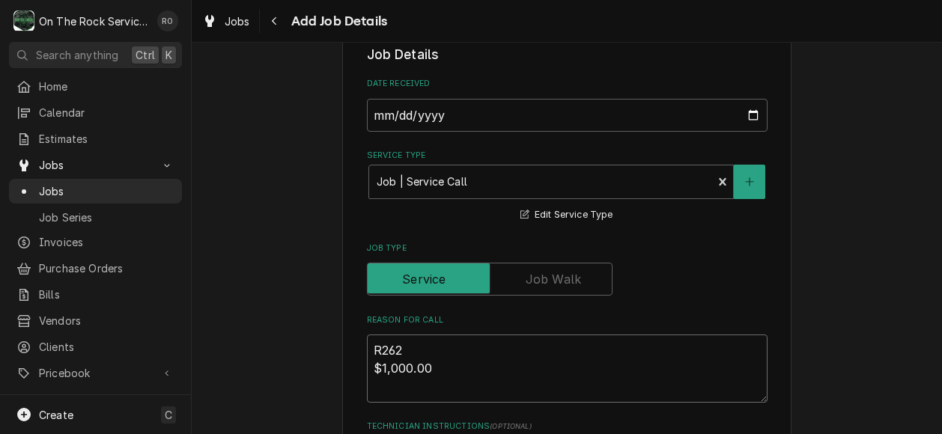
type textarea "x"
type textarea "R2622 $1,000.00"
type textarea "x"
type textarea "R26223 $1,000.00"
type textarea "x"
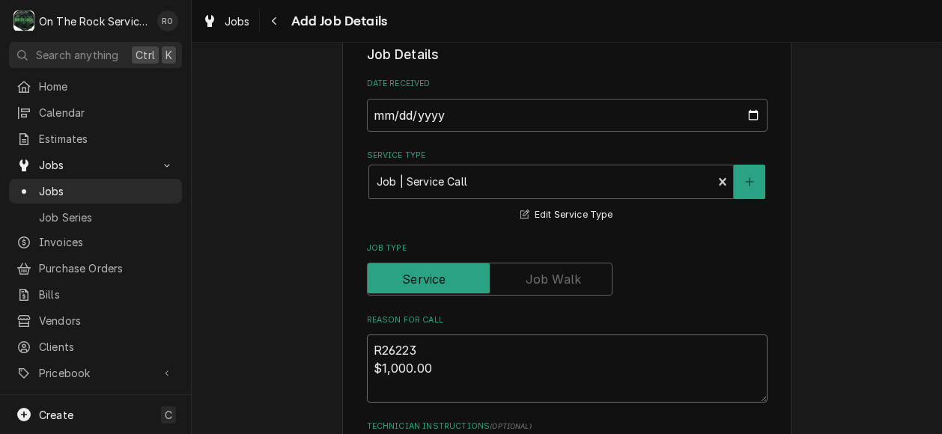
type textarea "R262231 $1,000.00"
type textarea "x"
type textarea "R262231 $1,000.00"
click at [367, 356] on textarea "R262231 $1,000.00" at bounding box center [567, 369] width 401 height 68
type textarea "x"
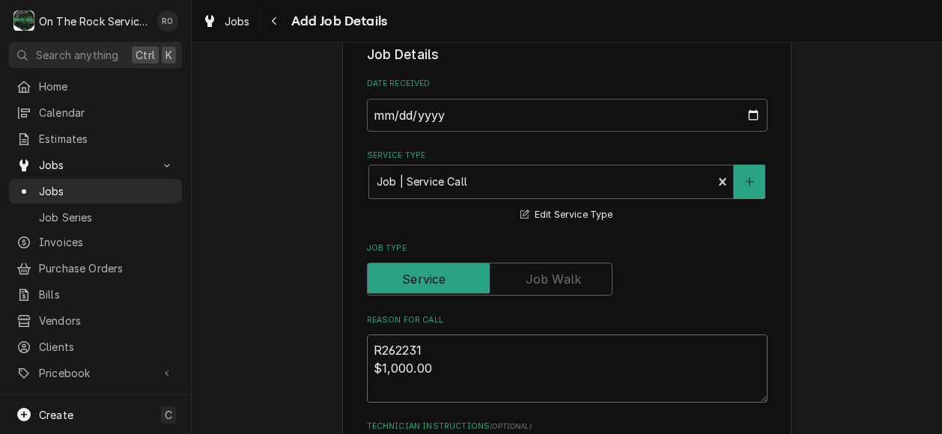
type textarea "WR262231 $1,000.00"
type textarea "x"
type textarea "WOR262231 $1,000.00"
type textarea "x"
type textarea "WO#R262231 $1,000.00"
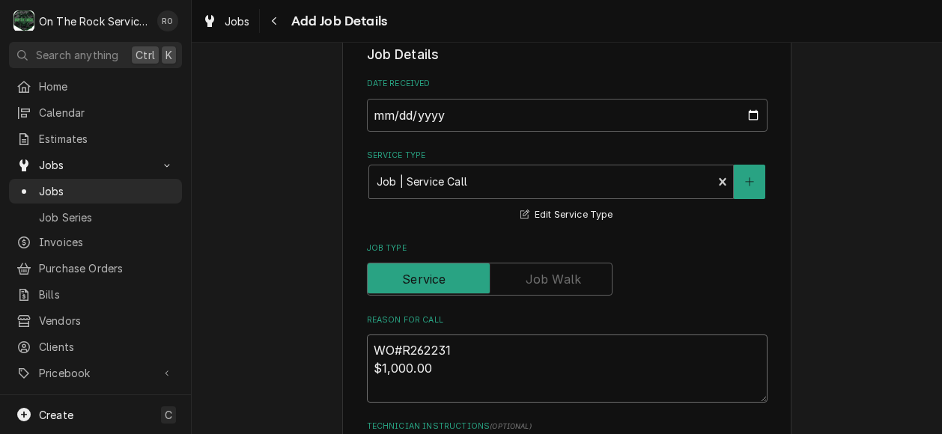
type textarea "x"
type textarea "WO# R262231 $1,000.00"
type textarea "x"
click at [386, 387] on textarea "WO# R262231 $1,000.00" at bounding box center [567, 369] width 401 height 68
type textarea "WO# R262231 $1,000.00"
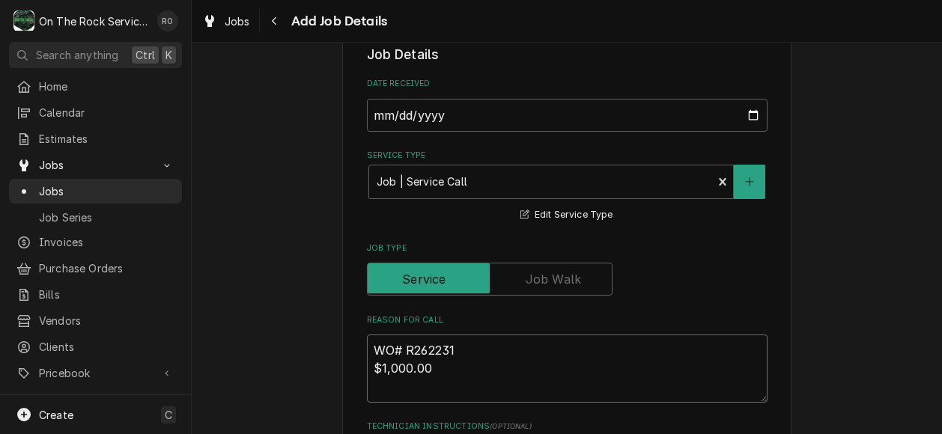
paste textarea "Soft Serv Machine"
type textarea "x"
type textarea "WO# R262231 $1,000.00 Soft Serv Machine"
type textarea "x"
type textarea "WO# R262231 $1,000.00 Soft Serv Machine"
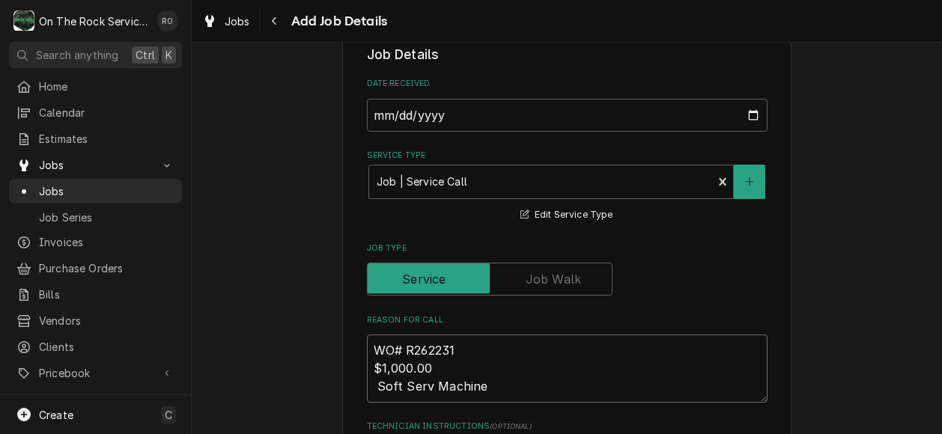
type textarea "x"
type textarea "WO# R262231 $1,000.00 Soft Serv Machine N"
type textarea "x"
type textarea "WO# R262231 $1,000.00 Soft Serv Machine"
type textarea "x"
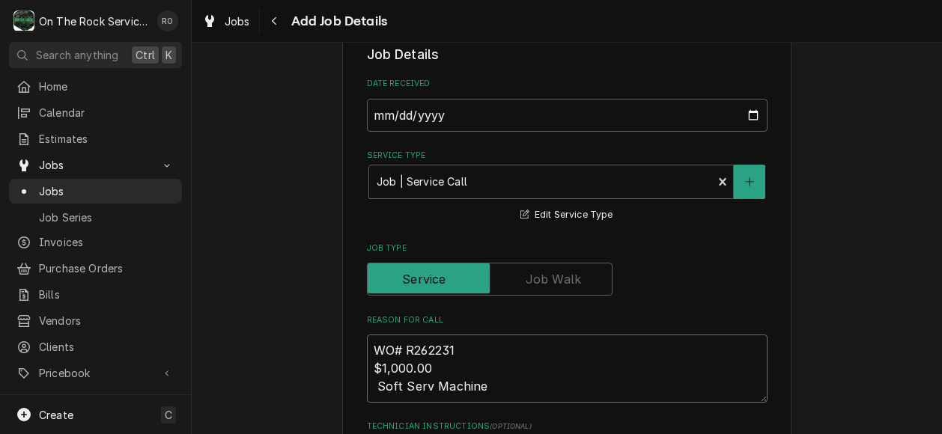
type textarea "WO# R262231 $1,000.00 Soft Serv Machine n"
type textarea "x"
type textarea "WO# R262231 $1,000.00 Soft Serv Machine no"
type textarea "x"
type textarea "WO# R262231 $1,000.00 Soft Serv Machine not"
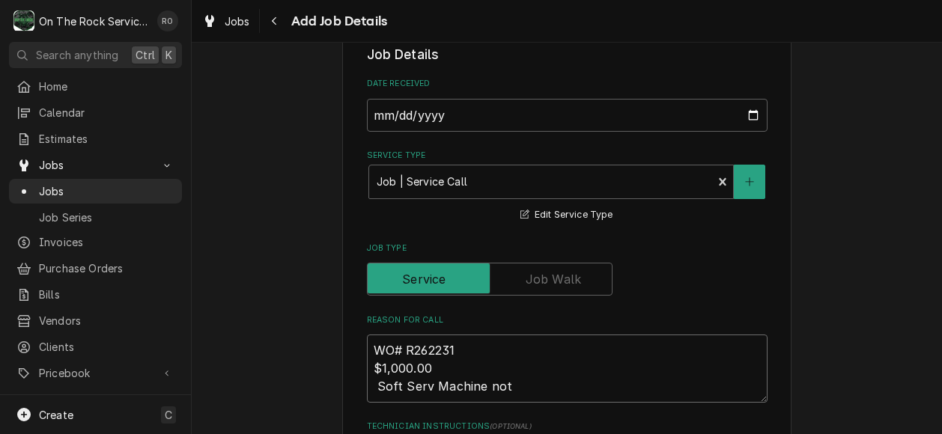
type textarea "x"
type textarea "WO# R262231 $1,000.00 Soft Serv Machine not"
type textarea "x"
type textarea "WO# R262231 $1,000.00 Soft Serv Machine not w"
type textarea "x"
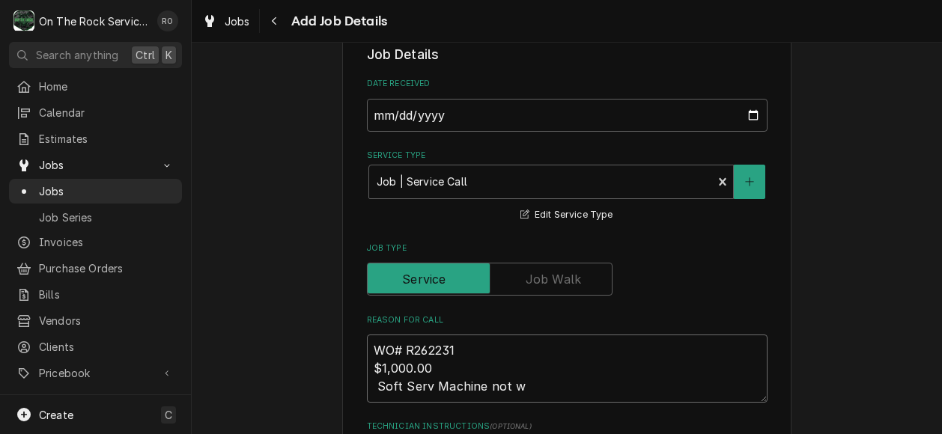
type textarea "WO# R262231 $1,000.00 Soft Serv Machine not wo"
type textarea "x"
type textarea "WO# R262231 $1,000.00 Soft Serv Machine not wor"
type textarea "x"
type textarea "WO# R262231 $1,000.00 Soft Serv Machine not work"
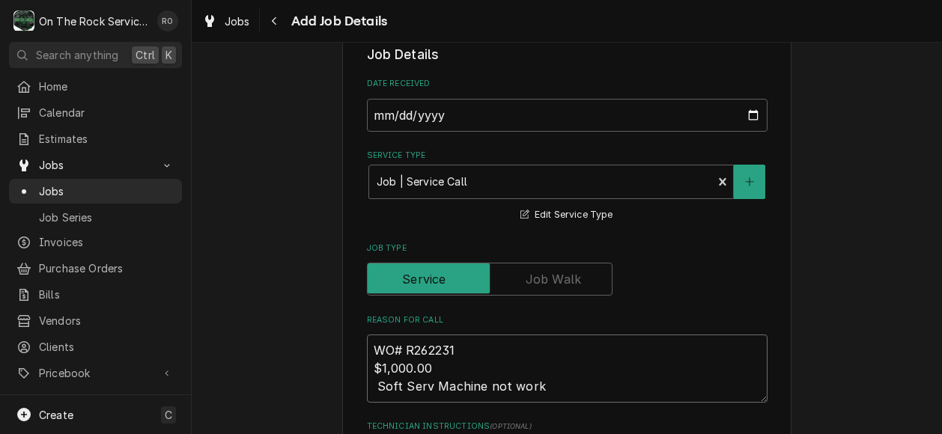
type textarea "x"
type textarea "WO# R262231 $1,000.00 Soft Serv Machine not worki"
type textarea "x"
type textarea "WO# R262231 $1,000.00 Soft Serv Machine not workin"
type textarea "x"
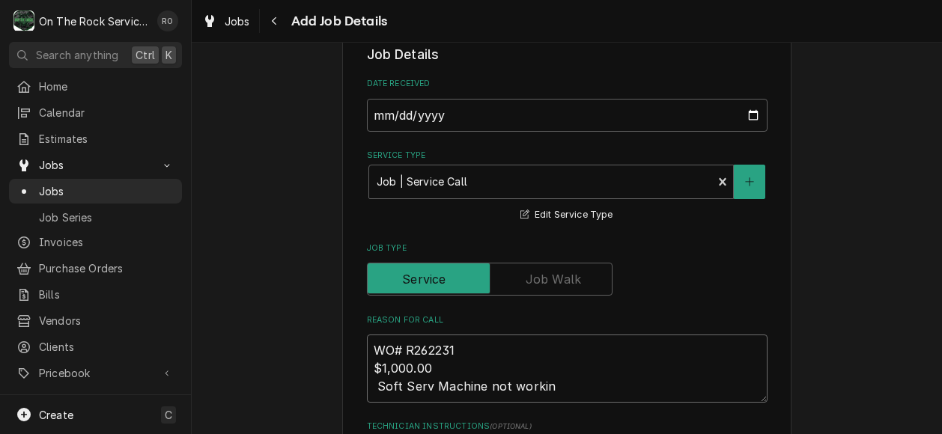
type textarea "WO# R262231 $1,000.00 Soft Serv Machine not working"
type textarea "x"
type textarea "WO# R262231 $1,000.00 Soft Serv Machine not working."
type textarea "x"
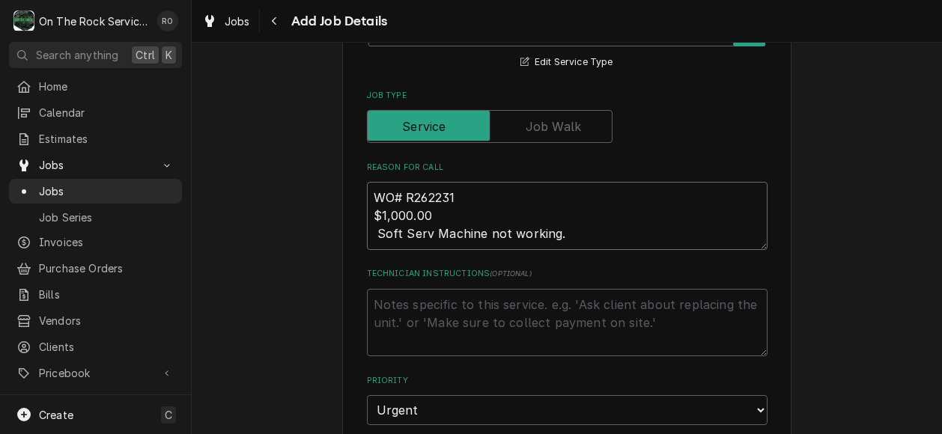
scroll to position [474, 0]
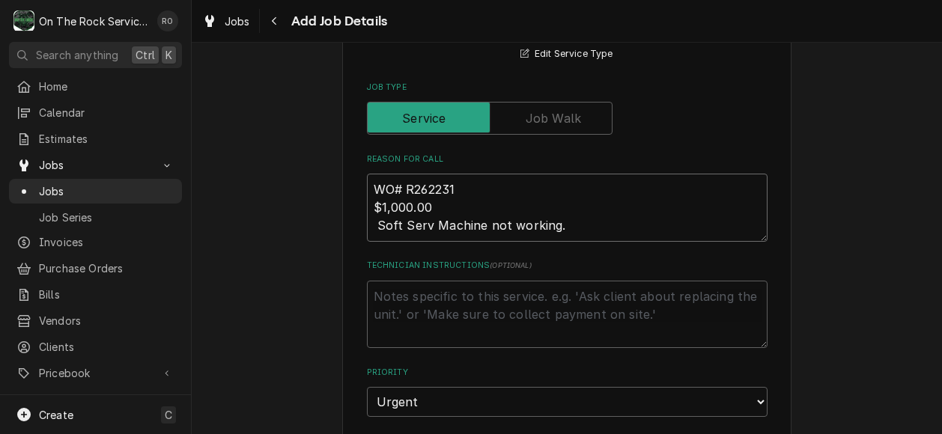
type textarea "WO# R262231 $1,000.00 Soft Serv Machine not working."
click at [468, 326] on textarea "Technician Instructions ( optional )" at bounding box center [567, 315] width 401 height 68
paste textarea ": Mechanical - Other DOA Right Cylinder Stop 6 Verify incoming power at outlet.…"
type textarea "x"
type textarea ": Mechanical - Other DOA Right Cylinder Stop 6 Verify incoming power at outlet.…"
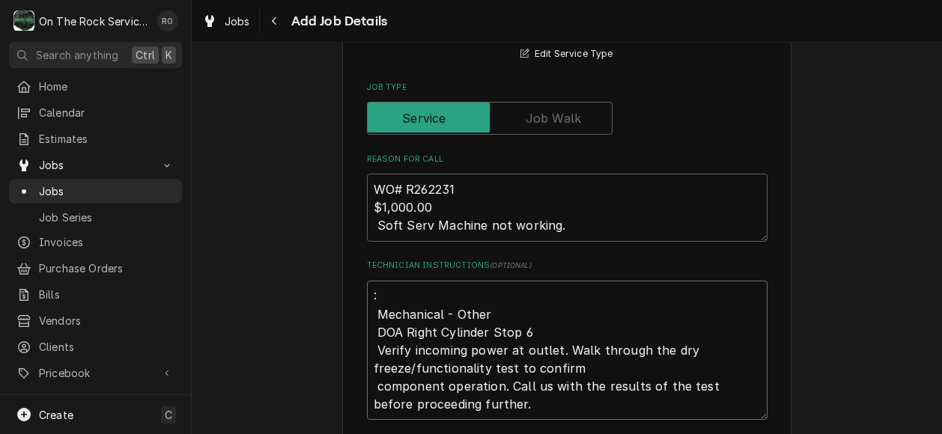
click at [392, 299] on textarea ": Mechanical - Other DOA Right Cylinder Stop 6 Verify incoming power at outlet.…" at bounding box center [567, 351] width 401 height 140
type textarea "x"
type textarea "Mechanical - Other DOA Right Cylinder Stop 6 Verify incoming power at outlet. W…"
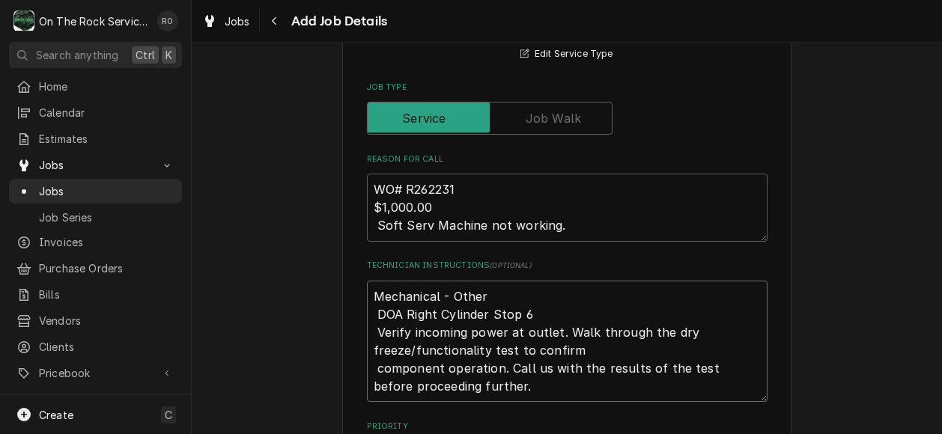
type textarea "x"
type textarea "Mechanical - Other DOA Right Cylinder Stop 6 Verify incoming power at outlet. W…"
type textarea "x"
type textarea "Mechanical - Other DOA Right Cylinder Stop 6 Verify incoming power at outlet. W…"
type textarea "x"
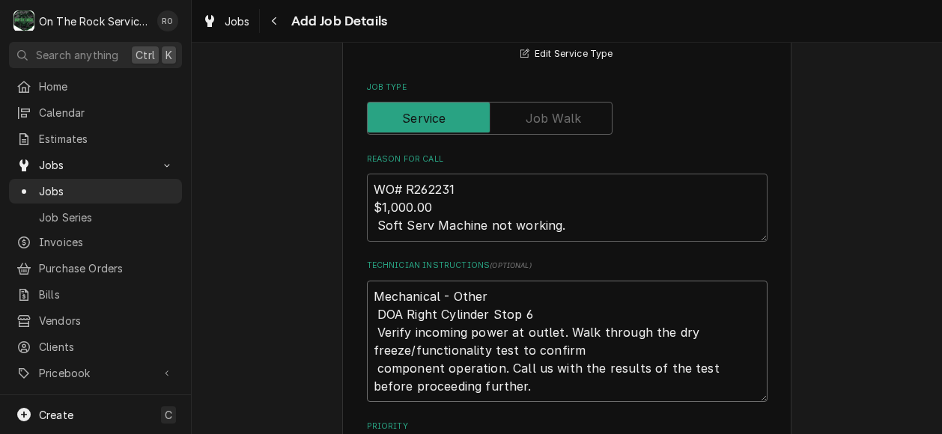
type textarea "Mechanical - Other DOA Right Cylinder Stop 6 Verify incoming power at outlet. W…"
paste textarea "Tracking #:SM-204295 Service Instructions: Mechanical - Other"
type textarea "x"
type textarea "Tracking #:SM-204295 Service Instructions: Mechanical - Other Mechanical - Othe…"
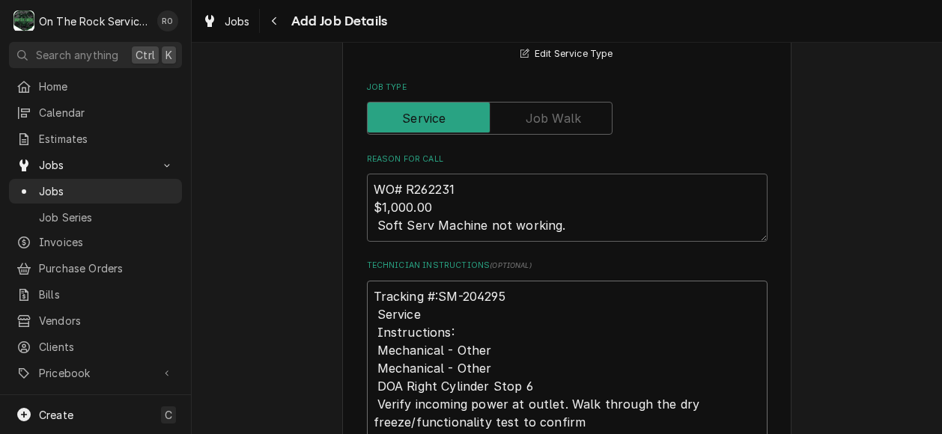
type textarea "x"
type textarea "Tracking #:SM-204295 Service Instructions: Mechanical - Other Mechanical - Othe…"
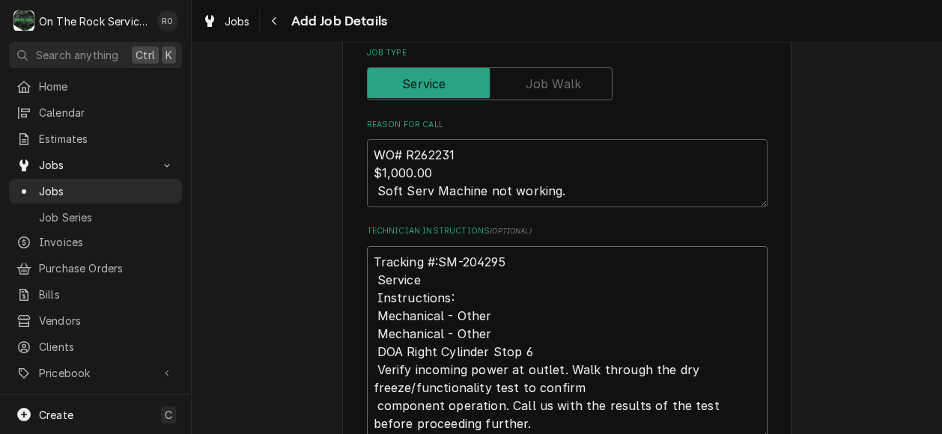
scroll to position [533, 0]
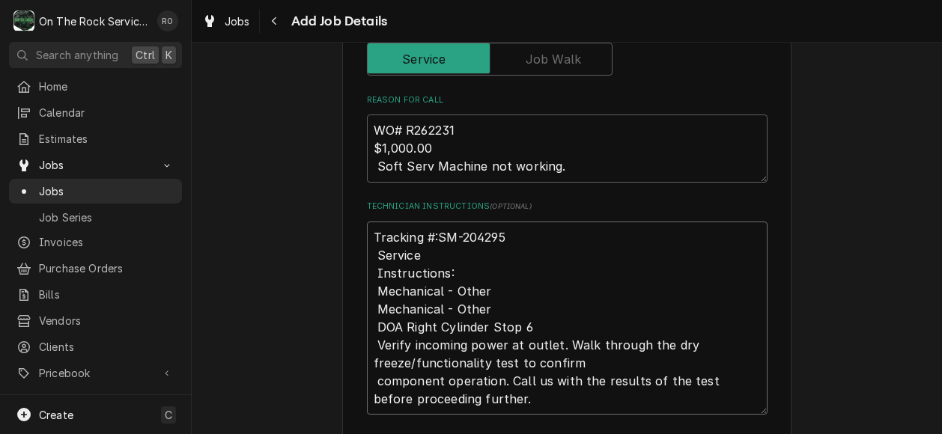
click at [452, 273] on textarea "Tracking #:SM-204295 Service Instructions: Mechanical - Other Mechanical - Othe…" at bounding box center [567, 319] width 401 height 194
drag, startPoint x: 445, startPoint y: 271, endPoint x: 371, endPoint y: 274, distance: 74.9
click at [371, 274] on textarea "Tracking #:SM-204295 Service Instructions: Mechanical - Other Mechanical - Othe…" at bounding box center [567, 319] width 401 height 194
type textarea "x"
type textarea "Tracking #:SM-204295 Service Mechanical - Other Mechanical - Other DOA Right Cy…"
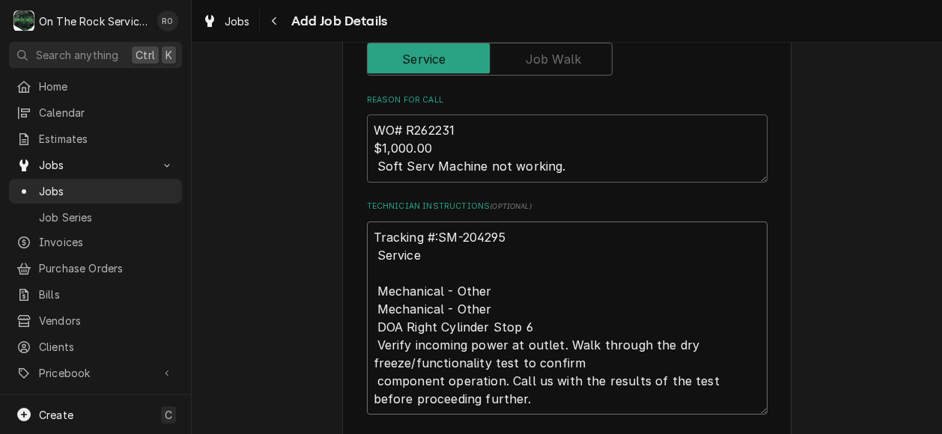
type textarea "x"
type textarea "Tracking #:SM-204295 Service Mechanical - Other Mechanical - Other DOA Right Cy…"
type textarea "x"
type textarea "Tracking #:SM-204295 Service Mechanical - Other Mechanical - Other DOA Right Cy…"
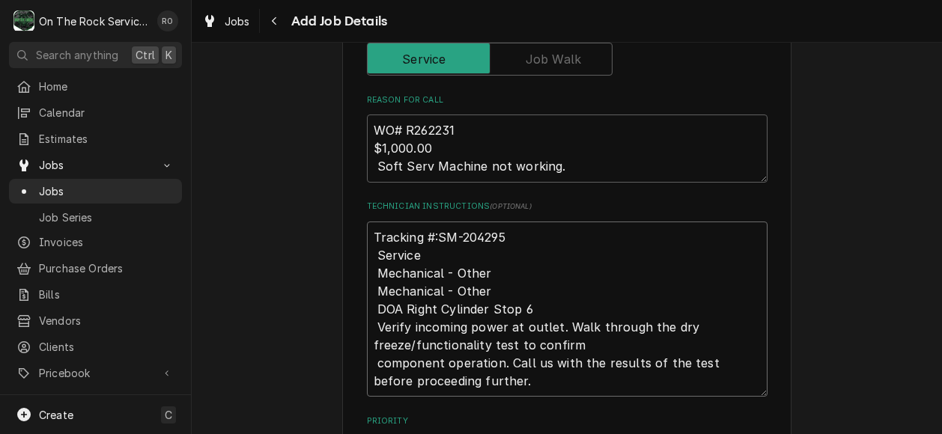
type textarea "x"
type textarea "Tracking #:SM-204295 Service Mechanical - Other Mechanical - Other DOA Right Cy…"
click at [370, 278] on textarea "Tracking #:SM-204295 Service Mechanical - Other Mechanical - Other DOA Right Cy…" at bounding box center [567, 310] width 401 height 176
type textarea "x"
type textarea "Tracking #:SM-204295 Service Mechanical - Other Mechanical - Other DOA Right Cy…"
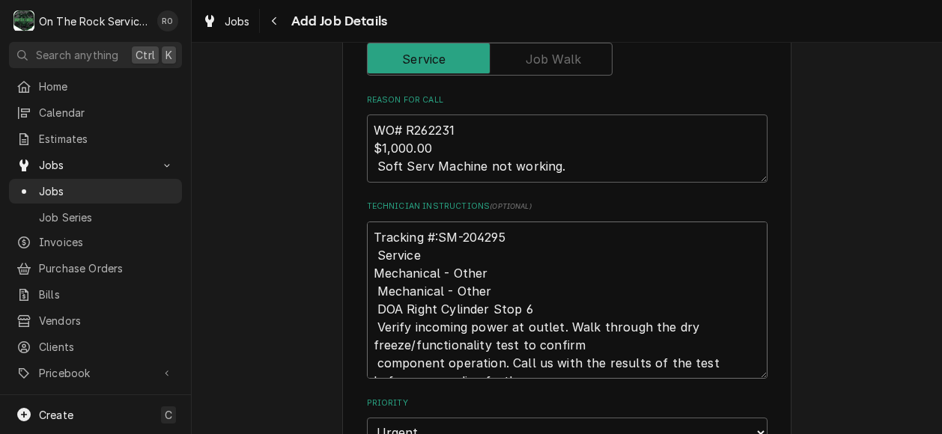
type textarea "x"
type textarea "Tracking #:SM-204295 ServiceMechanical - Other Mechanical - Other DOA Right Cyl…"
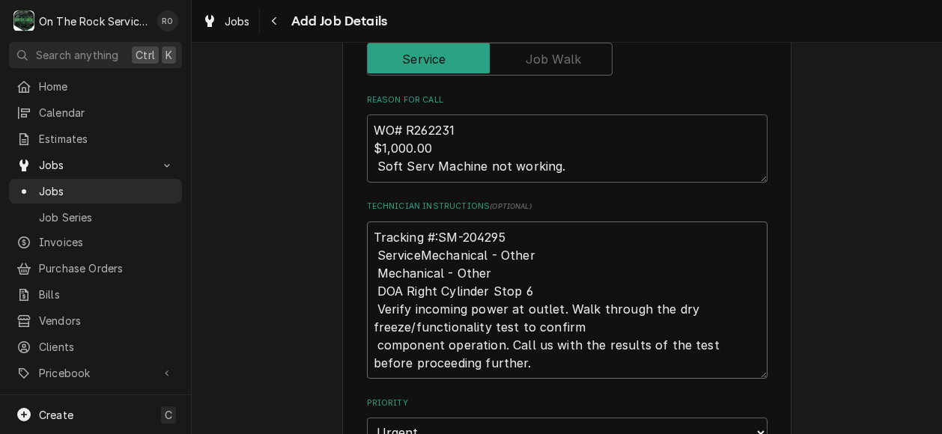
type textarea "x"
type textarea "Tracking #:SM-204295 Service Mechanical - Other Mechanical - Other DOA Right Cy…"
click at [486, 273] on textarea "Tracking #:SM-204295 Service Mechanical - Other Mechanical - Other DOA Right Cy…" at bounding box center [567, 301] width 401 height 158
type textarea "x"
type textarea "Tracking #:SM-204295 Service Mechanical - Other Mechanical - Othe DOA Right Cyl…"
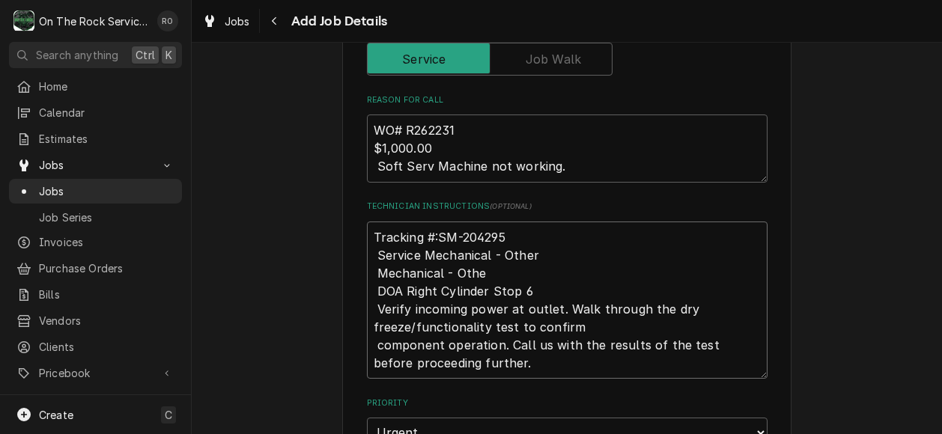
type textarea "x"
type textarea "Tracking #:SM-204295 Service Mechanical - Other Mechanical - Oth DOA Right Cyli…"
type textarea "x"
type textarea "Tracking #:SM-204295 Service Mechanical - Other Mechanical - Ot DOA Right Cylin…"
type textarea "x"
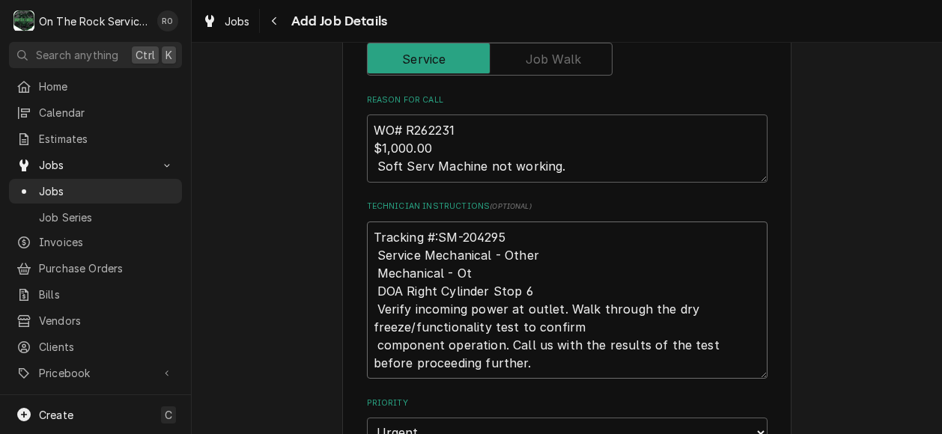
type textarea "Tracking #:SM-204295 Service Mechanical - Other Mechanical - O DOA Right Cylind…"
type textarea "x"
type textarea "Tracking #:SM-204295 Service Mechanical - Other Mechanical - DOA Right Cylinder…"
type textarea "x"
type textarea "Tracking #:SM-204295 Service Mechanical - Other Mechanical - DOA Right Cylinder…"
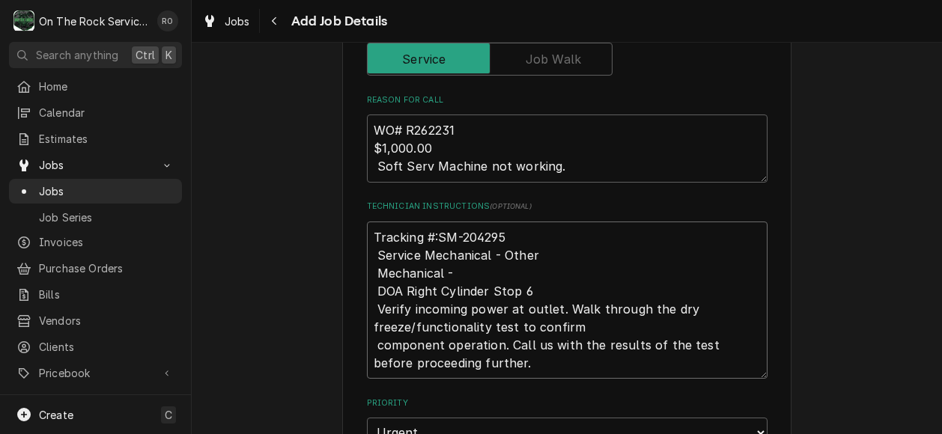
type textarea "x"
type textarea "Tracking #:SM-204295 Service Mechanical - Other Mechanical DOA Right Cylinder S…"
type textarea "x"
type textarea "Tracking #:SM-204295 Service Mechanical - Other Mechanical DOA Right Cylinder S…"
type textarea "x"
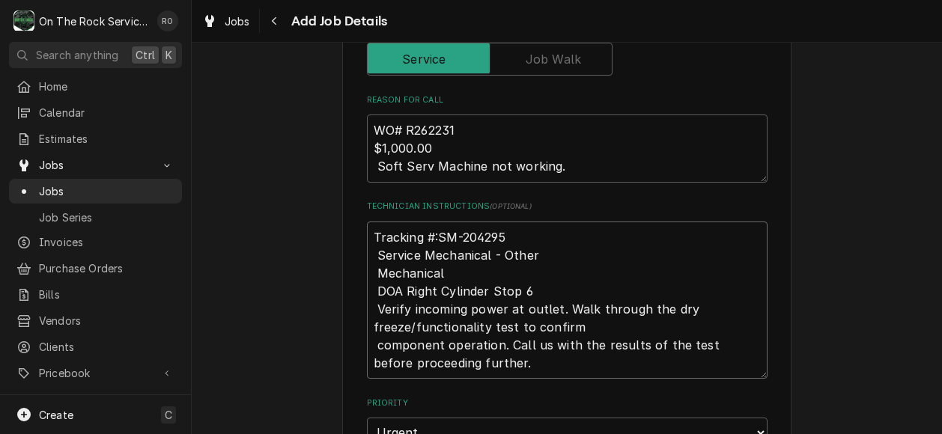
type textarea "Tracking #:SM-204295 Service Mechanical - Other Mechanica DOA Right Cylinder St…"
type textarea "x"
type textarea "Tracking #:SM-204295 Service Mechanical - Other Mechanic DOA Right Cylinder Sto…"
type textarea "x"
type textarea "Tracking #:SM-204295 Service Mechanical - Other Mechani DOA Right Cylinder Stop…"
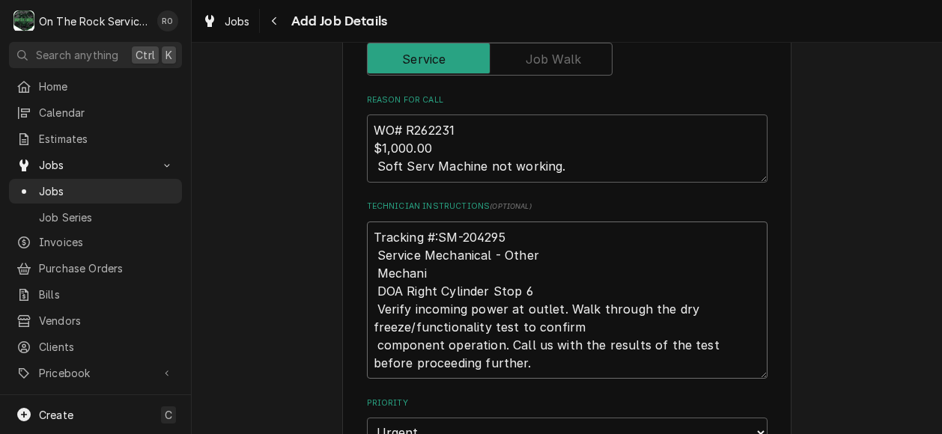
type textarea "x"
type textarea "Tracking #:SM-204295 Service Mechanical - Other Mechan DOA Right Cylinder Stop …"
type textarea "x"
type textarea "Tracking #:SM-204295 Service Mechanical - Other Mecha DOA Right Cylinder Stop 6…"
type textarea "x"
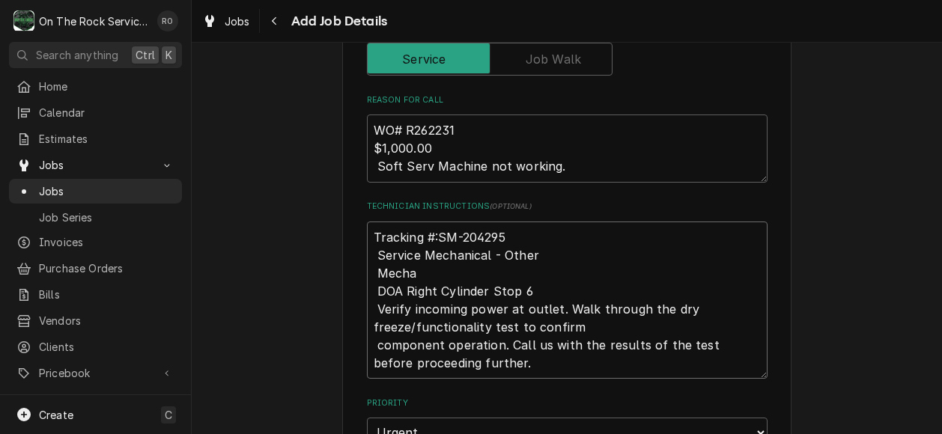
type textarea "Tracking #:SM-204295 Service Mechanical - Other Mech DOA Right Cylinder Stop 6 …"
type textarea "x"
type textarea "Tracking #:SM-204295 Service Mechanical - Other Mec DOA Right Cylinder Stop 6 V…"
type textarea "x"
type textarea "Tracking #:SM-204295 Service Mechanical - Other Me DOA Right Cylinder Stop 6 Ve…"
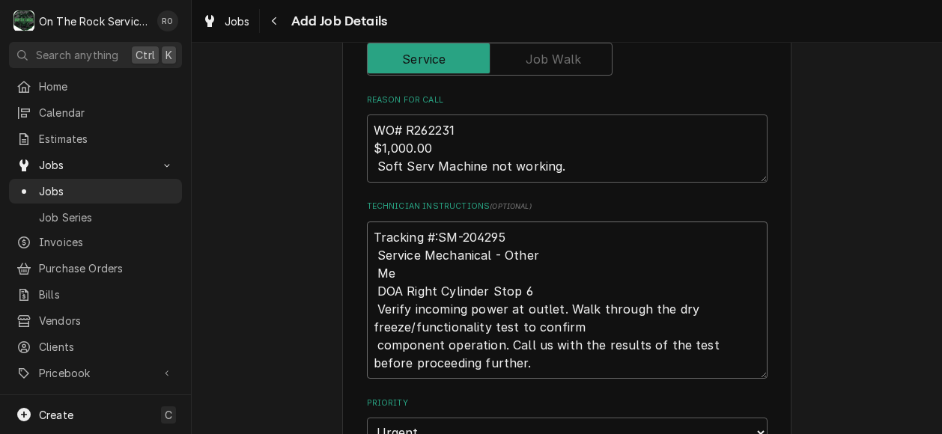
type textarea "x"
type textarea "Tracking #:SM-204295 Service Mechanical - Other M DOA Right Cylinder Stop 6 Ver…"
type textarea "x"
type textarea "Tracking #:SM-204295 Service Mechanical - Other DOA Right Cylinder Stop 6 Verif…"
paste textarea "Instructions:"
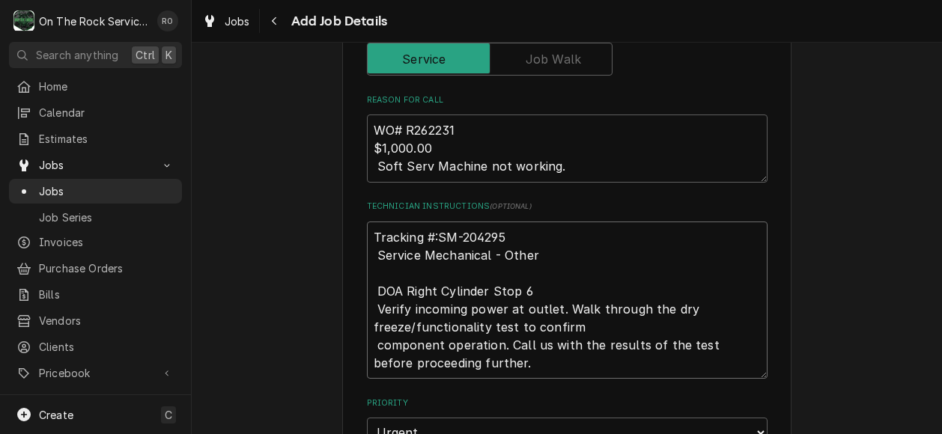
type textarea "x"
type textarea "Tracking #:SM-204295 Service Mechanical - Other Instructions: DOA Right Cylinde…"
type textarea "x"
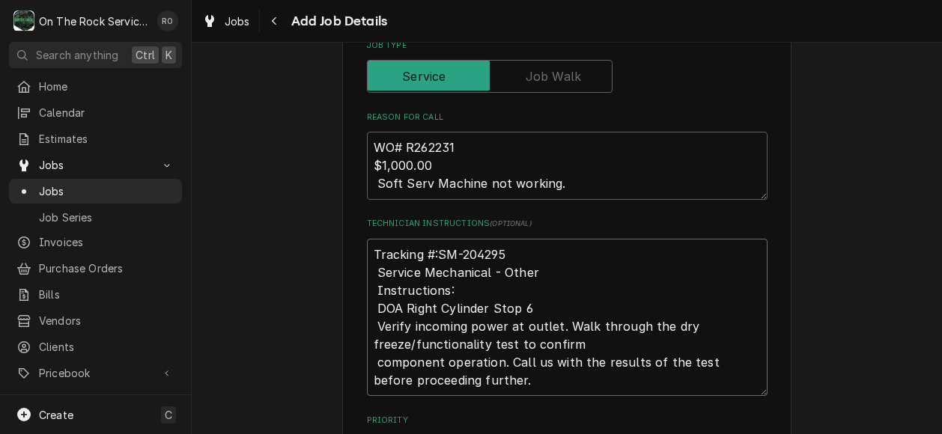
scroll to position [512, 0]
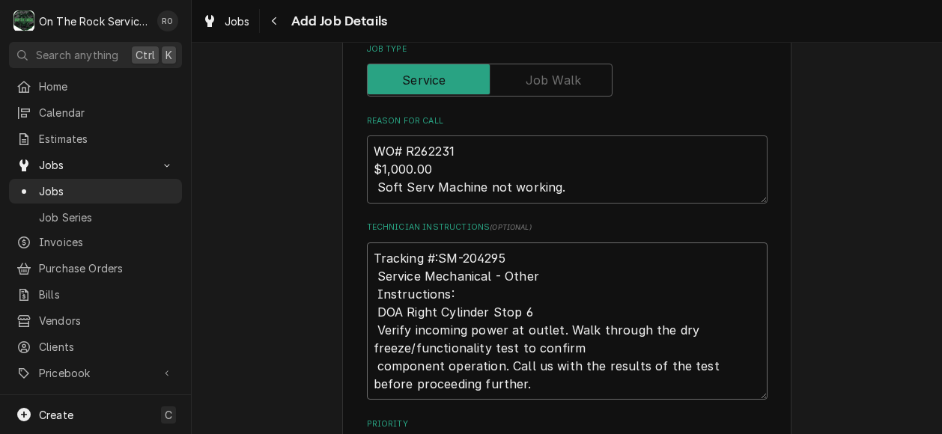
type textarea "Tracking #:SM-204295 Service Mechanical - Other Instructions: DOA Right Cylinde…"
click at [496, 389] on textarea "Tracking #:SM-204295 Service Mechanical - Other Instructions: DOA Right Cylinde…" at bounding box center [567, 322] width 401 height 158
type textarea "x"
type textarea "Tracking #:SM-204295 Service Mechanical - Other Instructions: DOA Right Cylinde…"
type textarea "x"
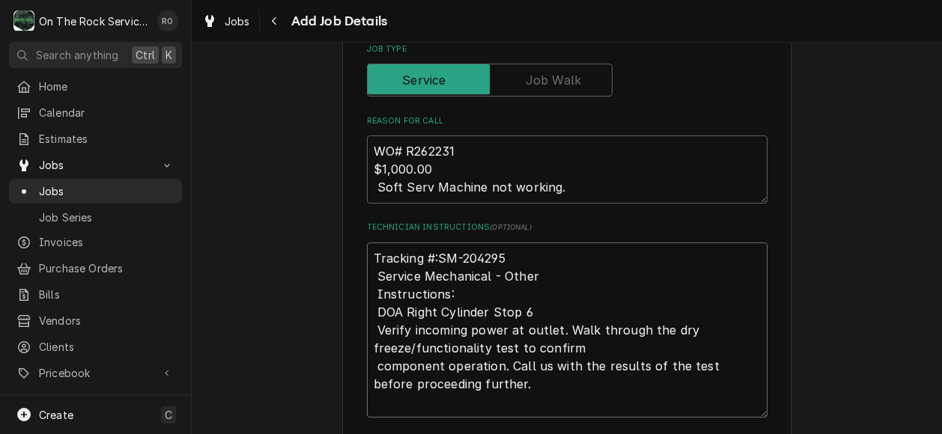
type textarea "Tracking #:SM-204295 Service Mechanical - Other Instructions: DOA Right Cylinde…"
paste textarea "FOR TECHNICAL SUPPORT CALL 720-328-1431 TO ORDER WARRANTY PARTS CALL 720-328-14…"
type textarea "x"
type textarea "Tracking #:SM-204295 Service Mechanical - Other Instructions: DOA Right Cylinde…"
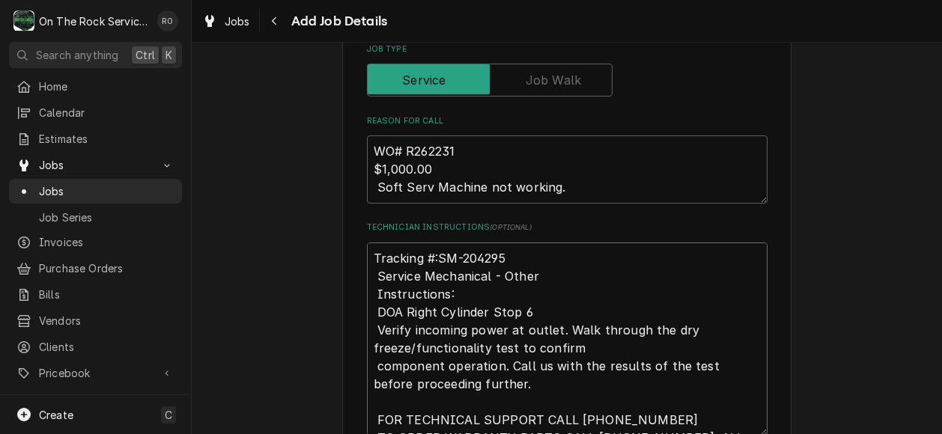
scroll to position [560, 0]
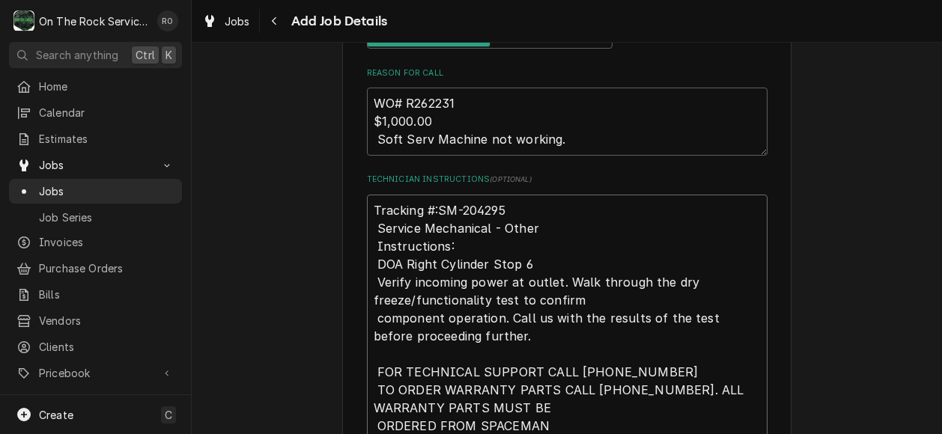
type textarea "x"
type textarea "Tracking #:SM-204295 Service Mechanical - Other Instructions: DOA Right Cylinde…"
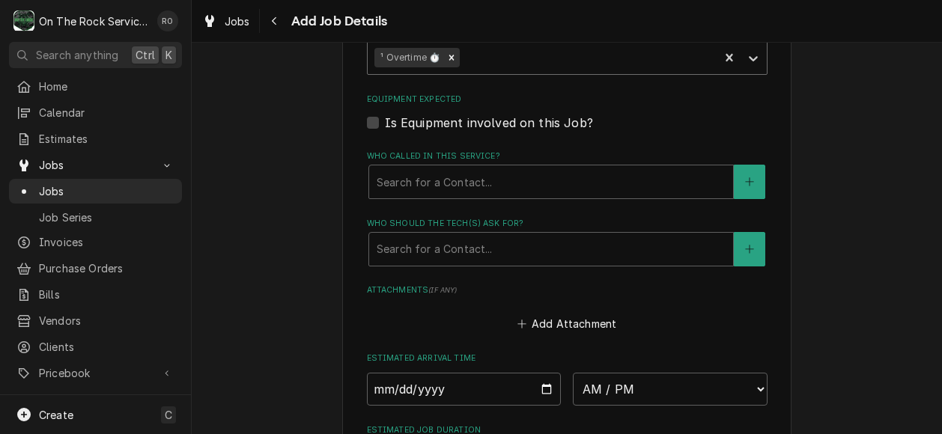
scroll to position [1063, 0]
click at [385, 121] on label "Is Equipment involved on this Job?" at bounding box center [489, 123] width 208 height 18
click at [385, 121] on input "Equipment Expected" at bounding box center [585, 130] width 401 height 33
checkbox input "true"
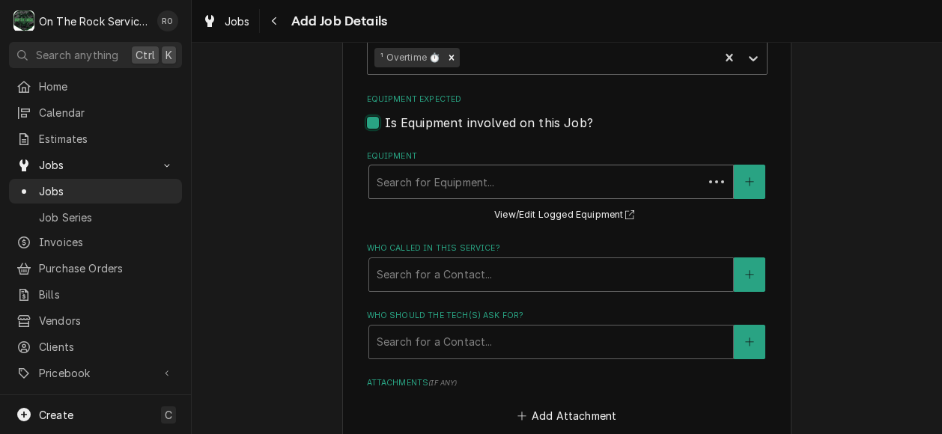
type textarea "x"
click at [445, 174] on div "Equipment" at bounding box center [551, 181] width 349 height 27
click at [734, 189] on button "Equipment" at bounding box center [749, 182] width 31 height 34
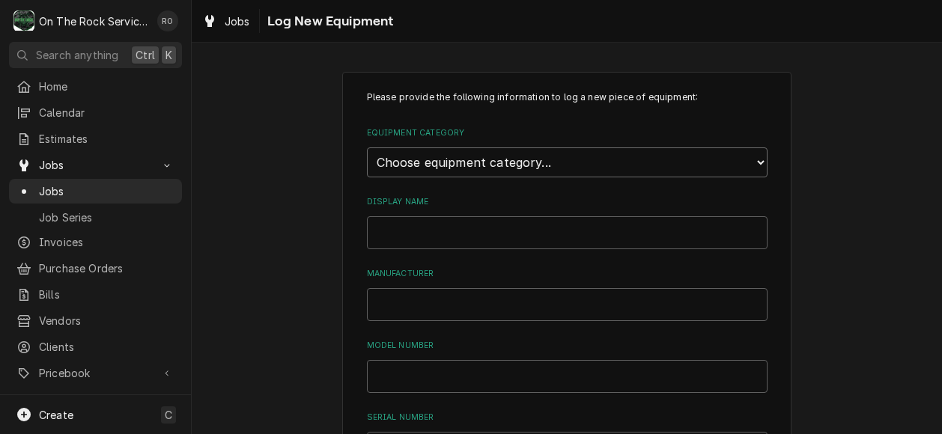
click at [612, 168] on select "Choose equipment category... Cooking Equipment Fryers Ice Machines Ovens and Ra…" at bounding box center [567, 162] width 401 height 30
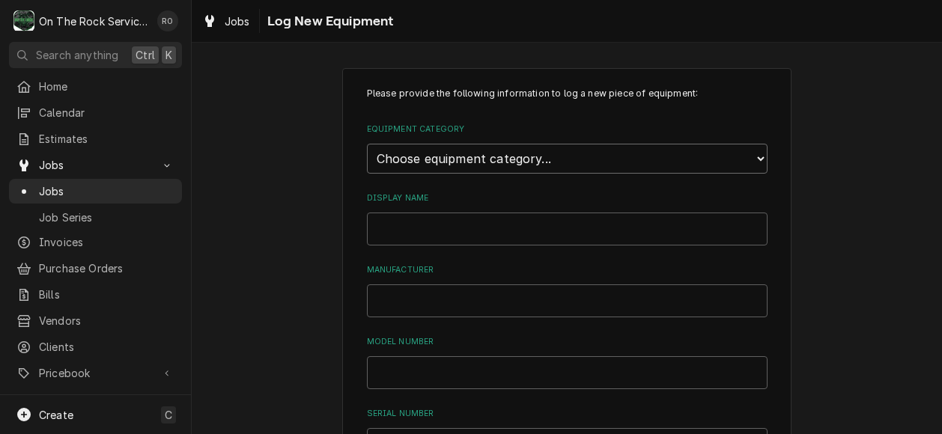
click at [752, 162] on select "Choose equipment category... Cooking Equipment Fryers Ice Machines Ovens and Ra…" at bounding box center [567, 159] width 401 height 30
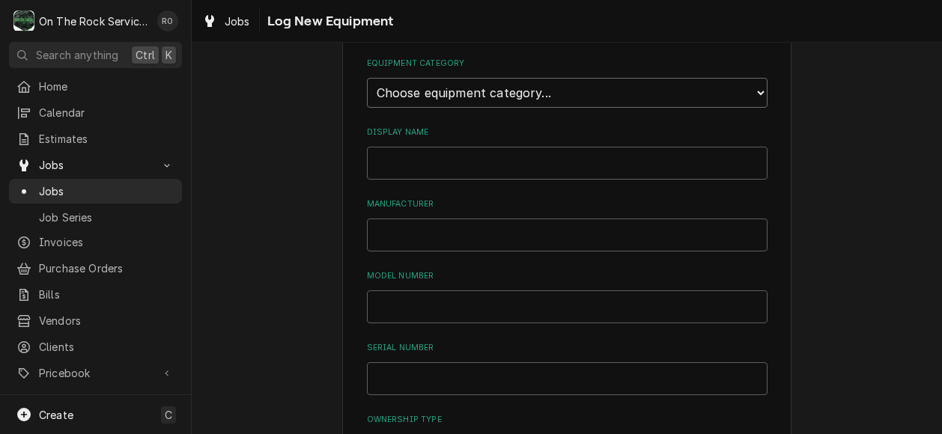
scroll to position [70, 0]
click at [753, 86] on select "Choose equipment category... Cooking Equipment Fryers Ice Machines Ovens and Ra…" at bounding box center [567, 92] width 401 height 30
select select "8"
click at [367, 77] on select "Choose equipment category... Cooking Equipment Fryers Ice Machines Ovens and Ra…" at bounding box center [567, 92] width 401 height 30
click at [736, 162] on select "Choose equipment type... Bar Refrigeration Blast Chiller Chef Base Freezer Chef…" at bounding box center [567, 161] width 401 height 30
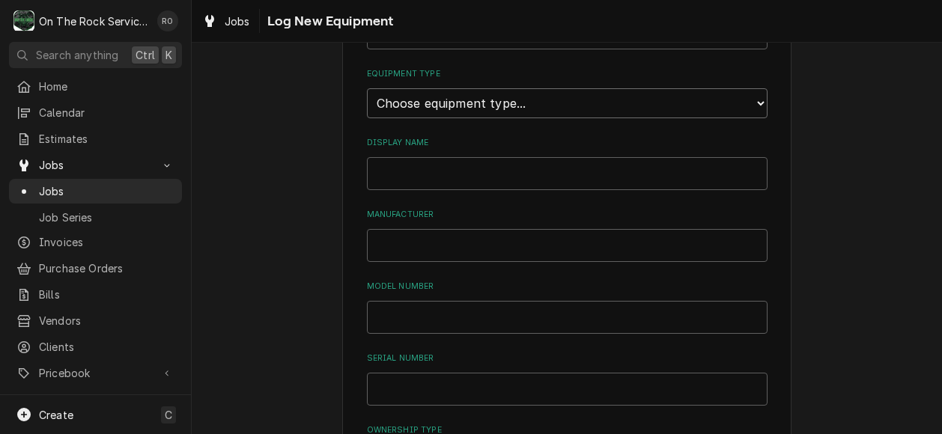
scroll to position [133, 0]
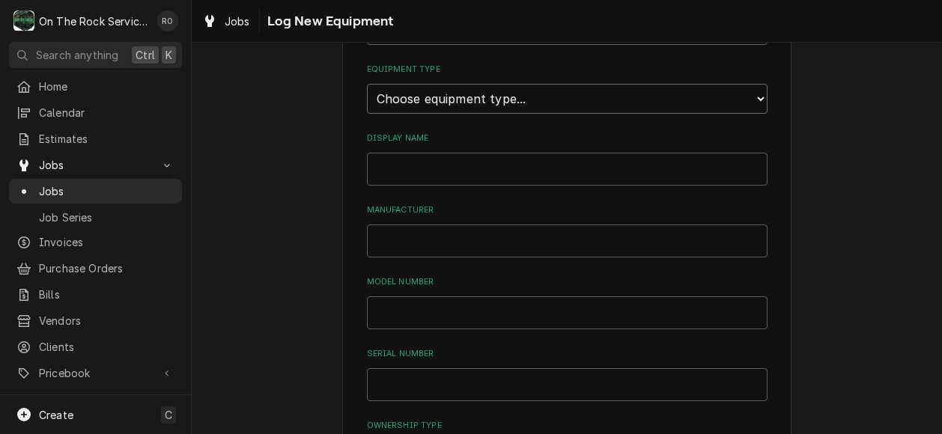
click at [750, 94] on select "Choose equipment type... Bar Refrigeration Blast Chiller Chef Base Freezer Chef…" at bounding box center [567, 99] width 401 height 30
select select "68"
click at [367, 84] on select "Choose equipment type... Bar Refrigeration Blast Chiller Chef Base Freezer Chef…" at bounding box center [567, 99] width 401 height 30
click at [664, 168] on input "Display Name" at bounding box center [567, 169] width 401 height 33
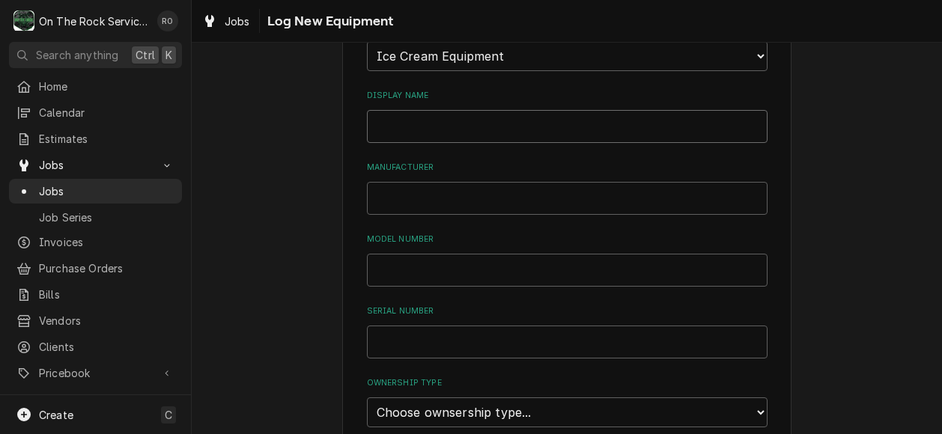
scroll to position [180, 0]
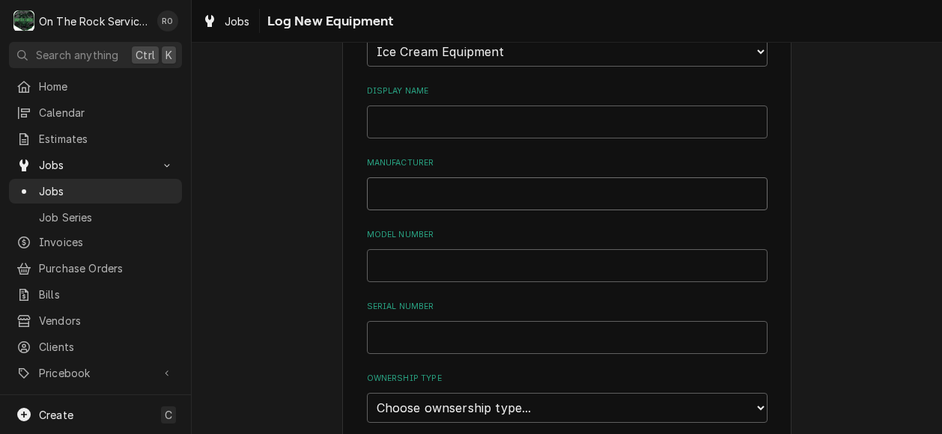
drag, startPoint x: 443, startPoint y: 198, endPoint x: 394, endPoint y: 185, distance: 51.0
click at [394, 185] on input "Manufacturer" at bounding box center [567, 193] width 401 height 33
paste input "Spaceman USA"
type input "Spaceman USA"
click at [404, 249] on input "Model Number" at bounding box center [567, 265] width 401 height 33
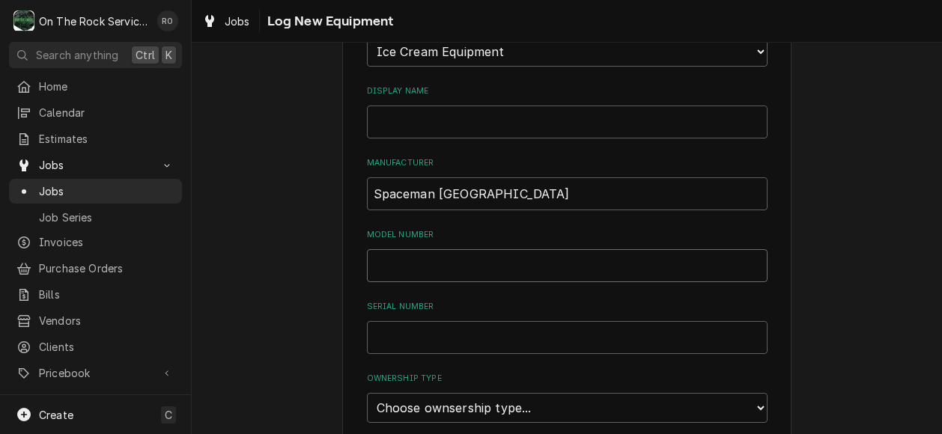
paste input "6378-CD"
type input "6378-CD"
click at [389, 342] on input "Serial Number" at bounding box center [567, 337] width 401 height 33
paste input "2550565"
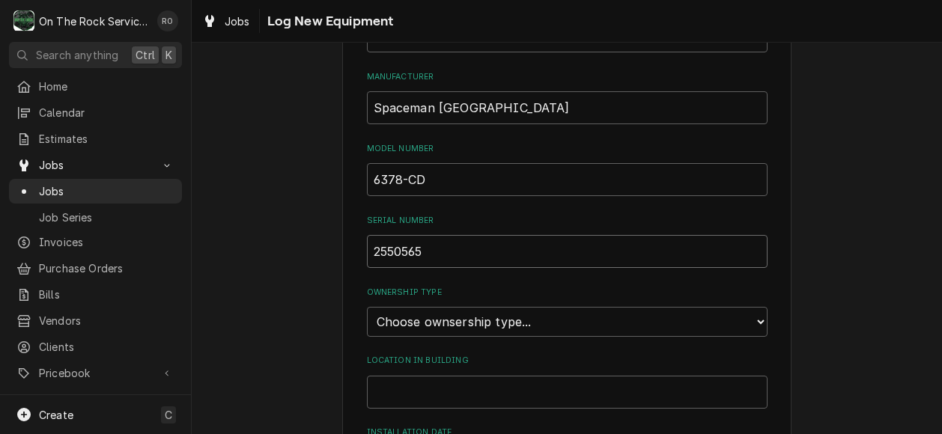
scroll to position [267, 0]
type input "2550565"
click at [451, 312] on select "Choose ownsership type... Unknown Owned Leased Rented" at bounding box center [567, 321] width 401 height 30
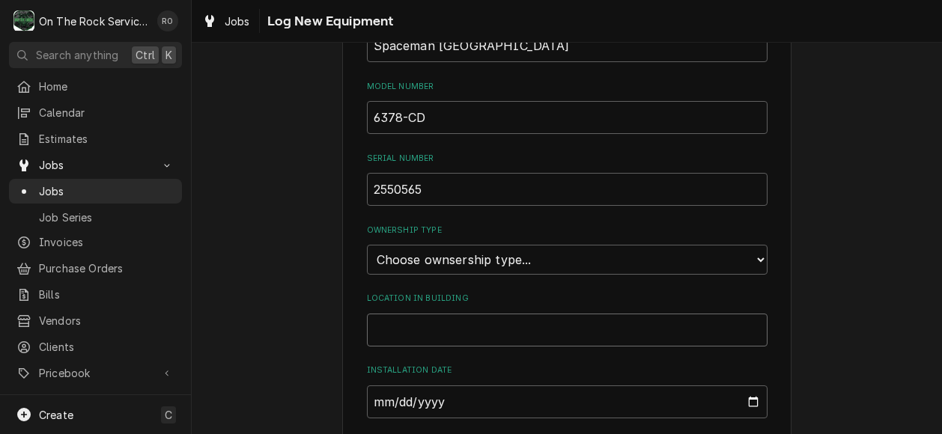
click at [421, 342] on input "Location in Building" at bounding box center [567, 330] width 401 height 33
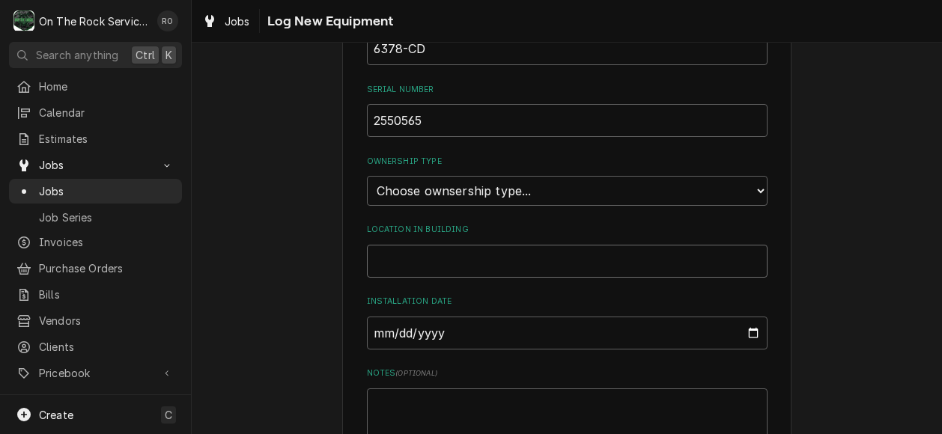
scroll to position [400, 0]
click at [747, 326] on input "Installation Date" at bounding box center [567, 330] width 401 height 33
type input "2025-08-28"
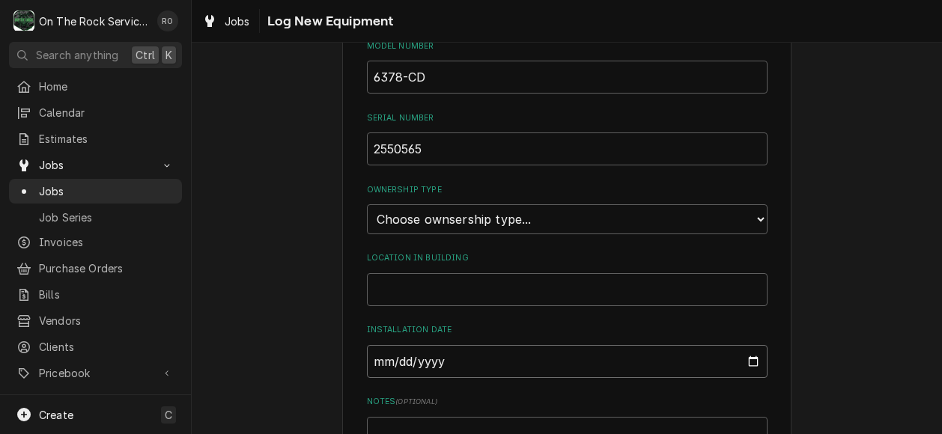
scroll to position [373, 0]
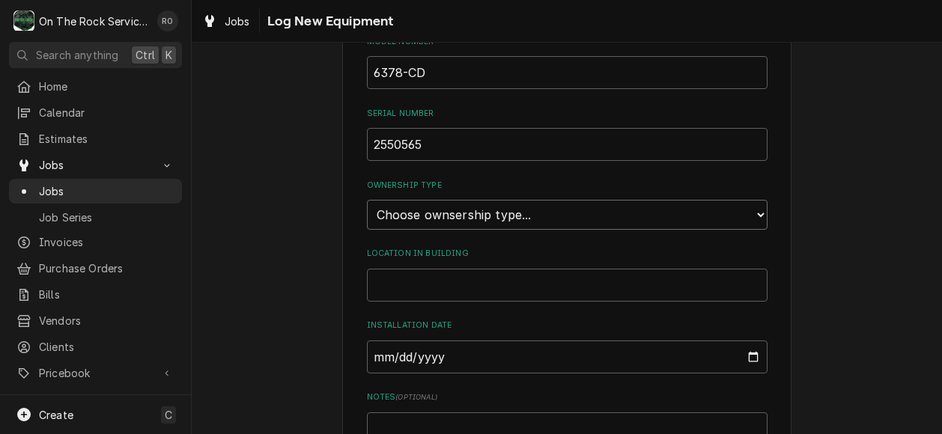
click at [475, 201] on select "Choose ownsership type... Unknown Owned Leased Rented" at bounding box center [567, 215] width 401 height 30
select select "0"
click at [367, 200] on select "Choose ownsership type... Unknown Owned Leased Rented" at bounding box center [567, 215] width 401 height 30
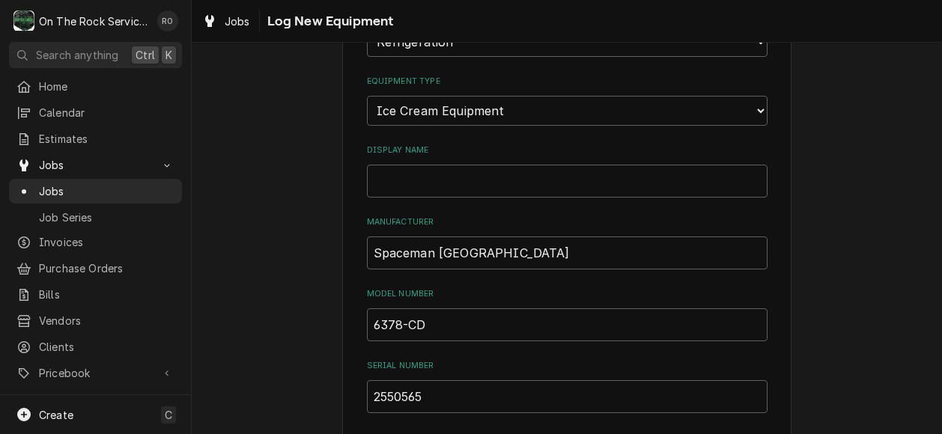
scroll to position [135, 0]
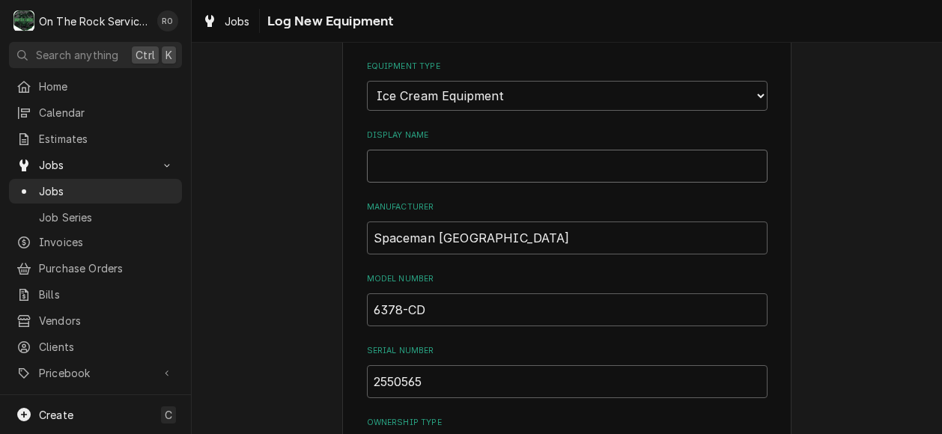
paste input "Soft Serve Machine"
type input "Soft Serve Machine"
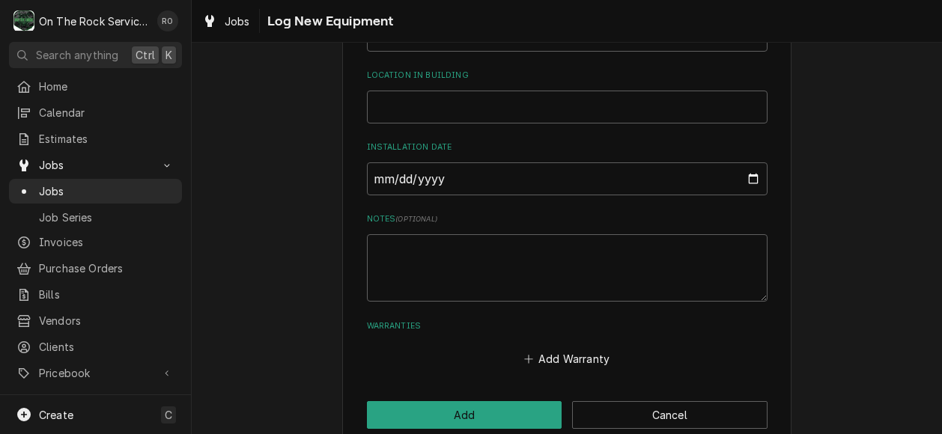
scroll to position [564, 0]
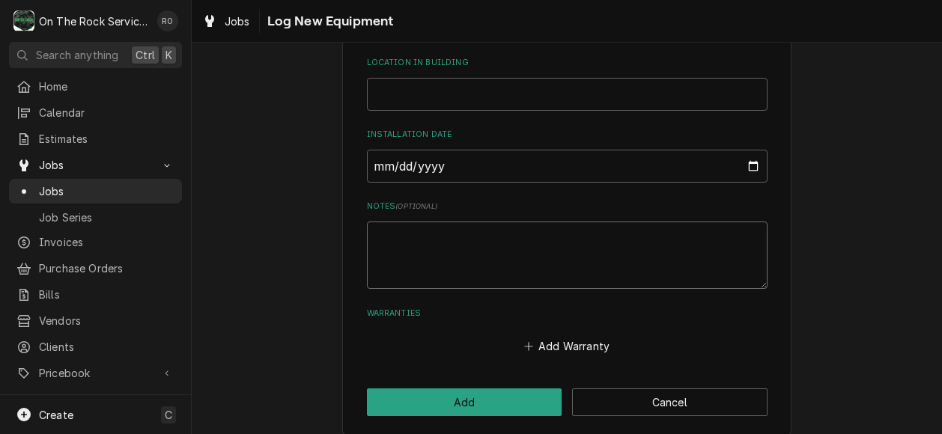
click at [380, 248] on textarea "Notes ( optional )" at bounding box center [567, 256] width 401 height 68
paste textarea "Asset Tag #:113-03-00"
type textarea "x"
click at [406, 103] on input "Location in Building" at bounding box center [567, 94] width 401 height 33
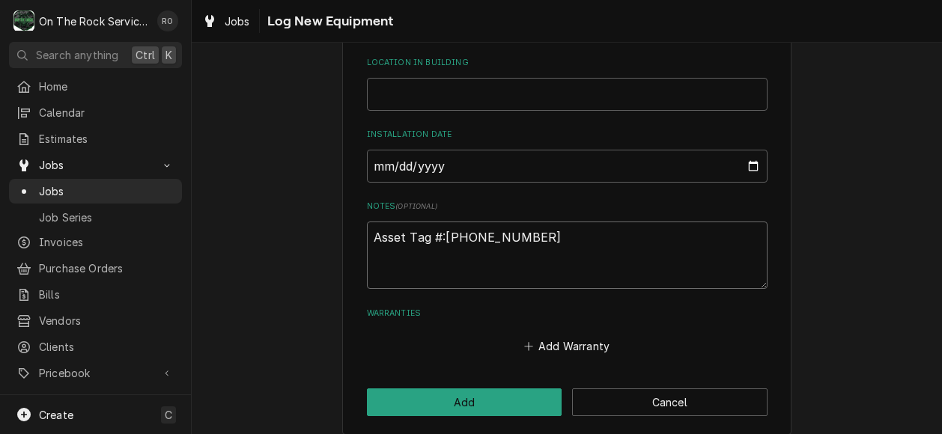
click at [367, 235] on textarea "Asset Tag #:113-03-00" at bounding box center [567, 256] width 401 height 68
click at [376, 267] on textarea "Asset Tag #:113-03-00" at bounding box center [567, 256] width 401 height 68
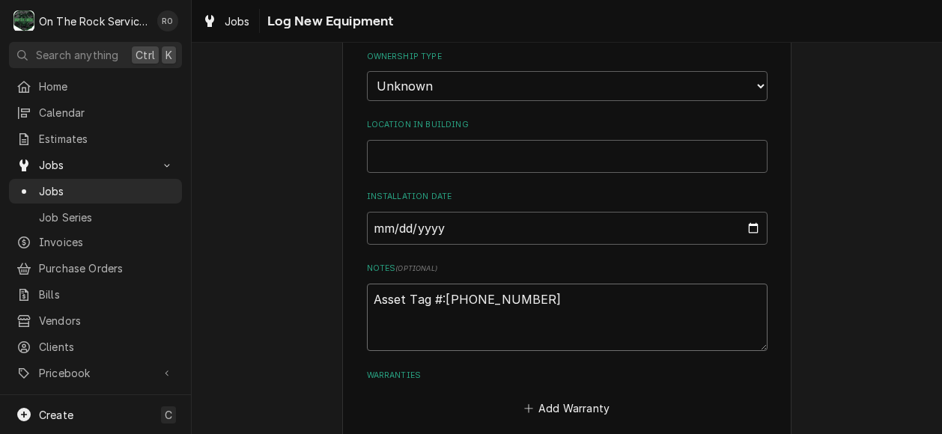
scroll to position [504, 0]
click at [367, 296] on textarea "Asset Tag #:113-03-00" at bounding box center [567, 315] width 401 height 68
paste textarea "Soft Serv Machine, 2 Flavor, Floor Standing"
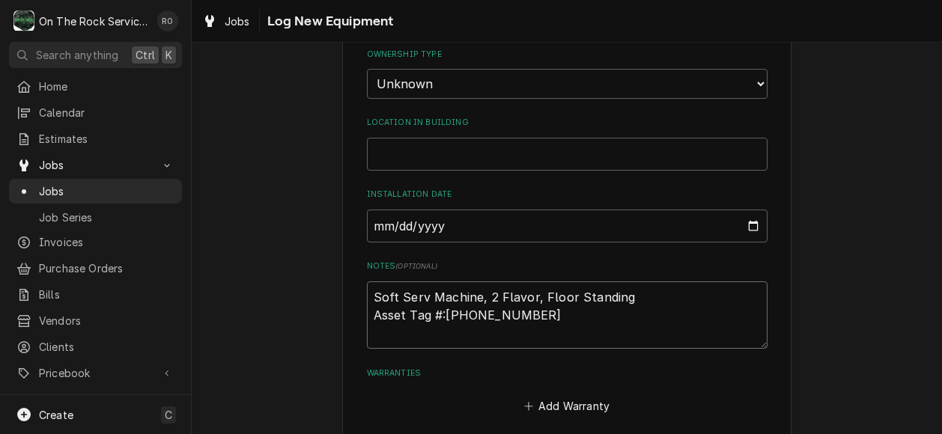
scroll to position [576, 0]
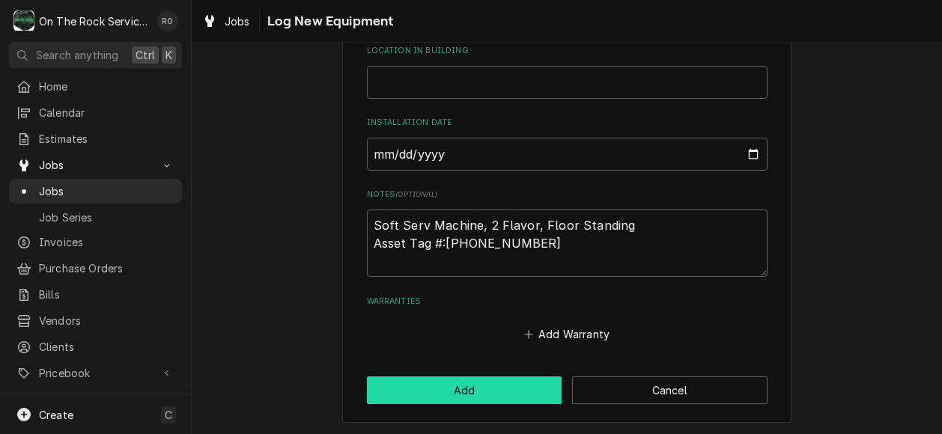
click at [428, 383] on button "Add" at bounding box center [464, 391] width 195 height 28
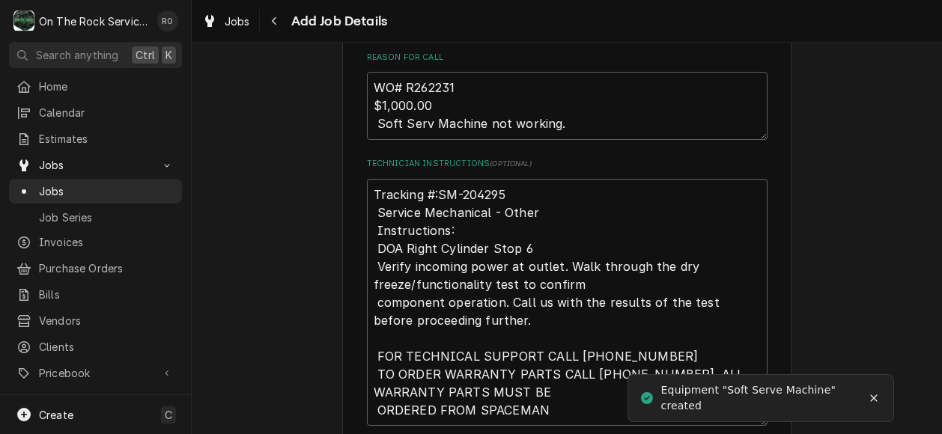
scroll to position [1063, 0]
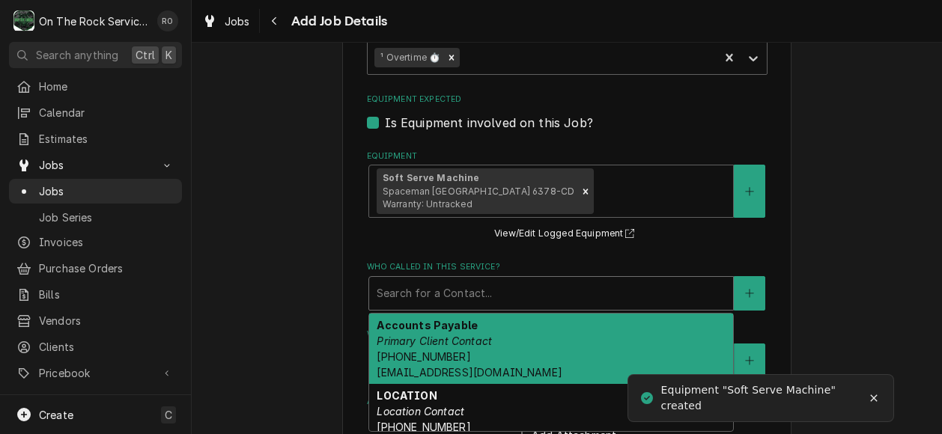
click at [444, 279] on div "Search for a Contact..." at bounding box center [551, 293] width 364 height 33
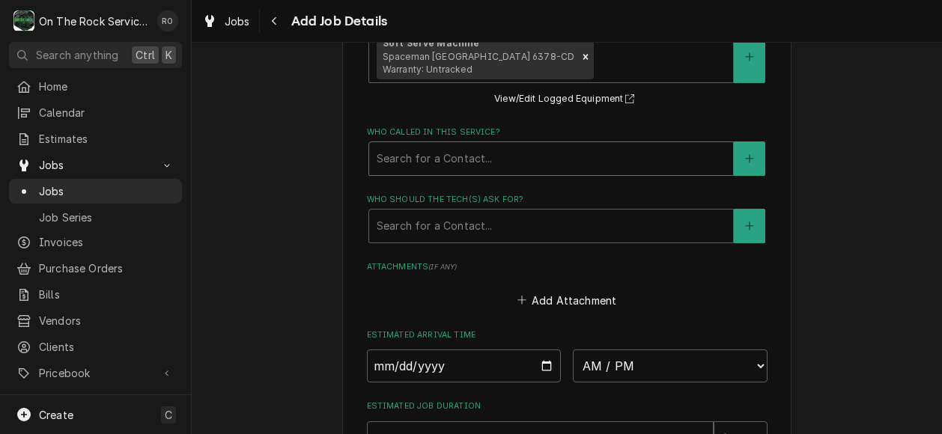
scroll to position [1207, 0]
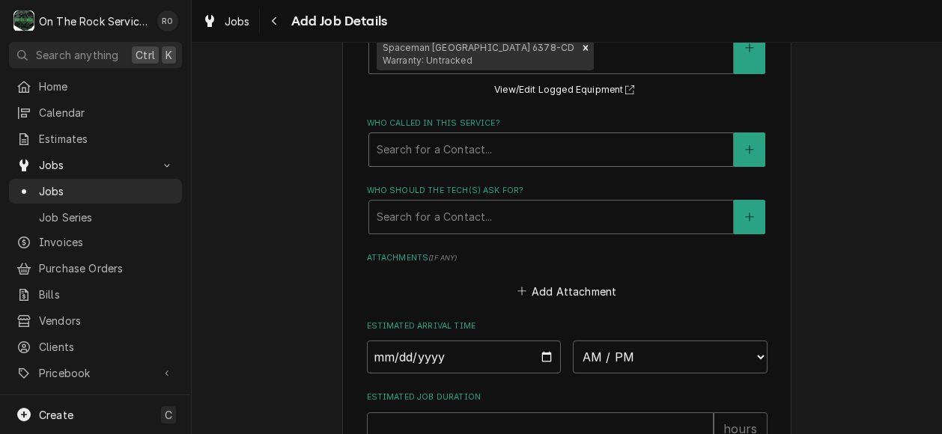
click at [582, 137] on div "Who called in this service?" at bounding box center [551, 149] width 349 height 27
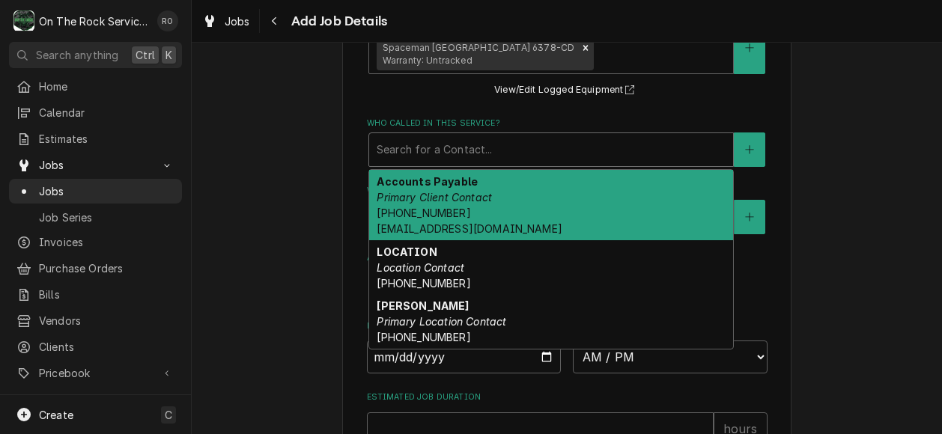
click at [515, 212] on div "Accounts Payable Primary Client Contact (800) 298-1862 accounting@nationalservi…" at bounding box center [551, 205] width 364 height 70
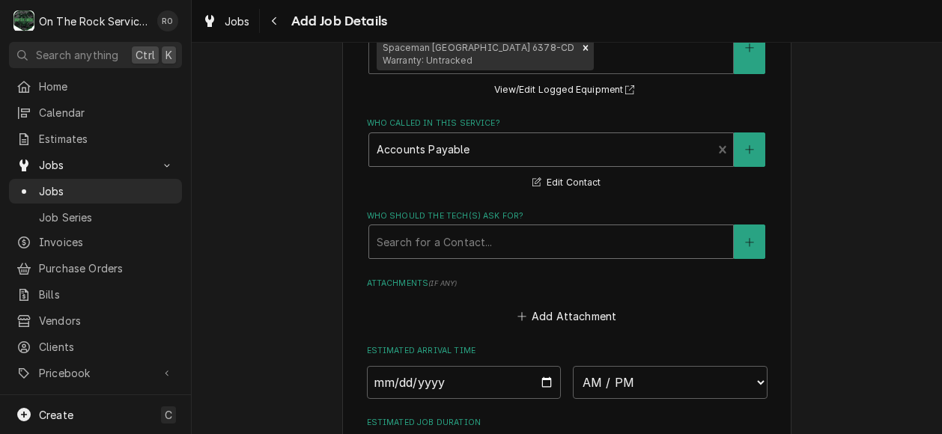
click at [514, 250] on div "Who should the tech(s) ask for?" at bounding box center [551, 241] width 349 height 27
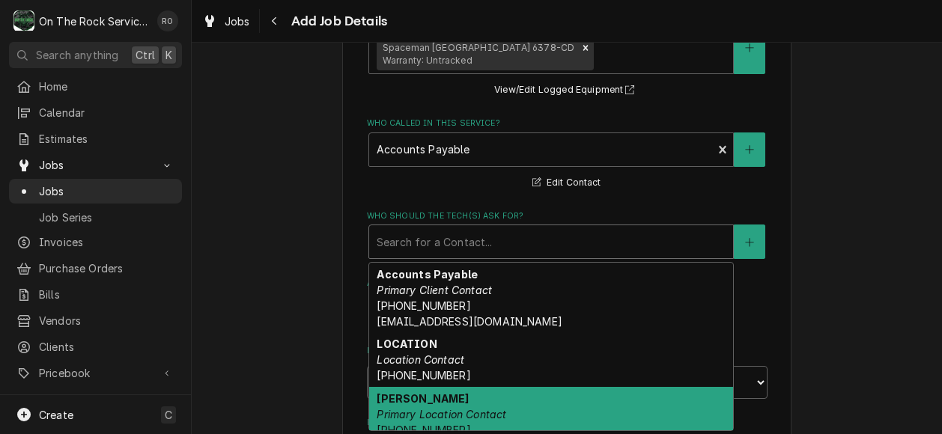
click at [500, 398] on div "Michelle Willett Primary Location Contact (864) 934-2568" at bounding box center [551, 414] width 364 height 55
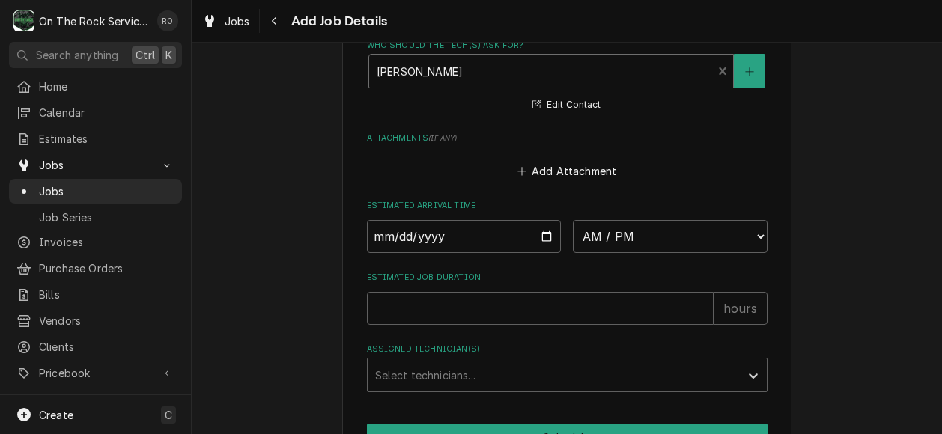
scroll to position [1380, 0]
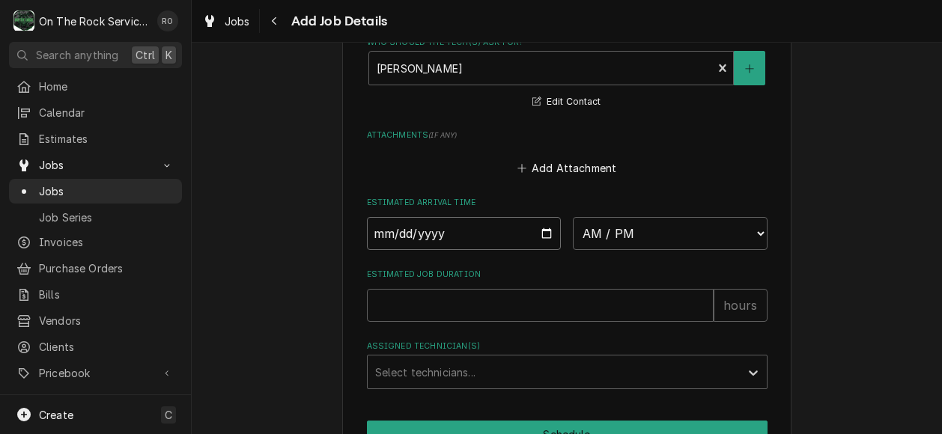
click at [489, 233] on input "Date" at bounding box center [464, 233] width 195 height 33
click at [552, 244] on input "Date" at bounding box center [464, 233] width 195 height 33
click at [538, 229] on input "Date" at bounding box center [464, 233] width 195 height 33
click at [701, 226] on select "AM / PM 6:00 AM 6:15 AM 6:30 AM 6:45 AM 7:00 AM 7:15 AM 7:30 AM 7:45 AM 8:00 AM…" at bounding box center [670, 233] width 195 height 33
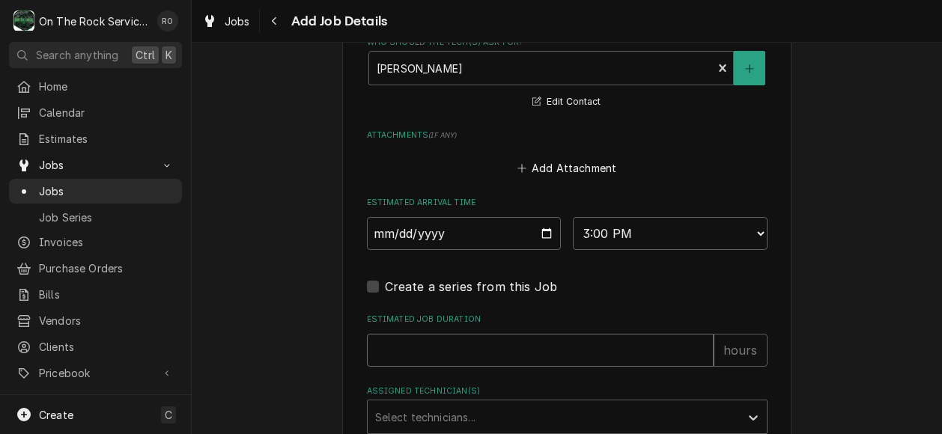
click at [541, 342] on input "Estimated Job Duration" at bounding box center [540, 350] width 347 height 33
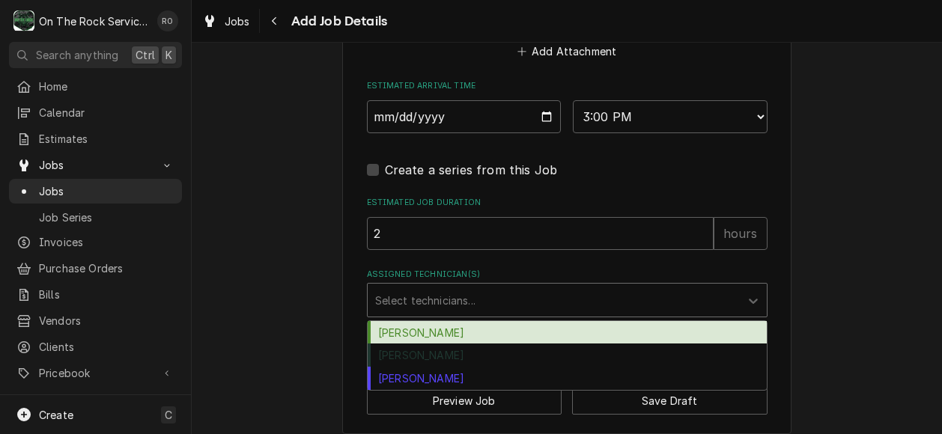
drag, startPoint x: 541, startPoint y: 342, endPoint x: 520, endPoint y: 311, distance: 37.6
click at [520, 311] on div "Assigned Technician(s)" at bounding box center [553, 300] width 357 height 27
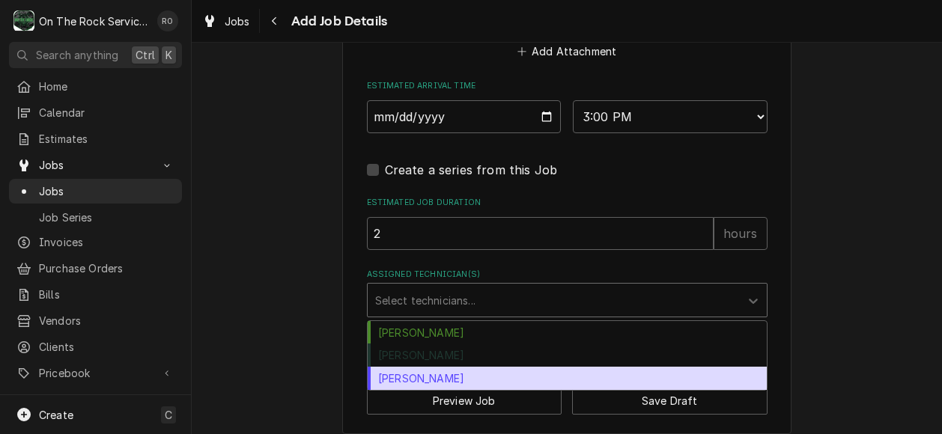
click at [518, 380] on div "Todd Brady" at bounding box center [567, 378] width 399 height 23
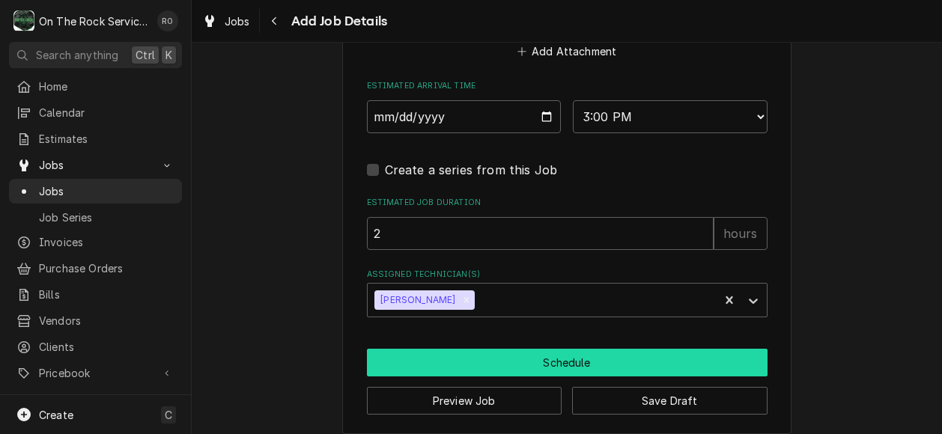
click at [605, 372] on button "Schedule" at bounding box center [567, 363] width 401 height 28
